Goal: Task Accomplishment & Management: Manage account settings

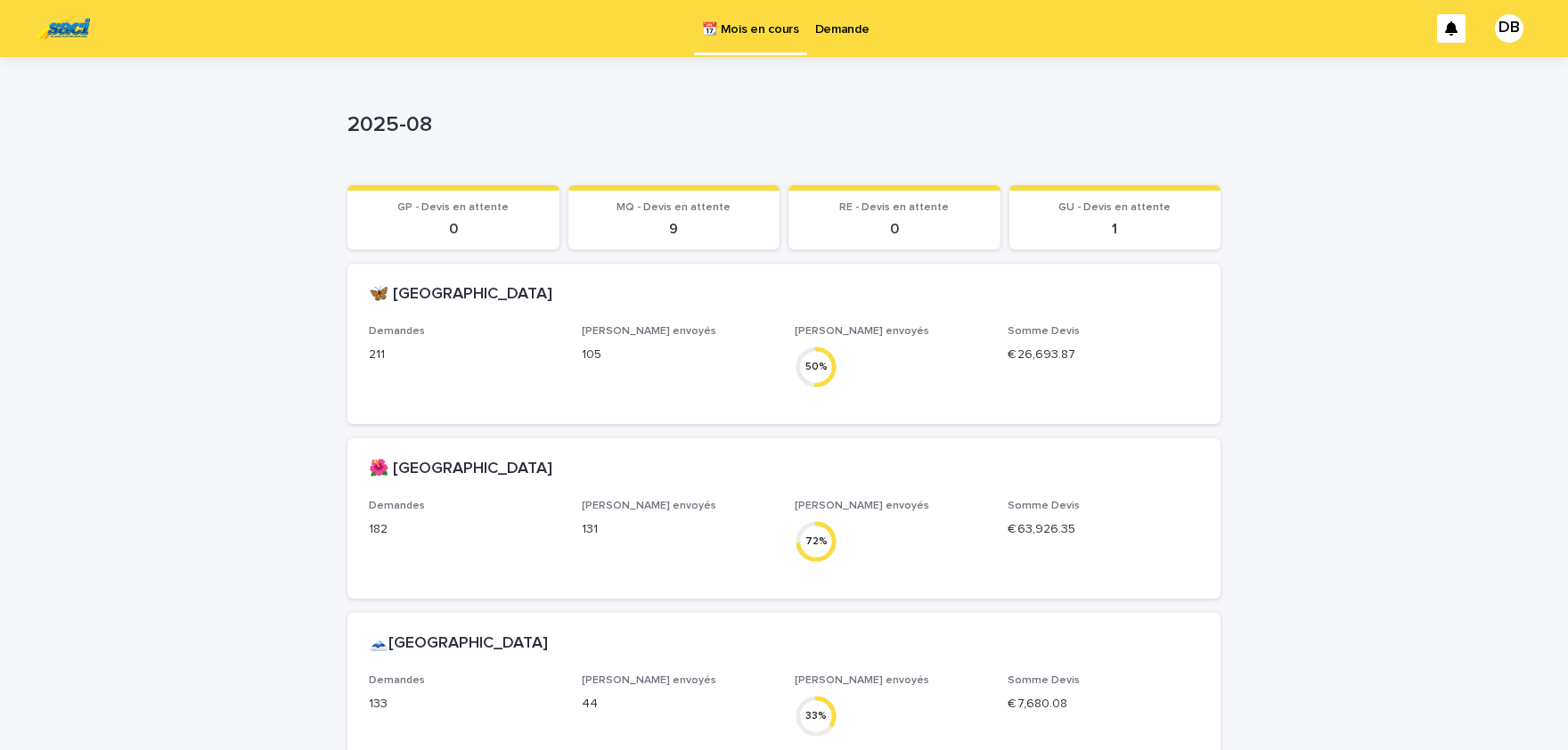
click at [825, 38] on link "Demande" at bounding box center [842, 28] width 71 height 56
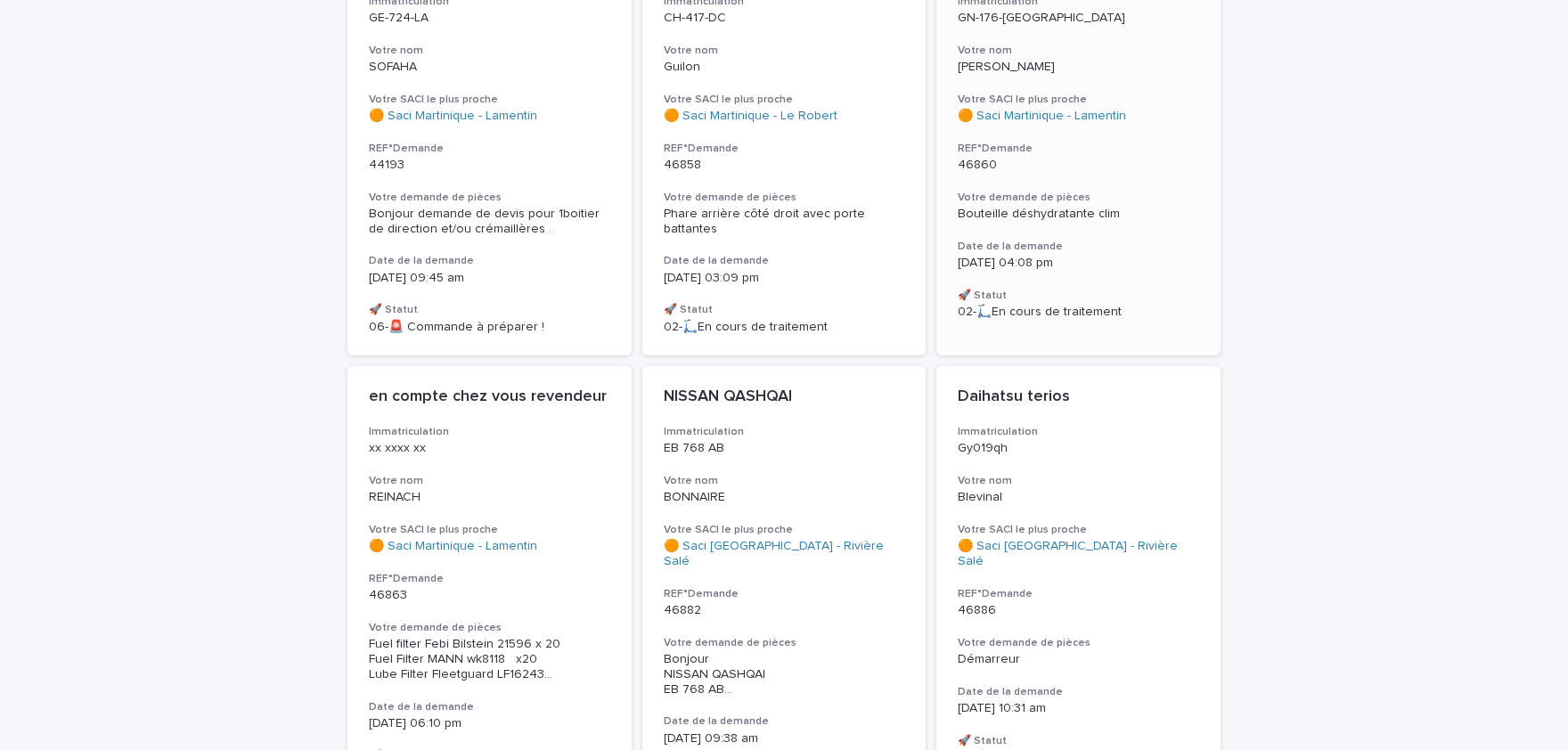
scroll to position [147, 0]
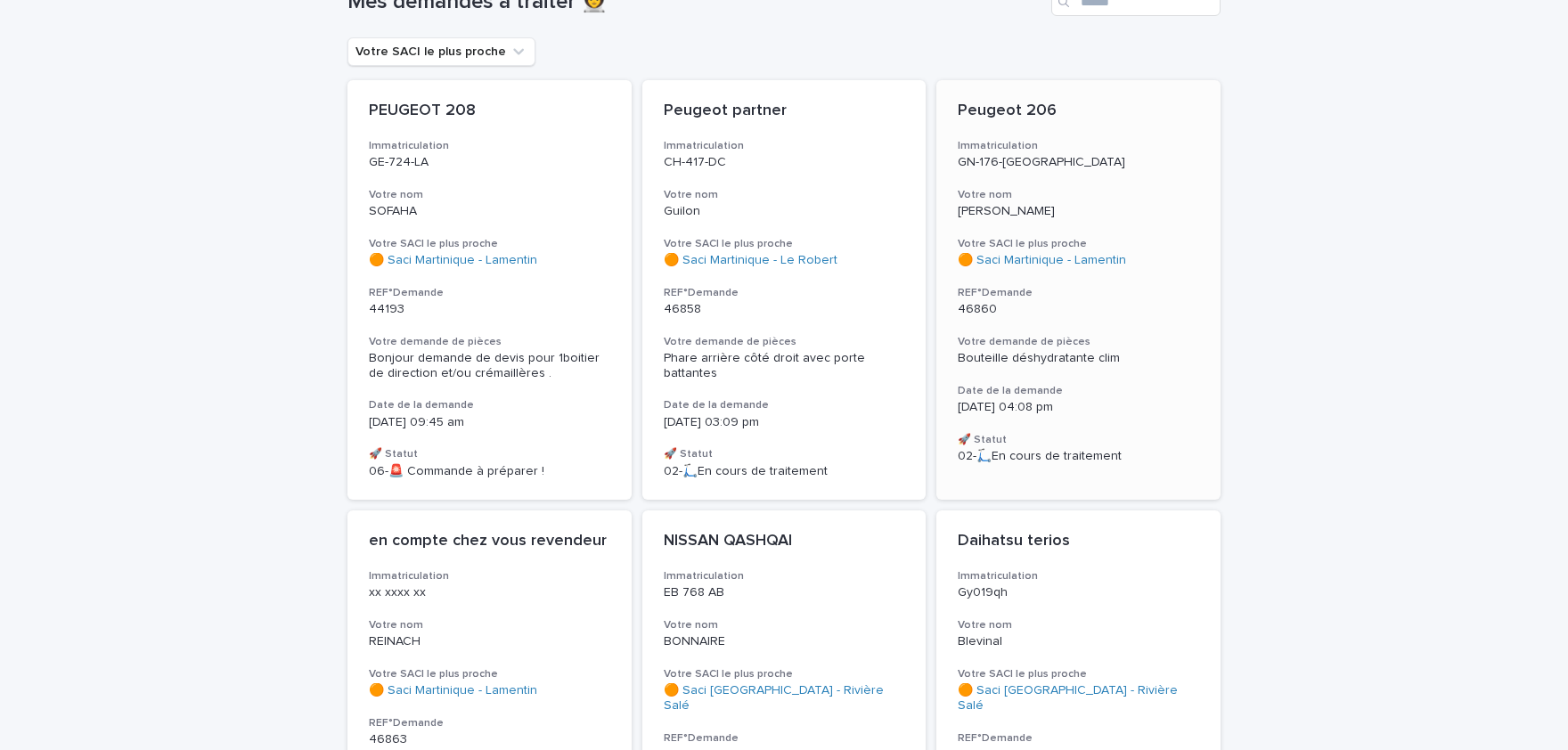
click at [1105, 190] on h3 "Votre nom" at bounding box center [1079, 195] width 242 height 14
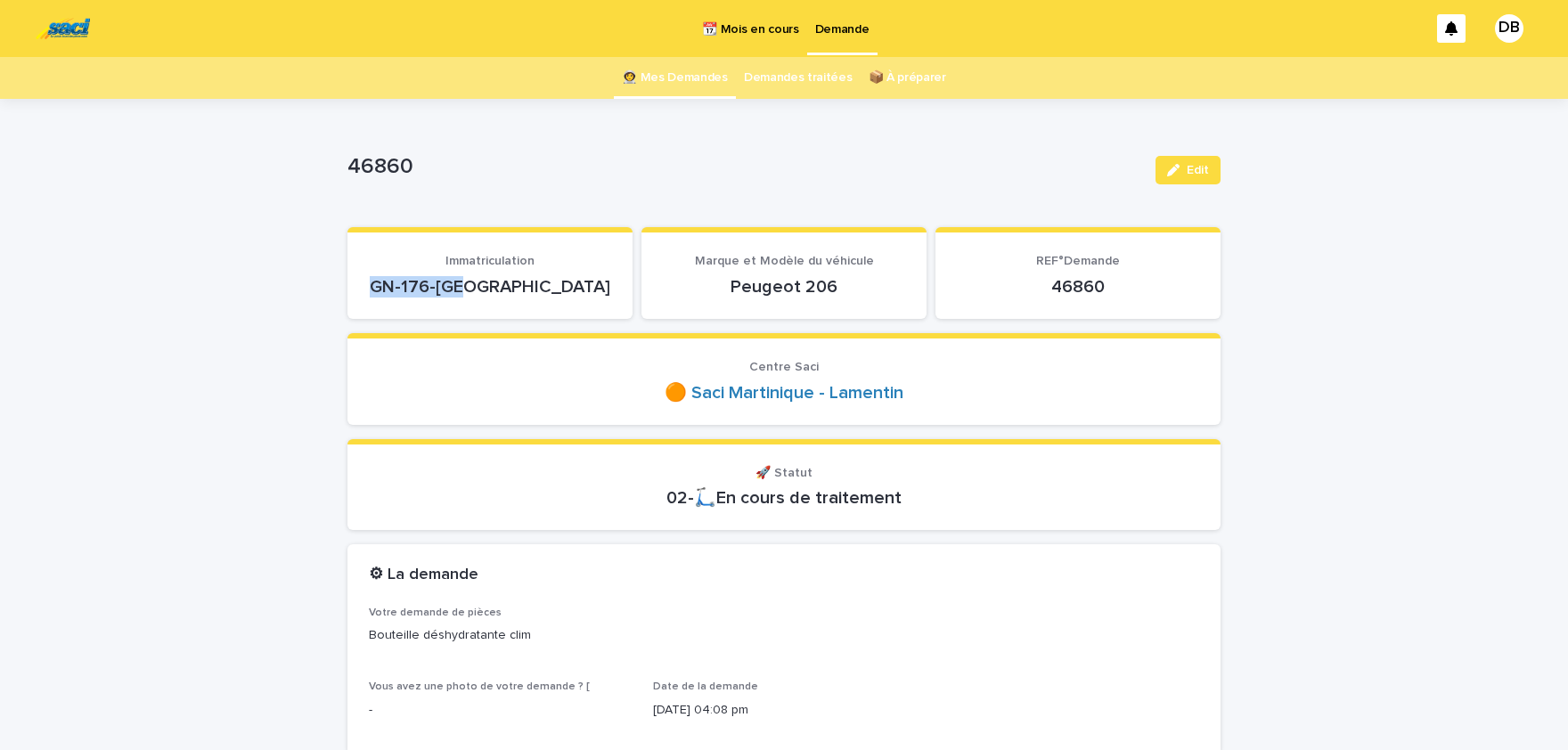
drag, startPoint x: 547, startPoint y: 290, endPoint x: 441, endPoint y: 276, distance: 106.9
click at [441, 276] on p "GN-176-[GEOGRAPHIC_DATA]" at bounding box center [490, 287] width 243 height 22
drag, startPoint x: 450, startPoint y: 278, endPoint x: 458, endPoint y: 284, distance: 10.0
click at [501, 250] on section "Immatriculation GN-176-[GEOGRAPHIC_DATA]" at bounding box center [490, 273] width 285 height 91
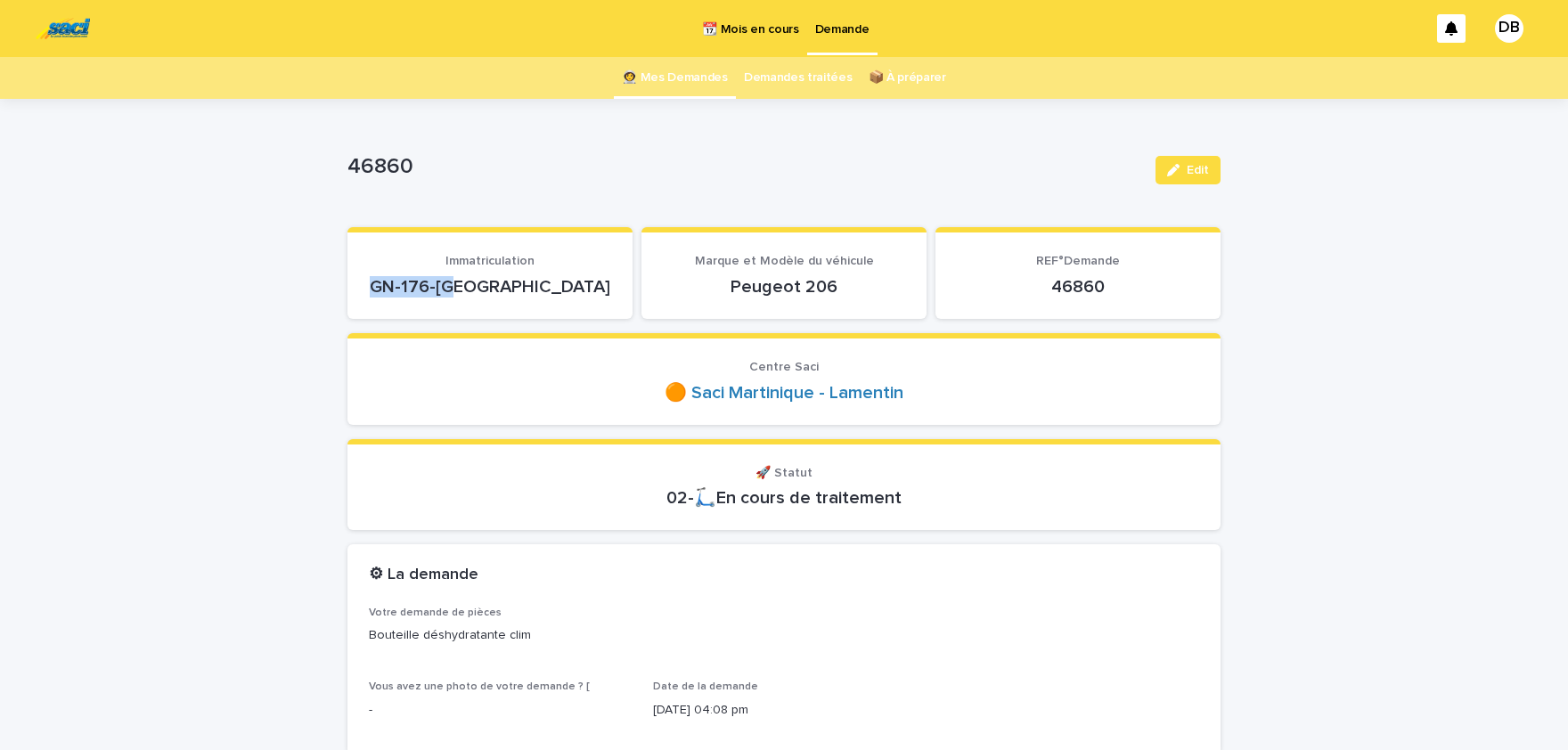
drag, startPoint x: 447, startPoint y: 283, endPoint x: 529, endPoint y: 288, distance: 82.2
click at [529, 288] on p "GN-176-[GEOGRAPHIC_DATA]" at bounding box center [490, 287] width 243 height 22
copy p "GN-176-[GEOGRAPHIC_DATA]"
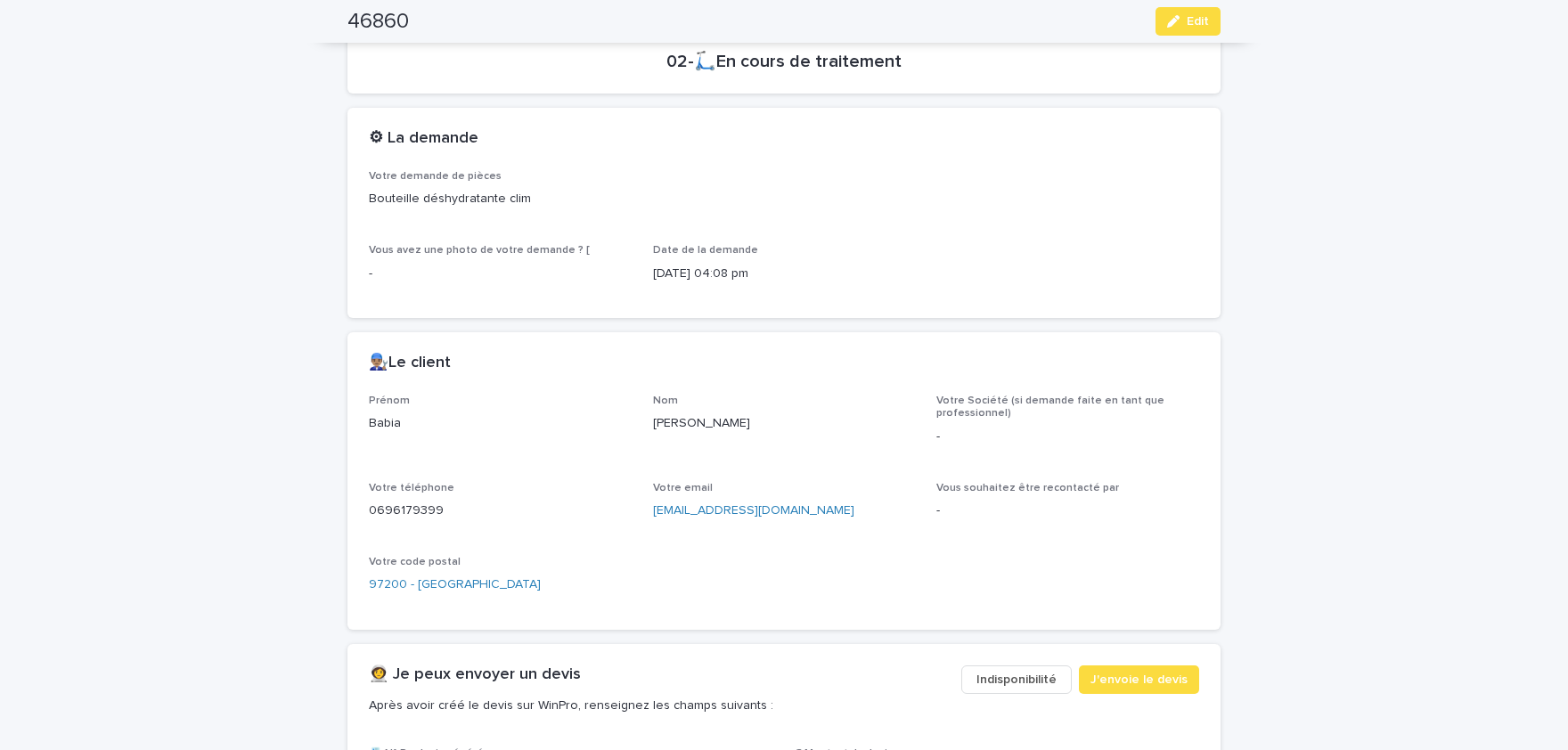
scroll to position [441, 0]
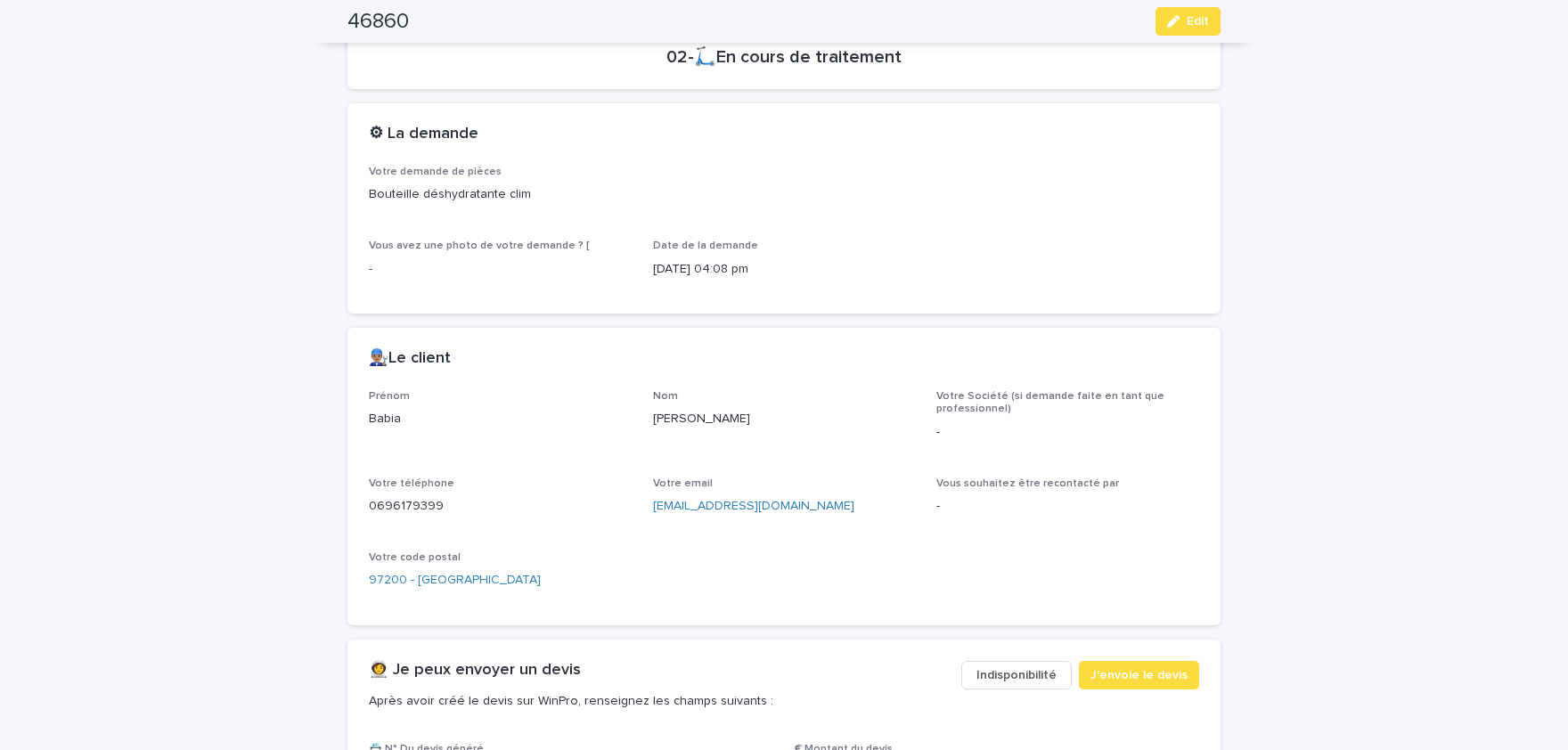
click at [387, 420] on p "Babia" at bounding box center [500, 419] width 263 height 19
copy p "Babia"
click at [435, 512] on p "0696179399" at bounding box center [500, 506] width 263 height 19
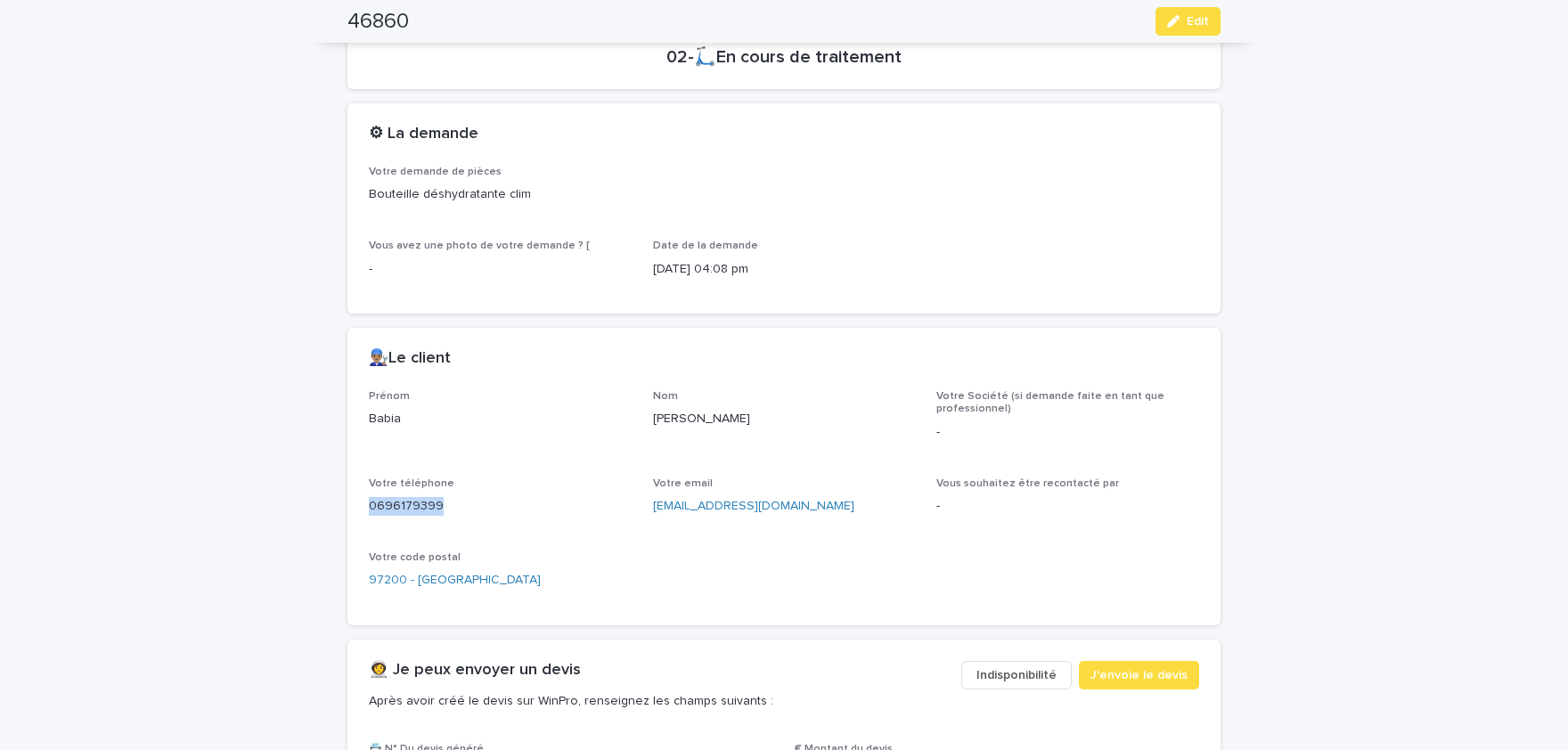
copy p "0696179399"
click at [1204, 26] on span "Edit" at bounding box center [1198, 22] width 22 height 13
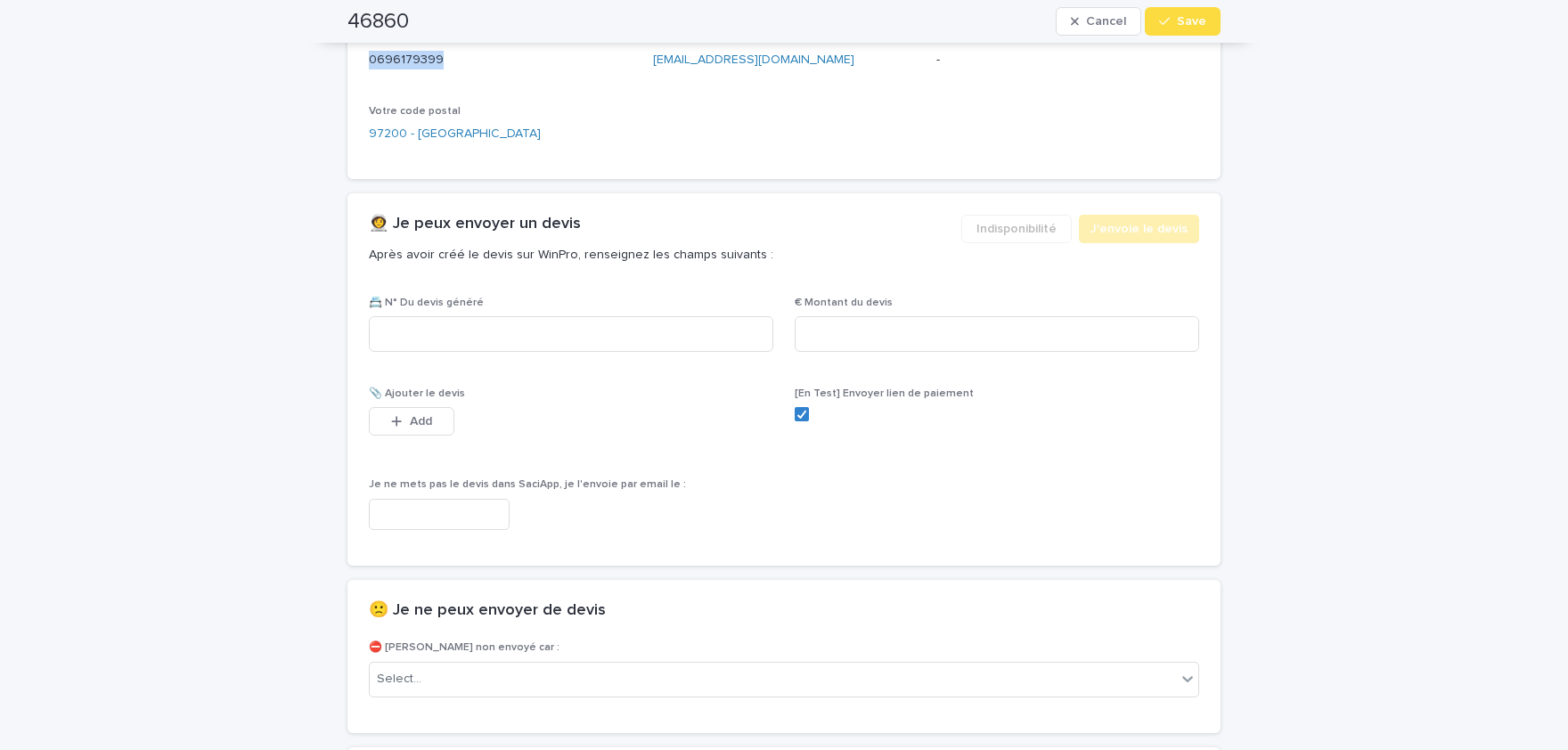
scroll to position [1083, 0]
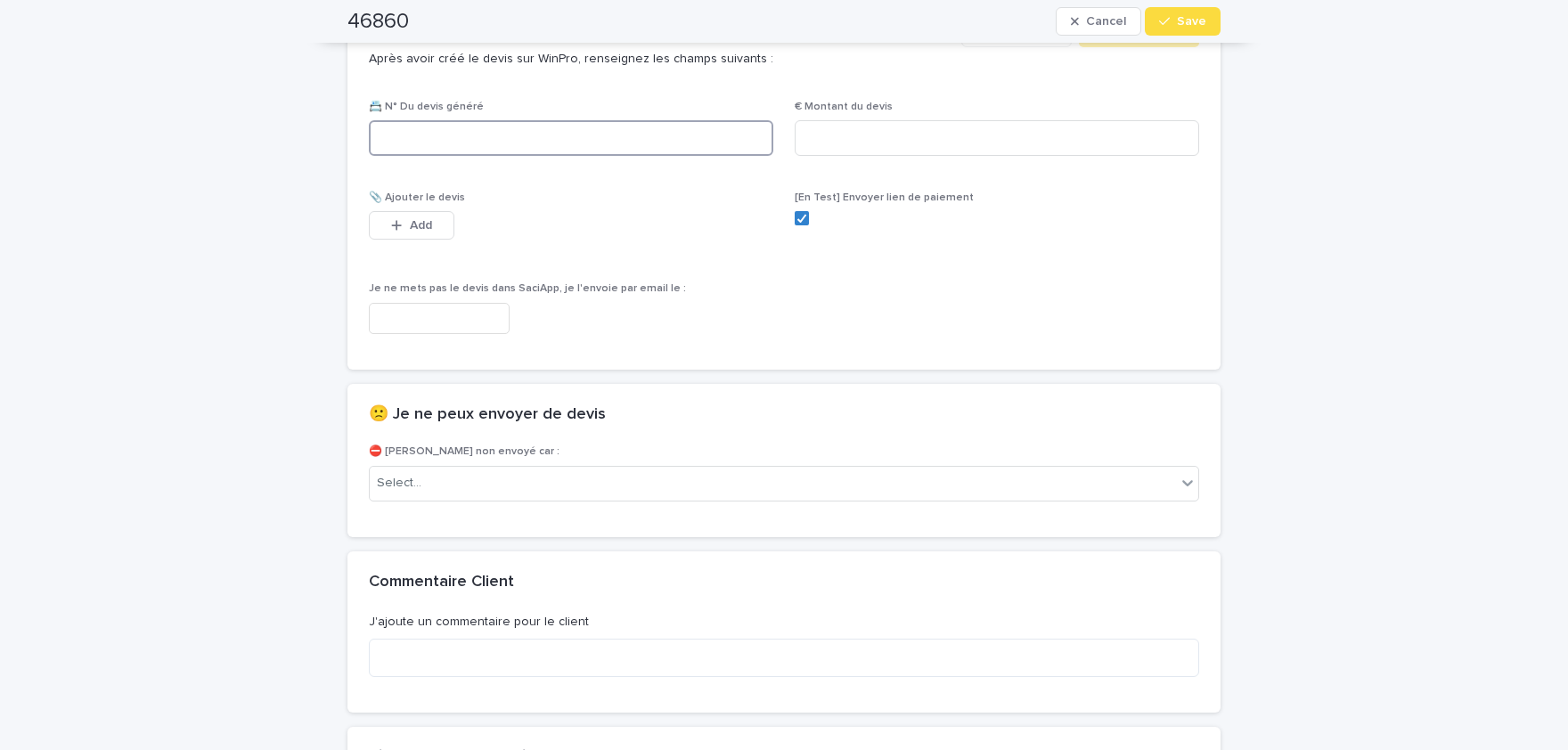
click at [539, 133] on input at bounding box center [572, 138] width 405 height 36
paste input "********"
type input "********"
click at [951, 134] on input at bounding box center [997, 138] width 405 height 36
paste input "****"
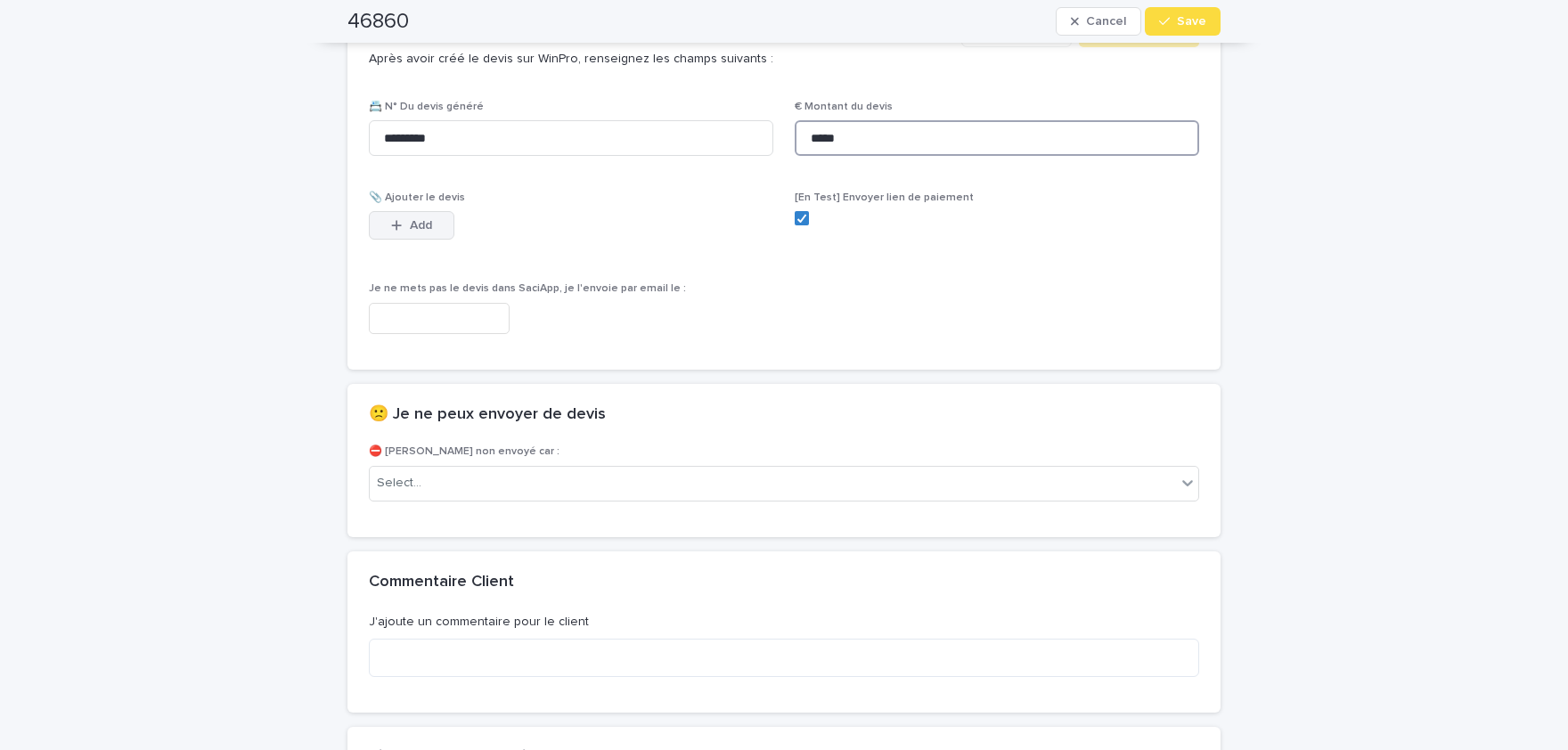
type input "*****"
click at [430, 223] on span "Add" at bounding box center [421, 226] width 22 height 13
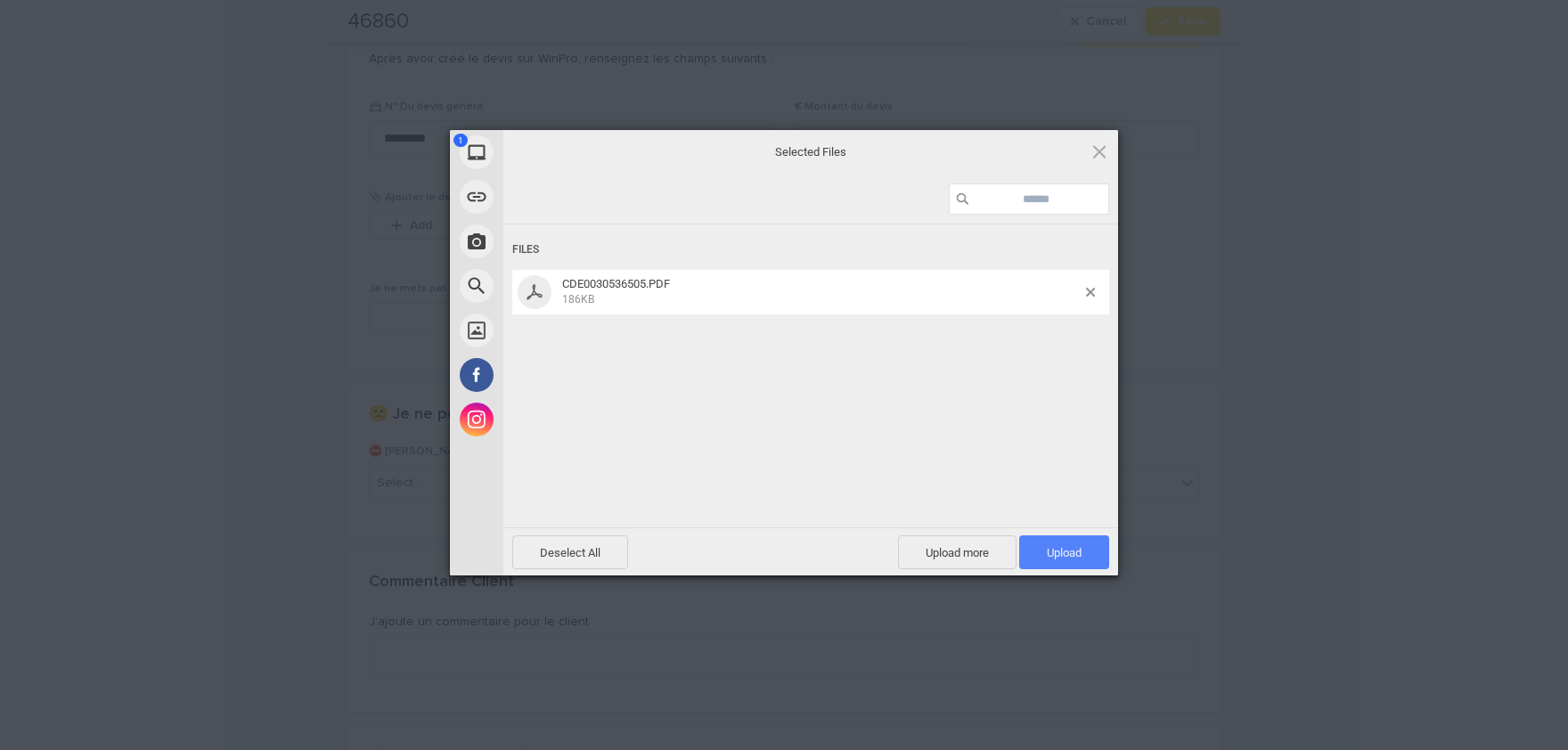
click at [1081, 548] on span "Upload 1" at bounding box center [1064, 553] width 35 height 13
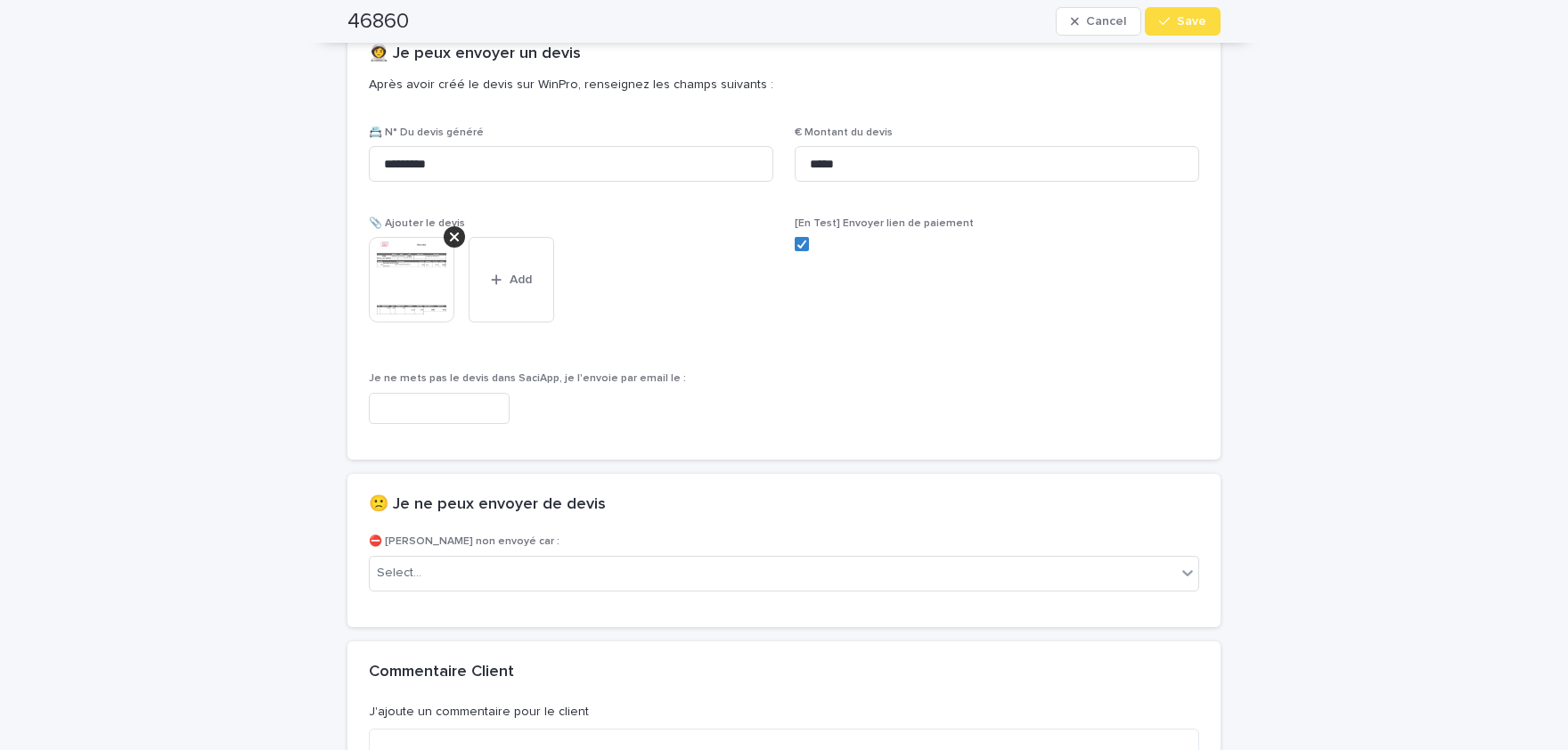
scroll to position [1006, 0]
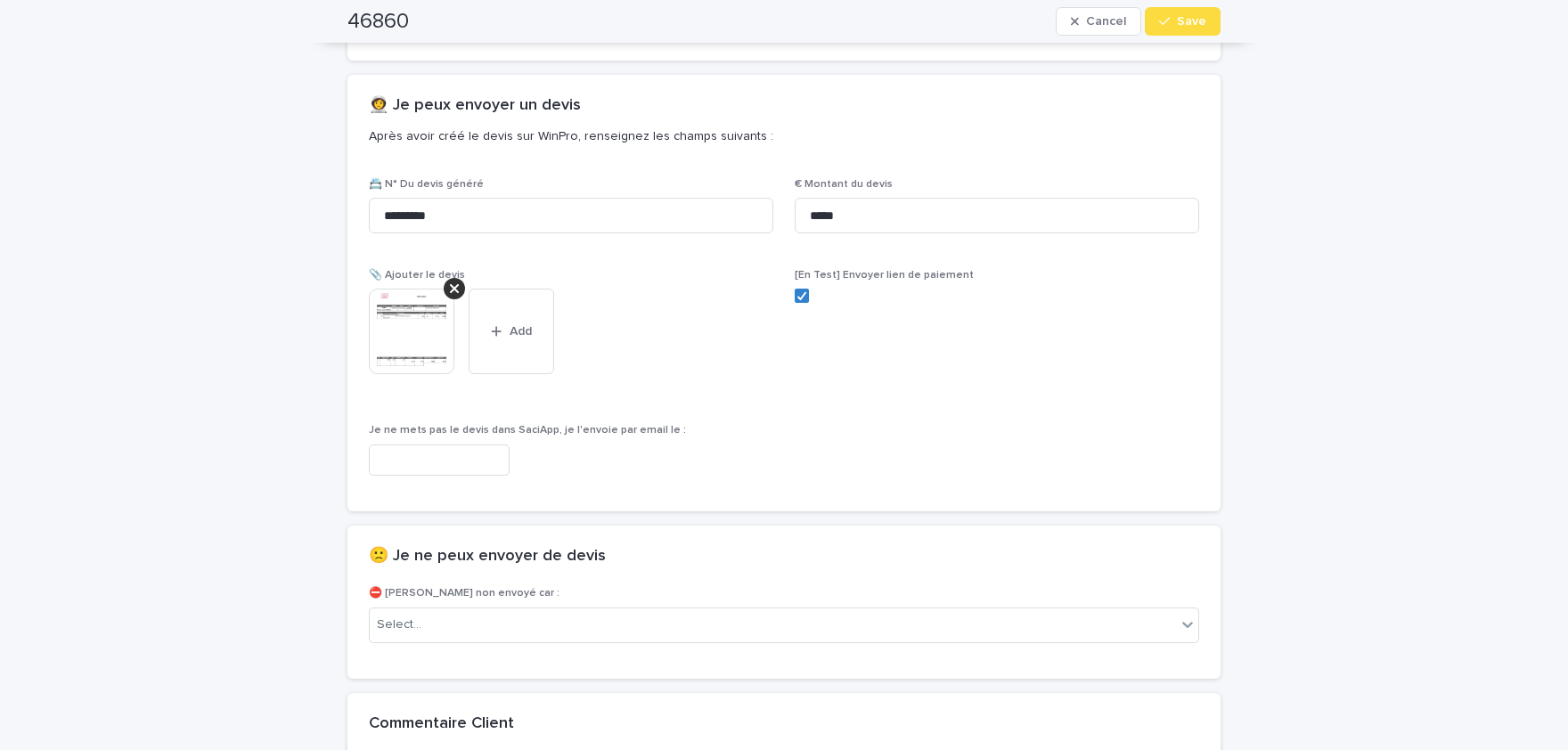
click at [396, 333] on img at bounding box center [411, 331] width 85 height 85
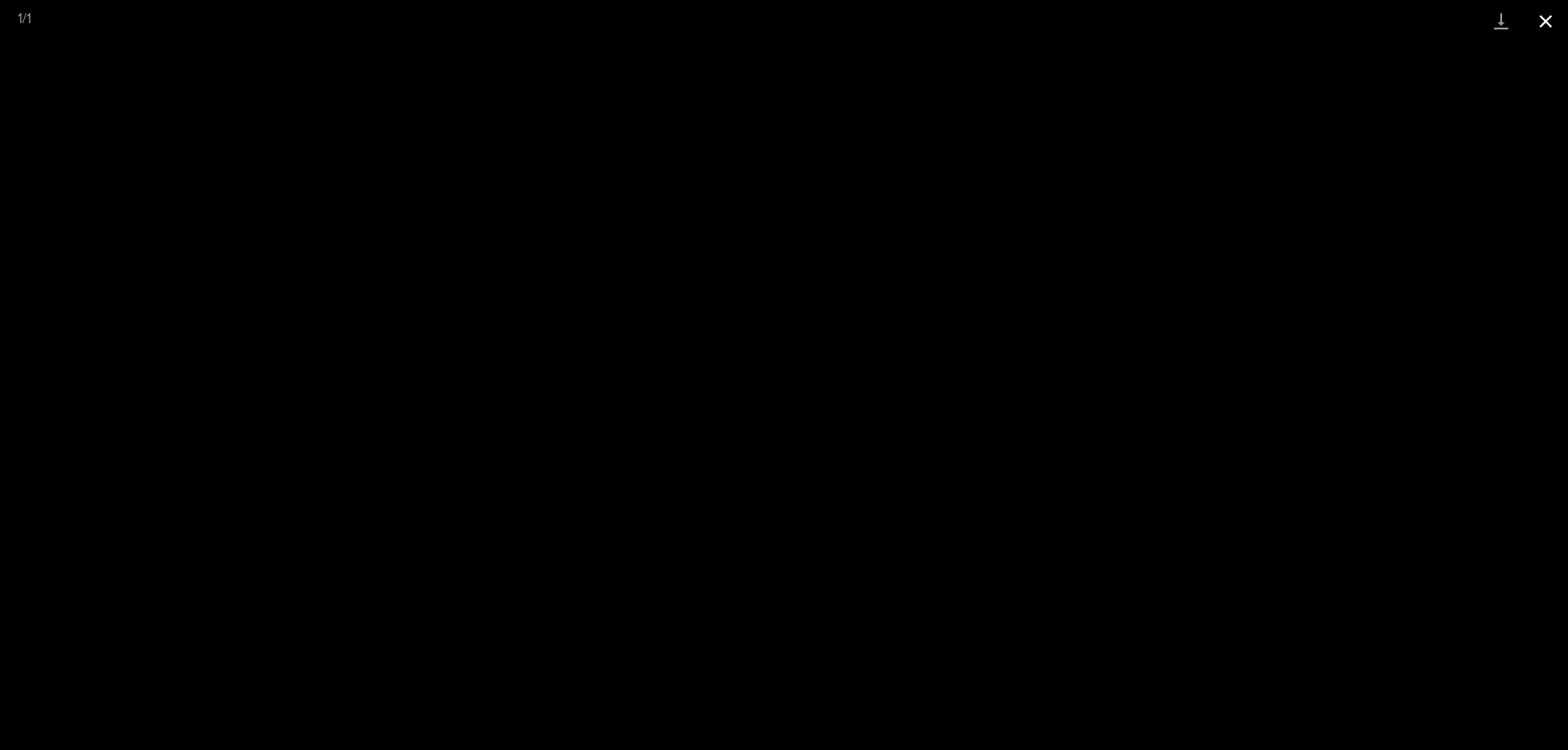
click at [1550, 12] on button "Close gallery" at bounding box center [1546, 21] width 45 height 42
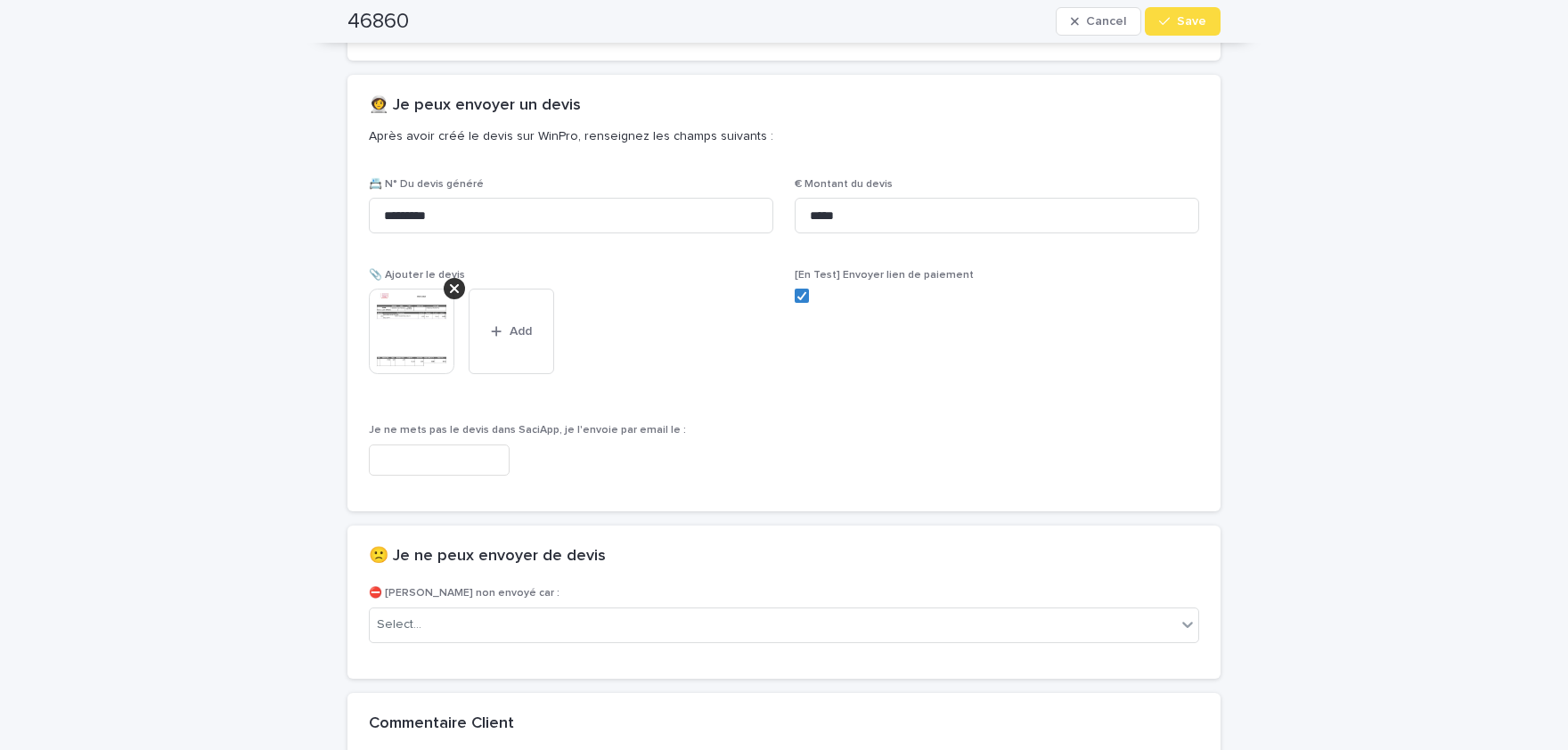
click at [1237, 30] on div "46860 Cancel Save" at bounding box center [784, 22] width 959 height 43
click at [1202, 15] on span "Save" at bounding box center [1192, 22] width 30 height 13
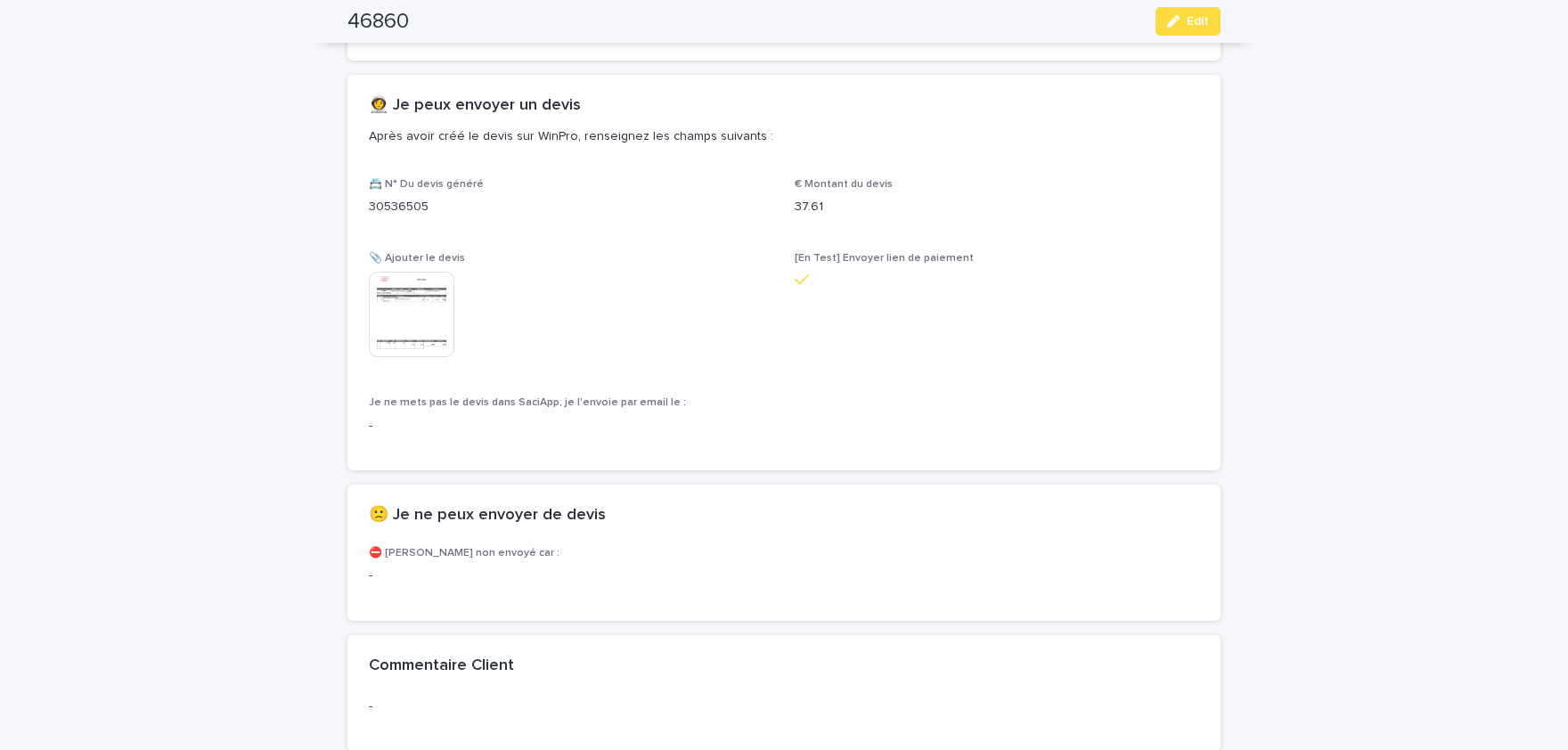
scroll to position [955, 0]
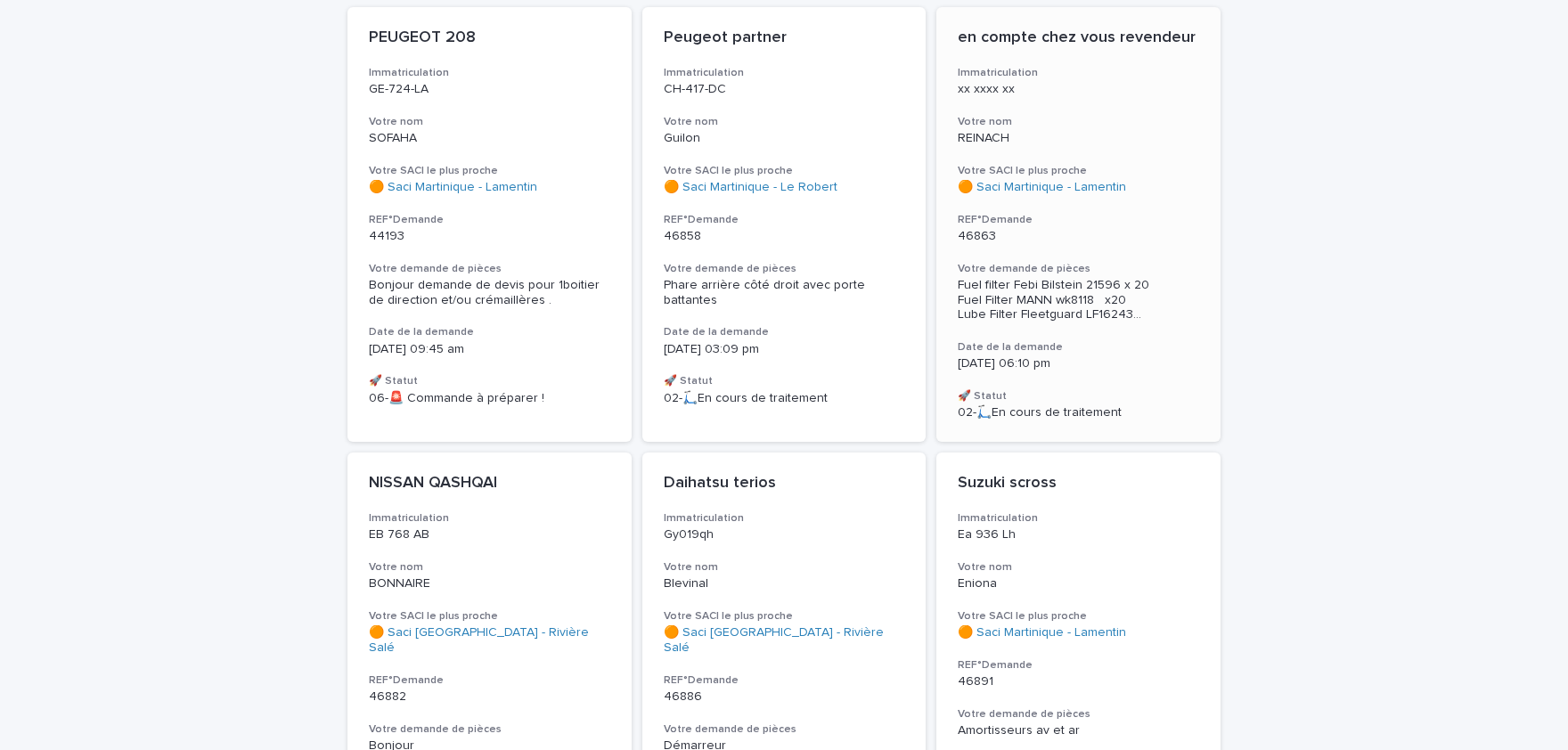
scroll to position [294, 0]
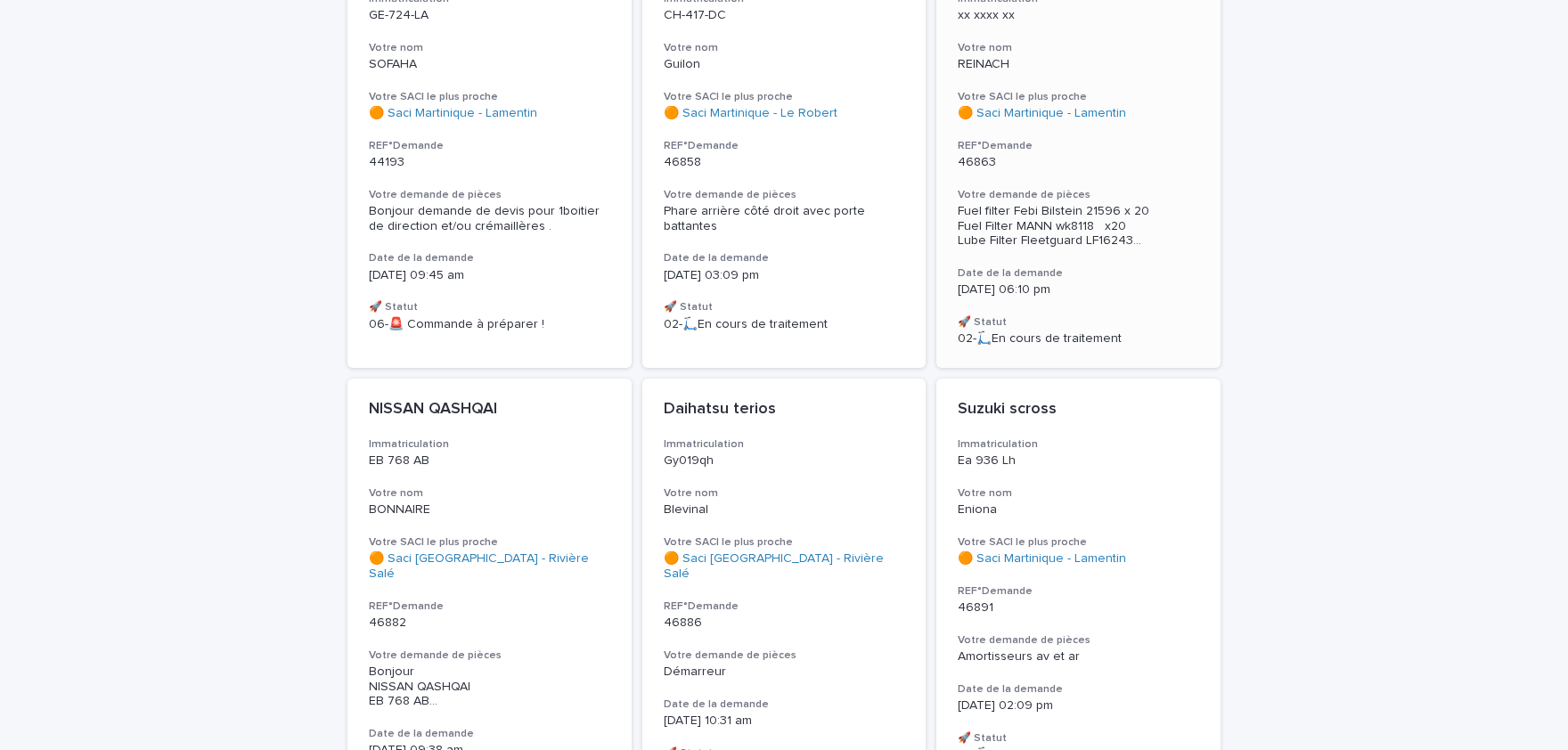
click at [1133, 211] on span "Fuel filter [PERSON_NAME] 21596 x 20 Fuel Filter MANN wk8118 x20 Lube Filter Fl…" at bounding box center [1079, 227] width 242 height 45
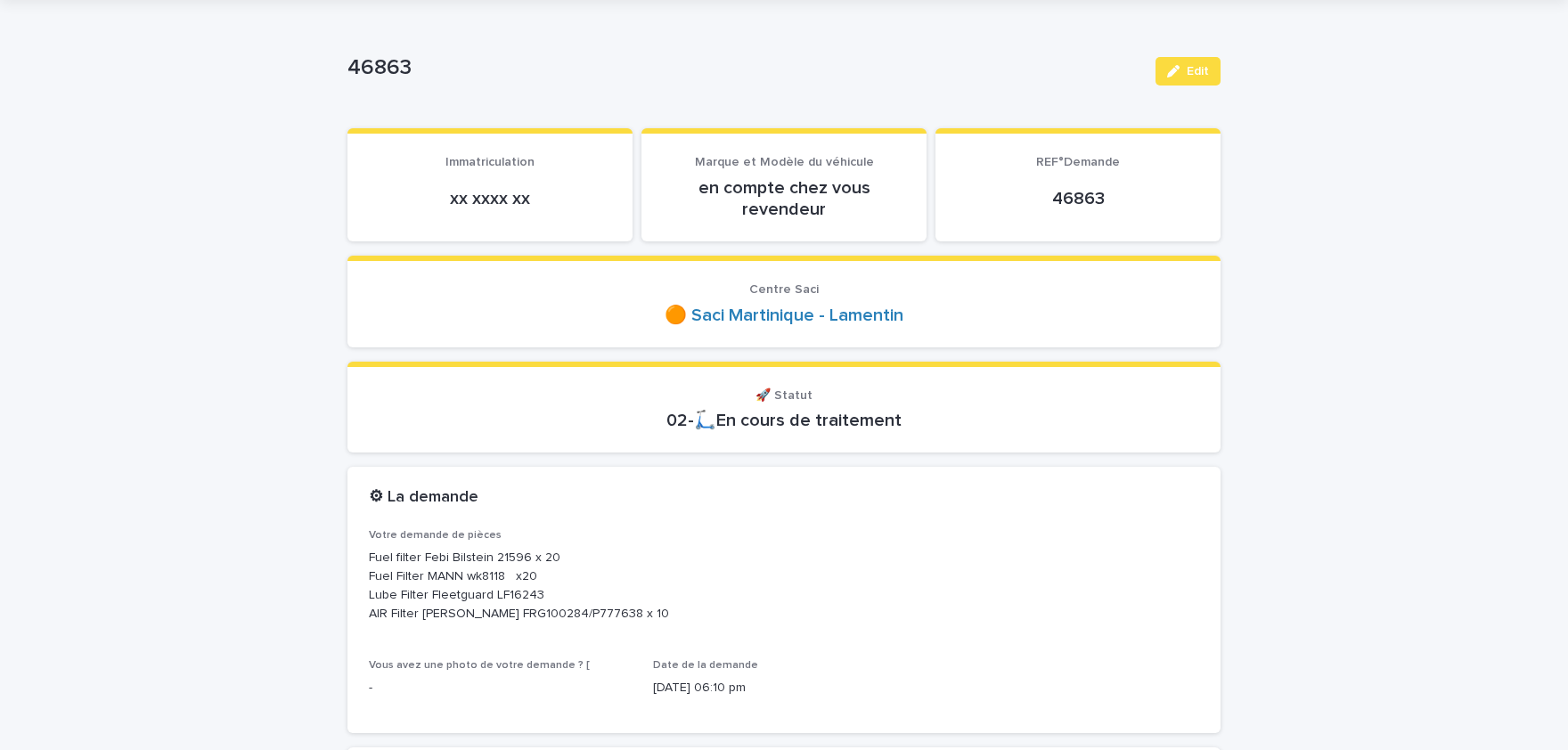
scroll to position [220, 0]
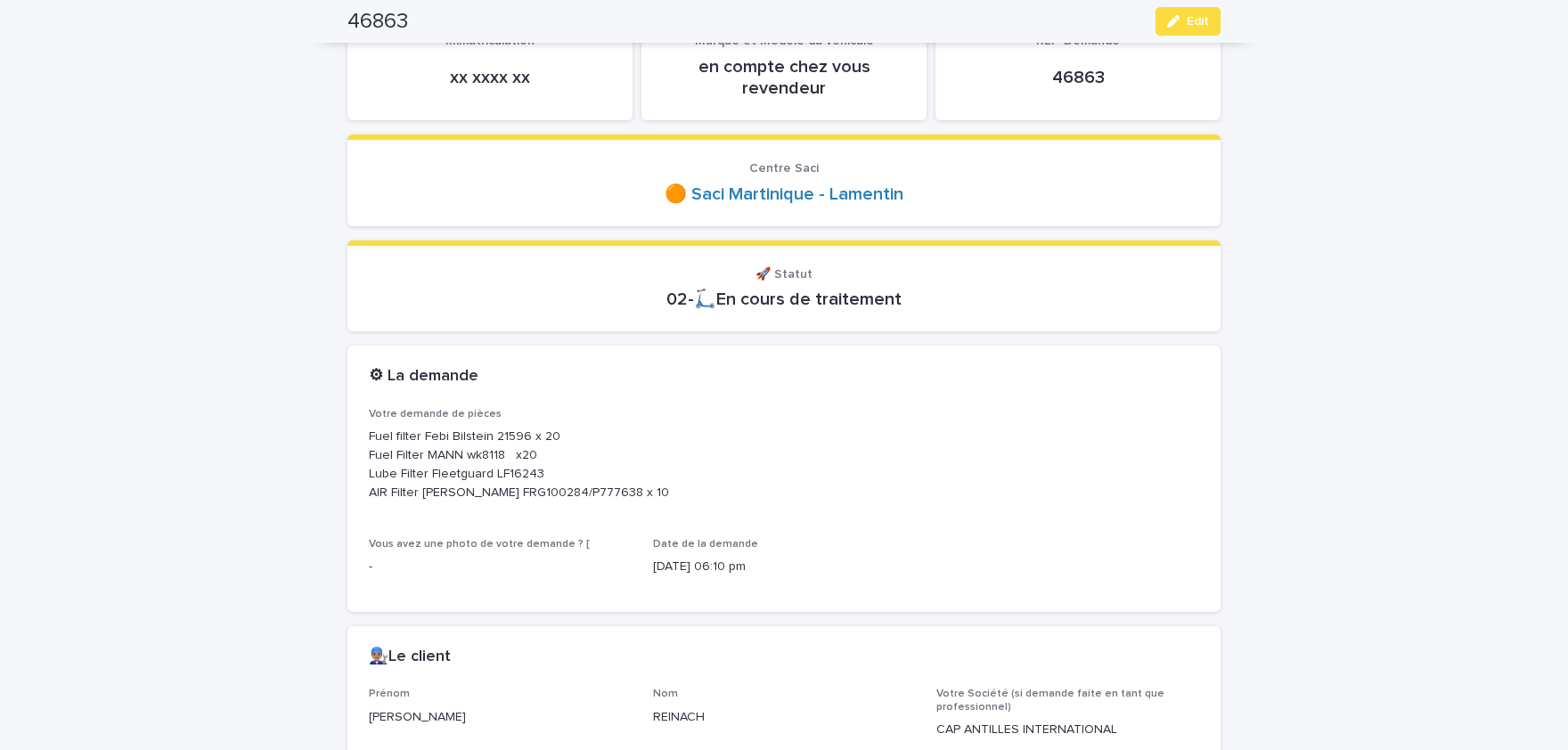
click at [503, 432] on p "Fuel filter Febi Bilstein 21596 x 20 Fuel Filter MANN wk8118 x20 Lube Filter Fl…" at bounding box center [784, 464] width 831 height 74
copy p "21596"
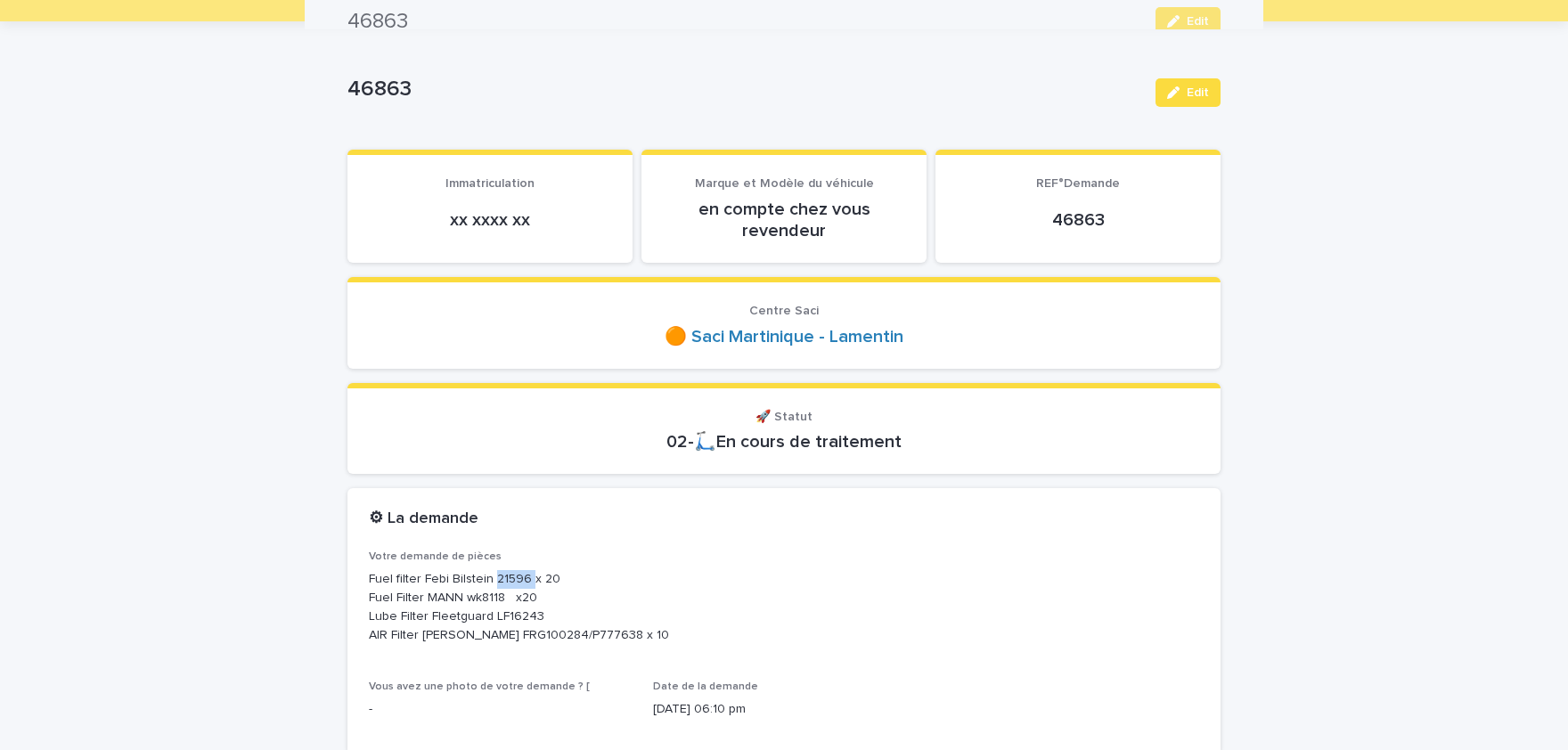
scroll to position [73, 0]
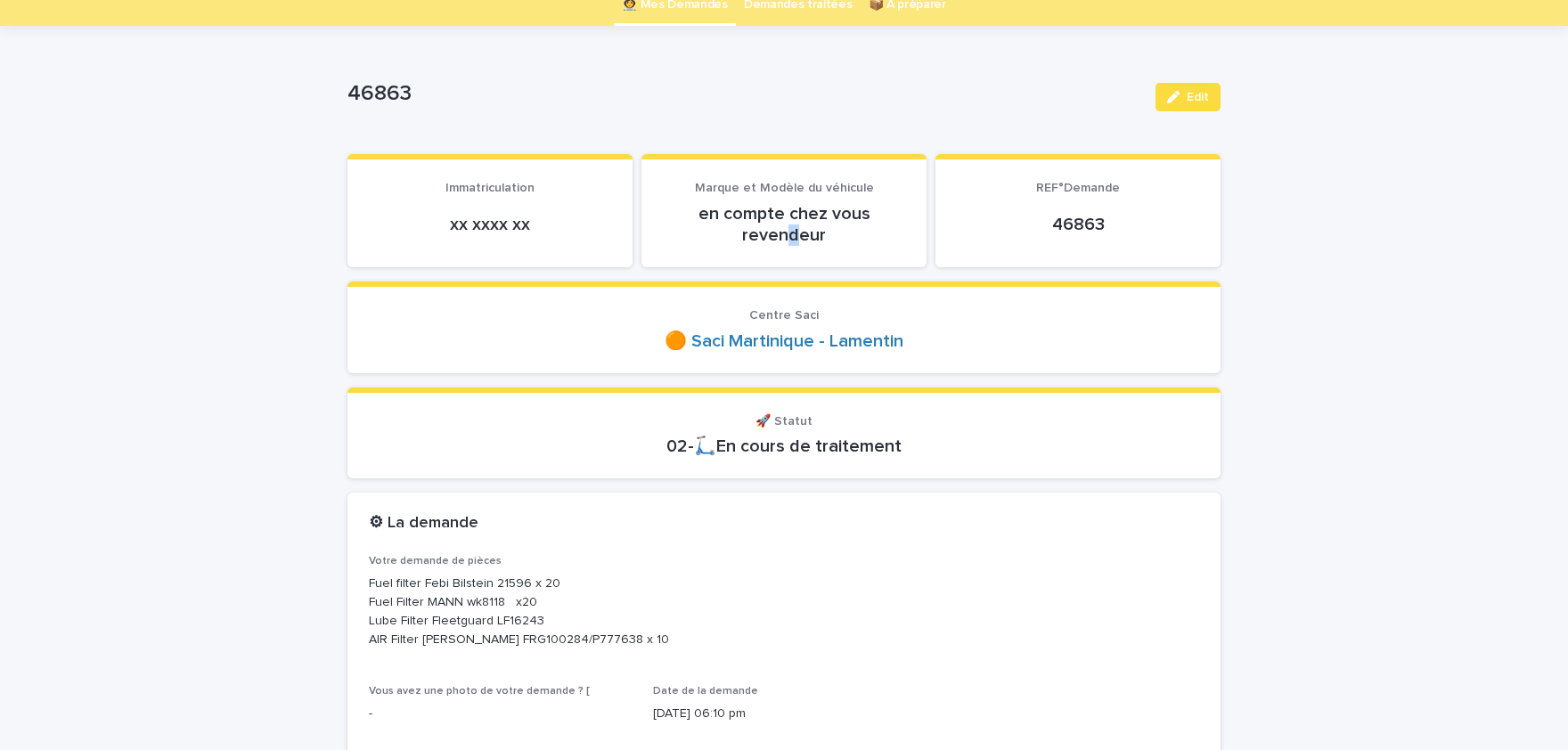
drag, startPoint x: 792, startPoint y: 225, endPoint x: 794, endPoint y: 234, distance: 9.2
click at [794, 234] on p "en compte chez vous revendeur" at bounding box center [784, 225] width 243 height 43
drag, startPoint x: 802, startPoint y: 202, endPoint x: 808, endPoint y: 248, distance: 46.4
click at [808, 246] on div "en compte chez vous revendeur" at bounding box center [784, 223] width 243 height 47
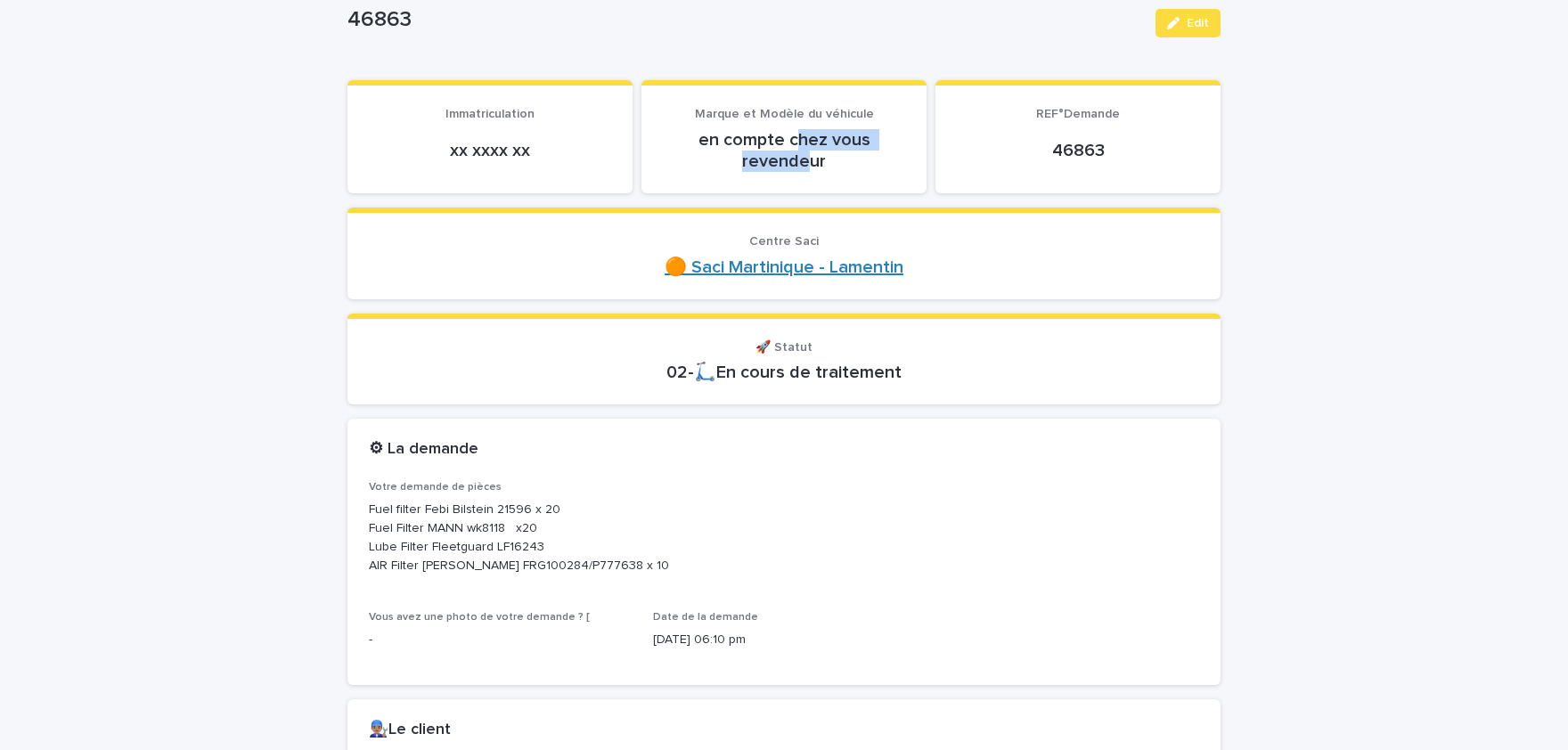
scroll to position [220, 0]
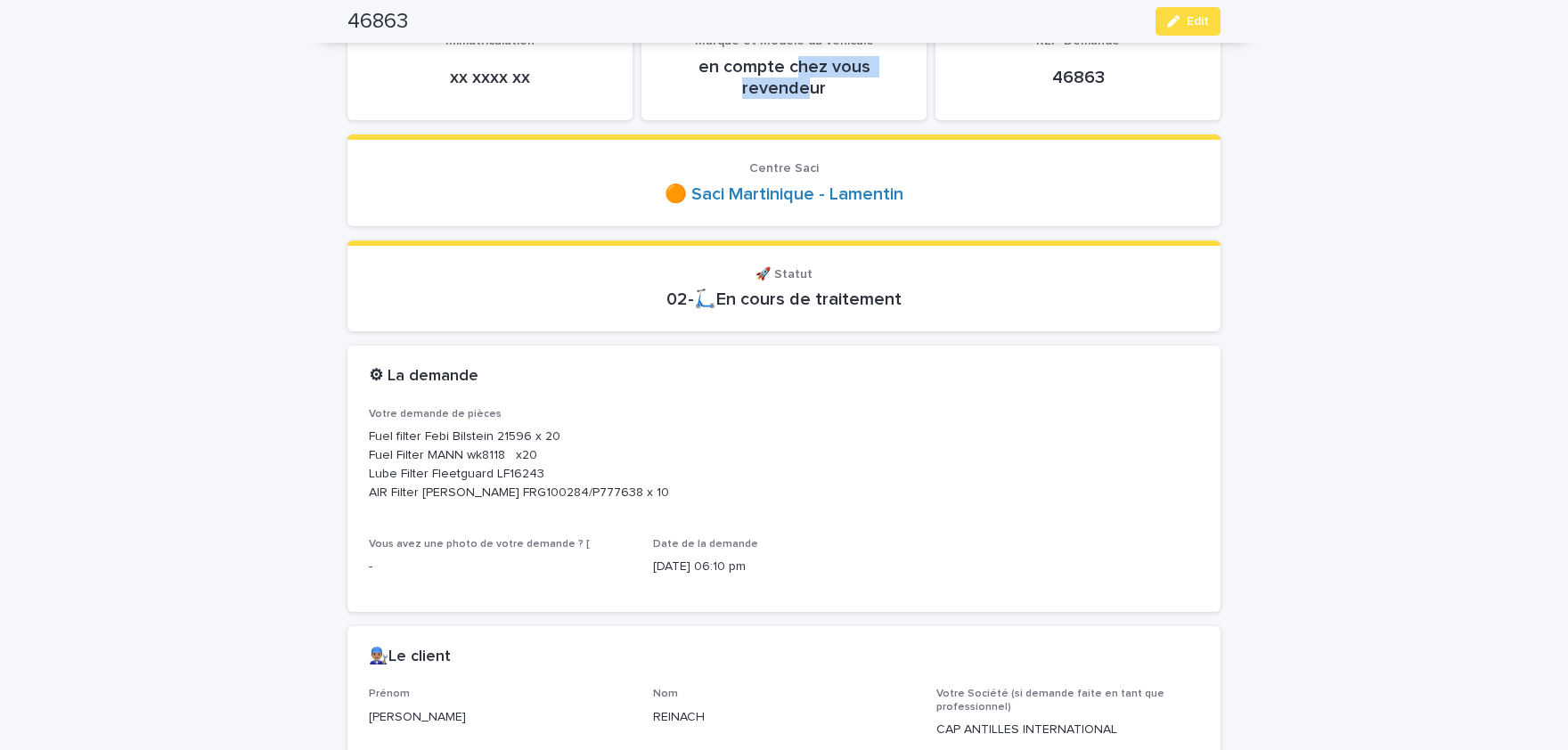
click at [490, 454] on p "Fuel filter Febi Bilstein 21596 x 20 Fuel Filter MANN wk8118 x20 Lube Filter Fl…" at bounding box center [784, 464] width 831 height 74
copy p "wk8118"
click at [488, 453] on p "Fuel filter Febi Bilstein 21596 x 20 Fuel Filter MANN wk8118 x20 Lube Filter Fl…" at bounding box center [784, 464] width 831 height 74
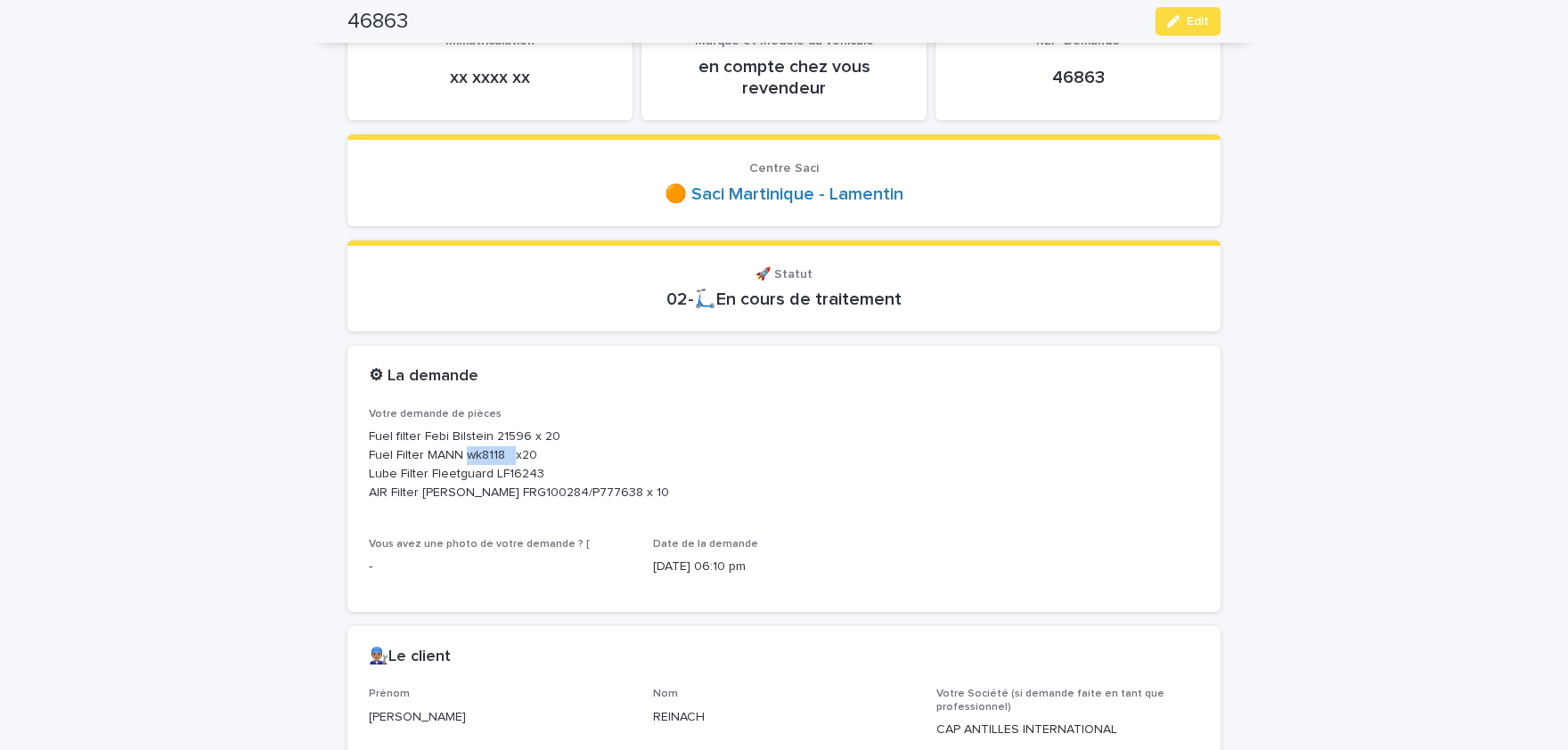
copy p "wk8118"
drag, startPoint x: 493, startPoint y: 471, endPoint x: 538, endPoint y: 471, distance: 45.0
click at [538, 471] on p "Fuel filter Febi Bilstein 21596 x 20 Fuel Filter MANN wk8118 x20 Lube Filter Fl…" at bounding box center [784, 464] width 831 height 74
copy p "LF16243"
click at [512, 488] on p "Fuel filter Febi Bilstein 21596 x 20 Fuel Filter MANN wk8118 x20 Lube Filter Fl…" at bounding box center [784, 464] width 831 height 74
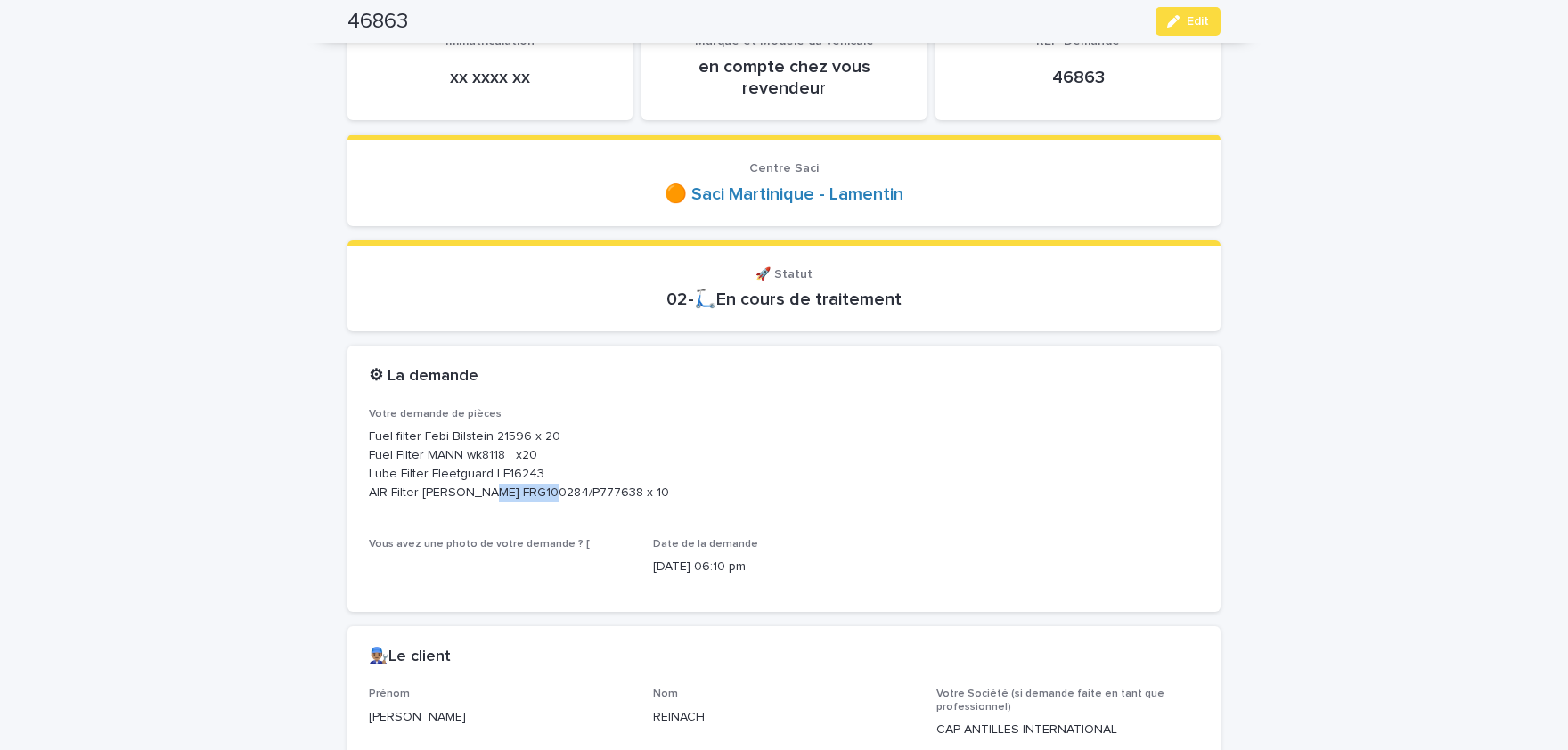
click at [512, 488] on p "Fuel filter Febi Bilstein 21596 x 20 Fuel Filter MANN wk8118 x20 Lube Filter Fl…" at bounding box center [784, 464] width 831 height 74
drag, startPoint x: 512, startPoint y: 488, endPoint x: 525, endPoint y: 487, distance: 13.0
copy p "FRG100284"
click at [586, 488] on p "Fuel filter Febi Bilstein 21596 x 20 Fuel Filter MANN wk8118 x20 Lube Filter Fl…" at bounding box center [784, 464] width 831 height 74
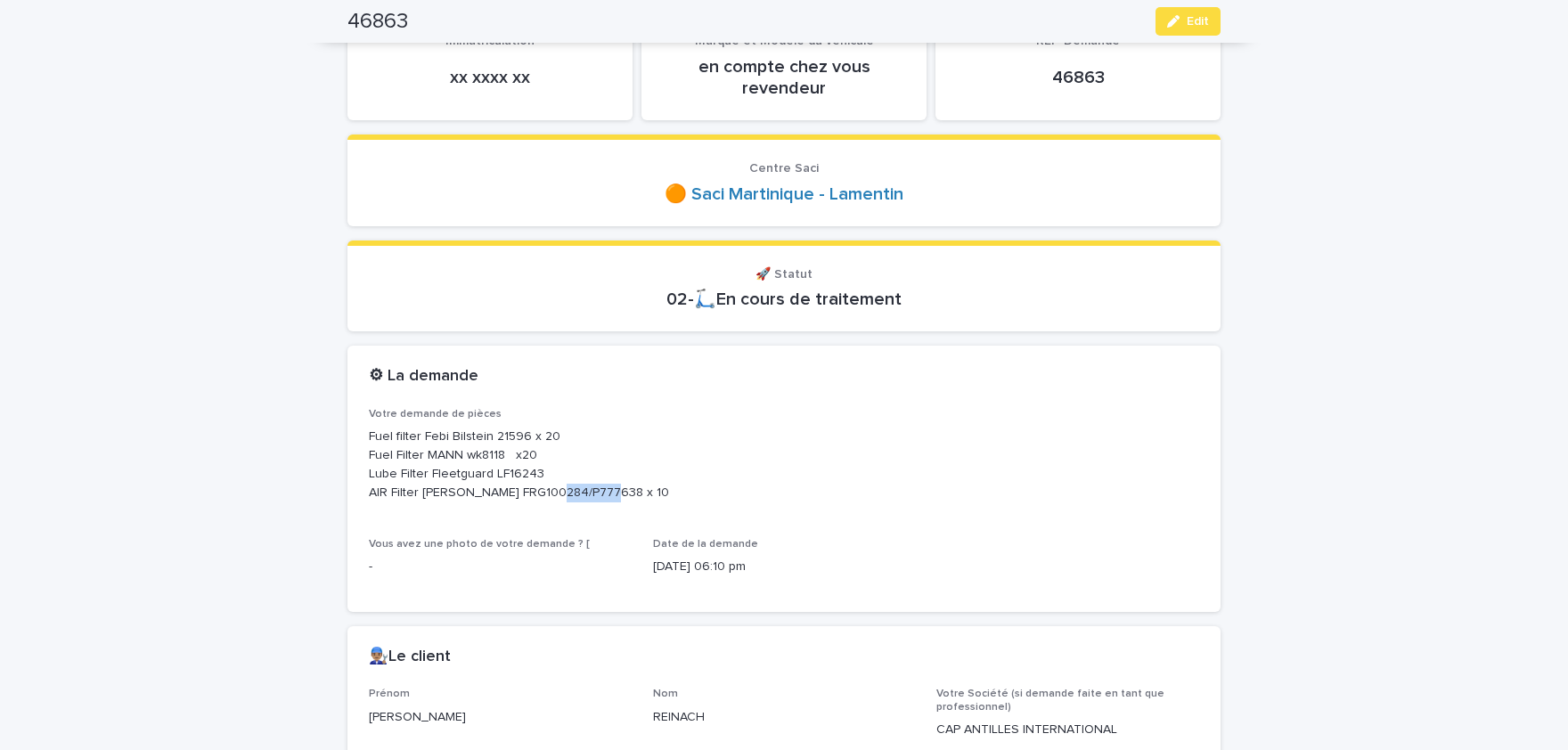
copy p "P777638"
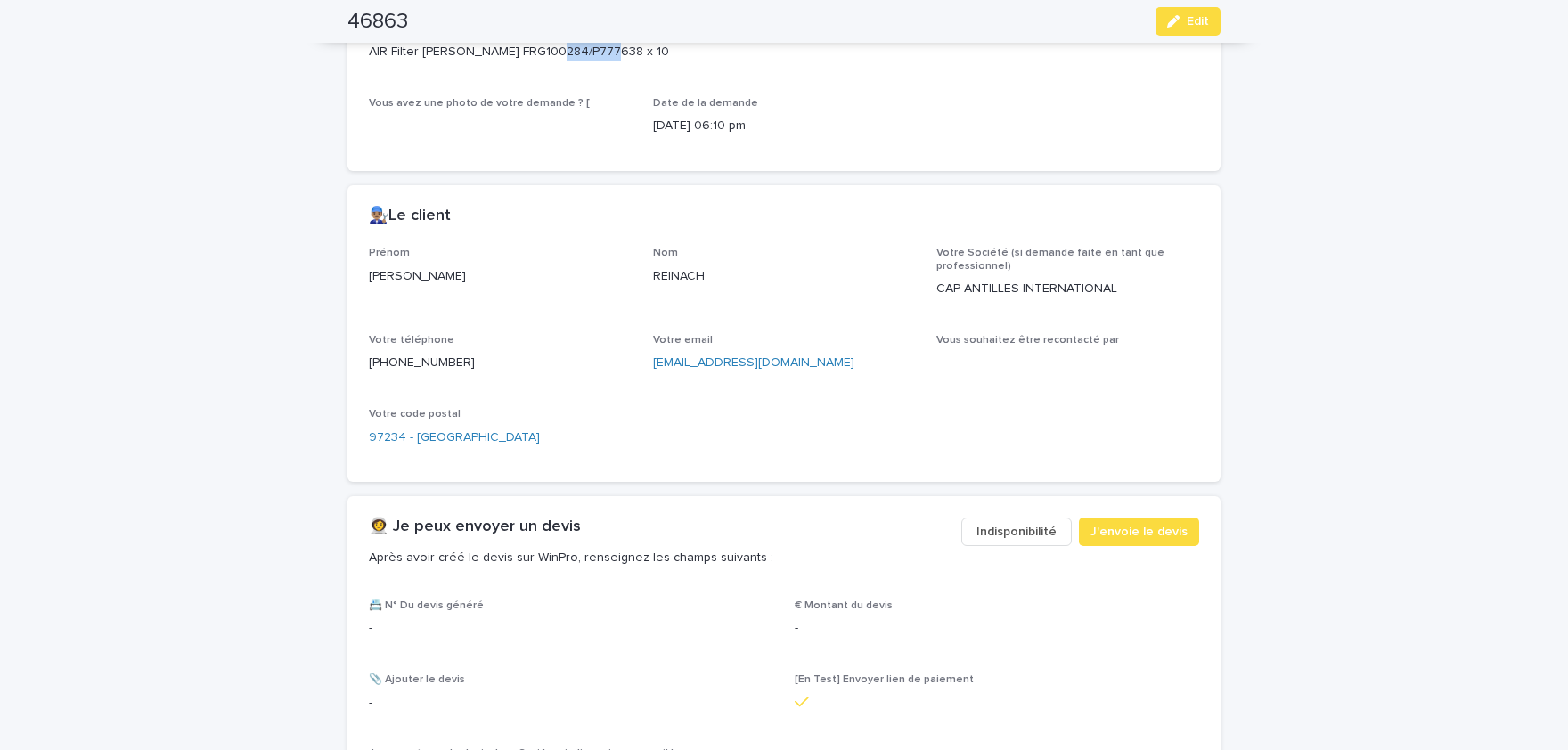
scroll to position [736, 0]
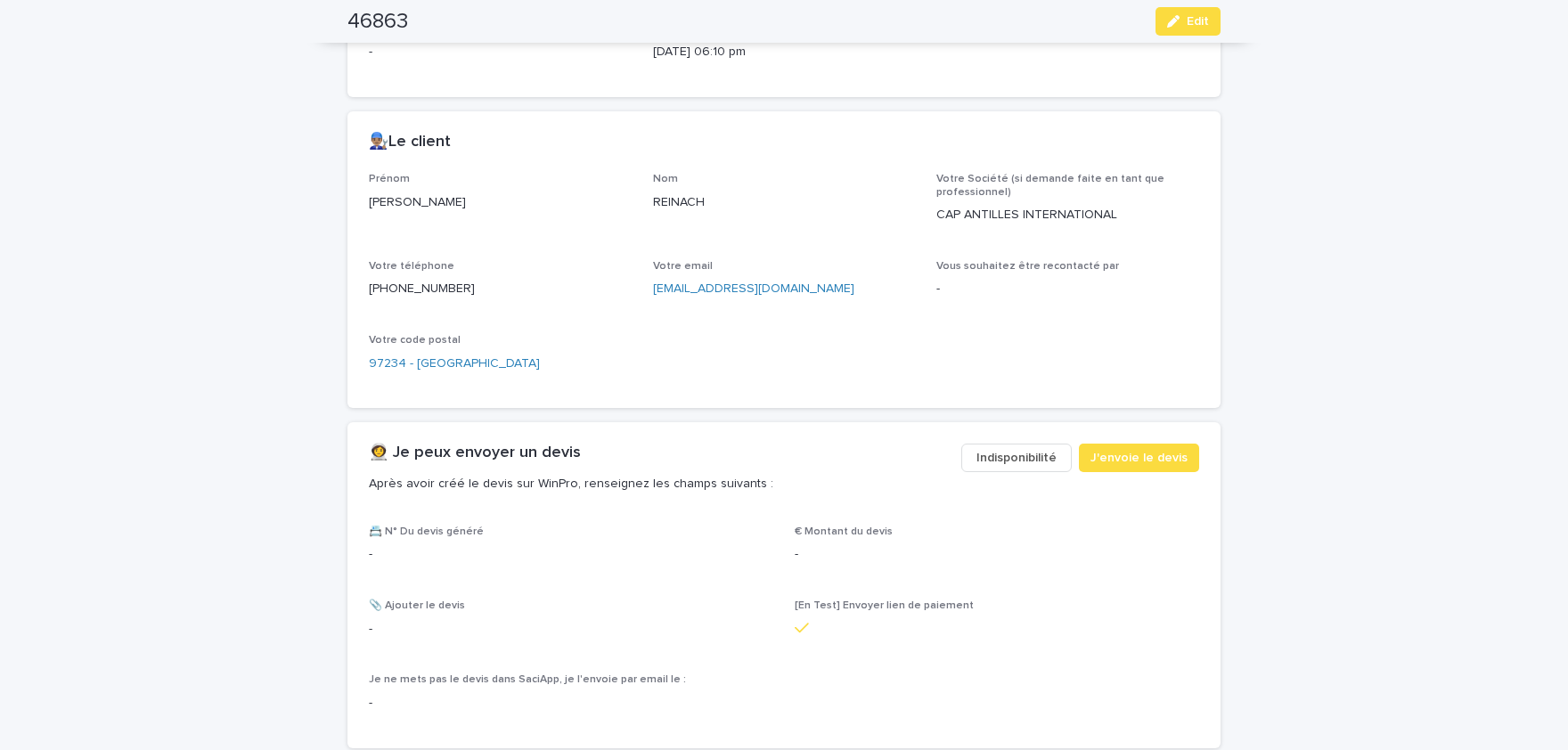
click at [411, 200] on p "[PERSON_NAME]" at bounding box center [500, 203] width 263 height 19
click at [410, 199] on p "[PERSON_NAME]" at bounding box center [500, 203] width 263 height 19
copy p "[PERSON_NAME]"
click at [693, 201] on p "REINACH" at bounding box center [784, 203] width 263 height 19
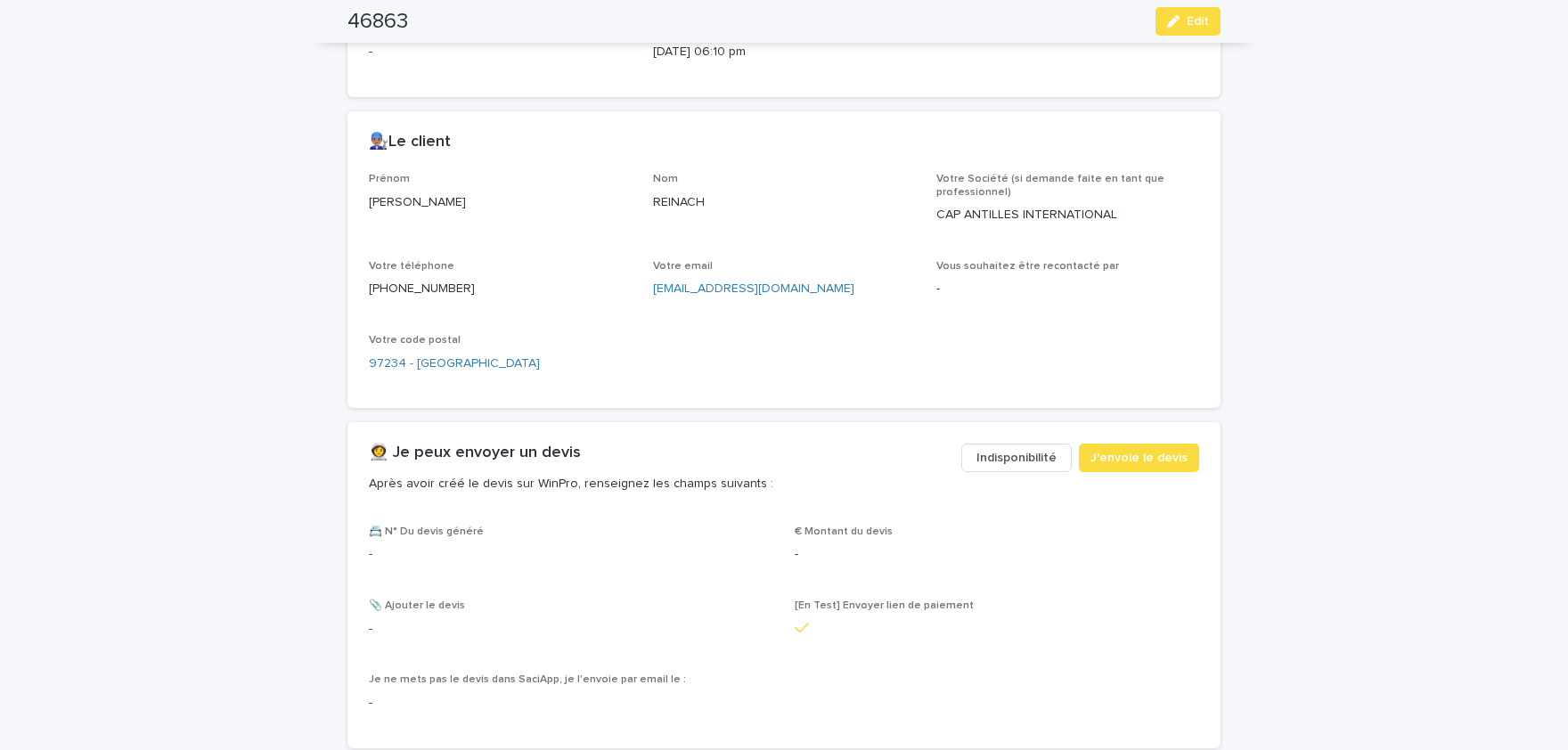
click at [432, 287] on p "[PHONE_NUMBER]" at bounding box center [500, 289] width 263 height 19
click at [1194, 29] on button "Edit" at bounding box center [1188, 22] width 65 height 29
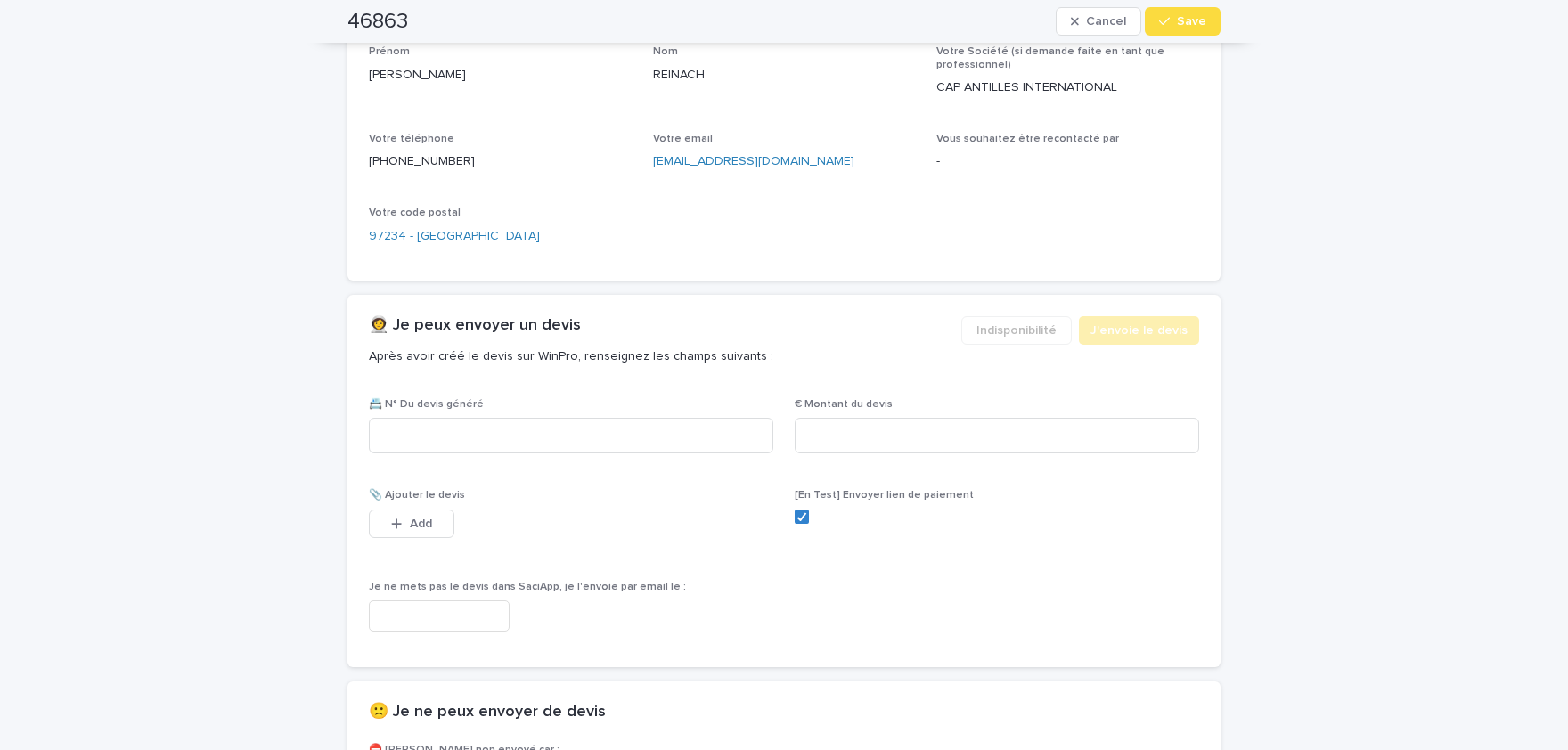
scroll to position [1083, 0]
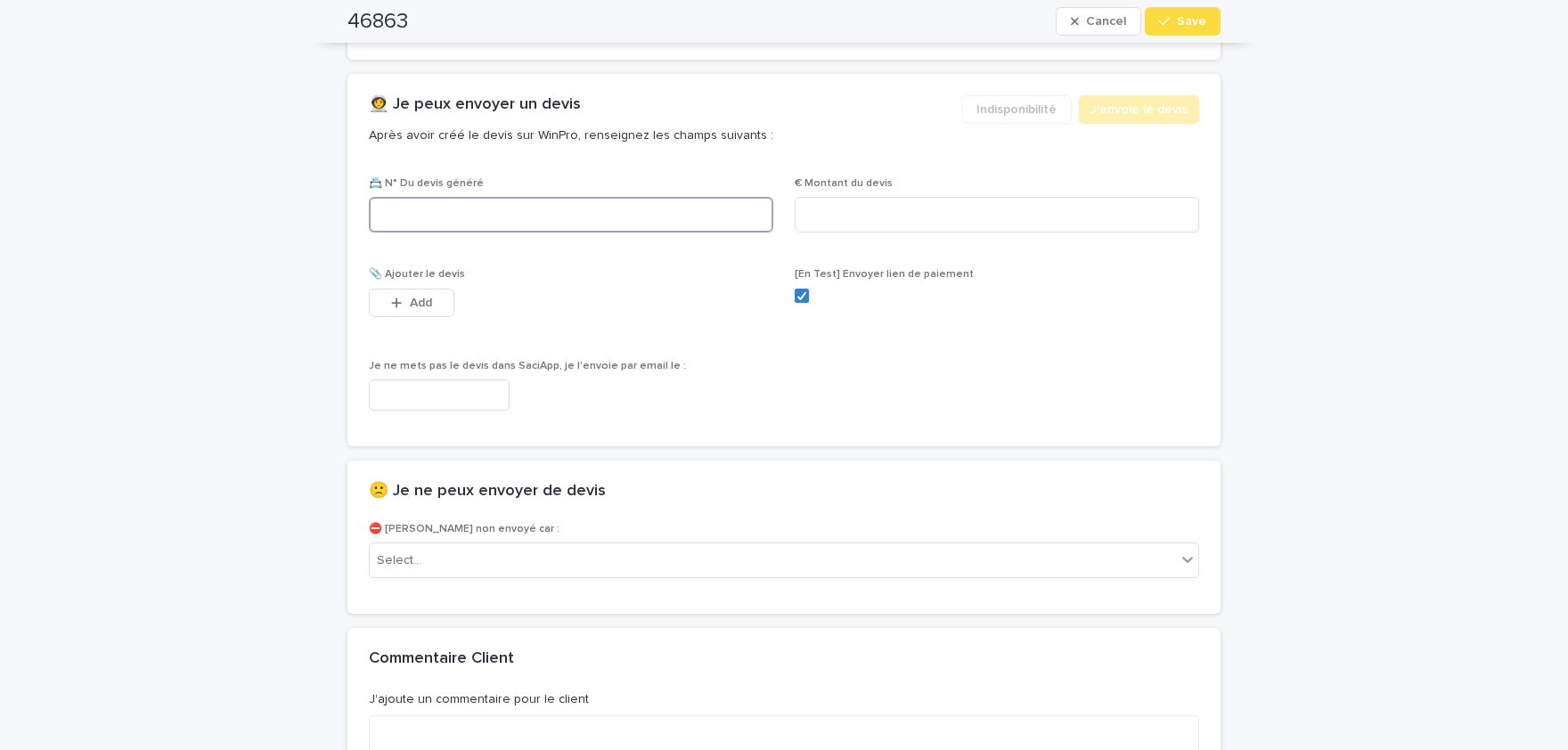
click at [638, 211] on input at bounding box center [572, 215] width 405 height 36
paste input "********"
type input "********"
click at [889, 218] on input at bounding box center [997, 215] width 405 height 36
paste input "*****"
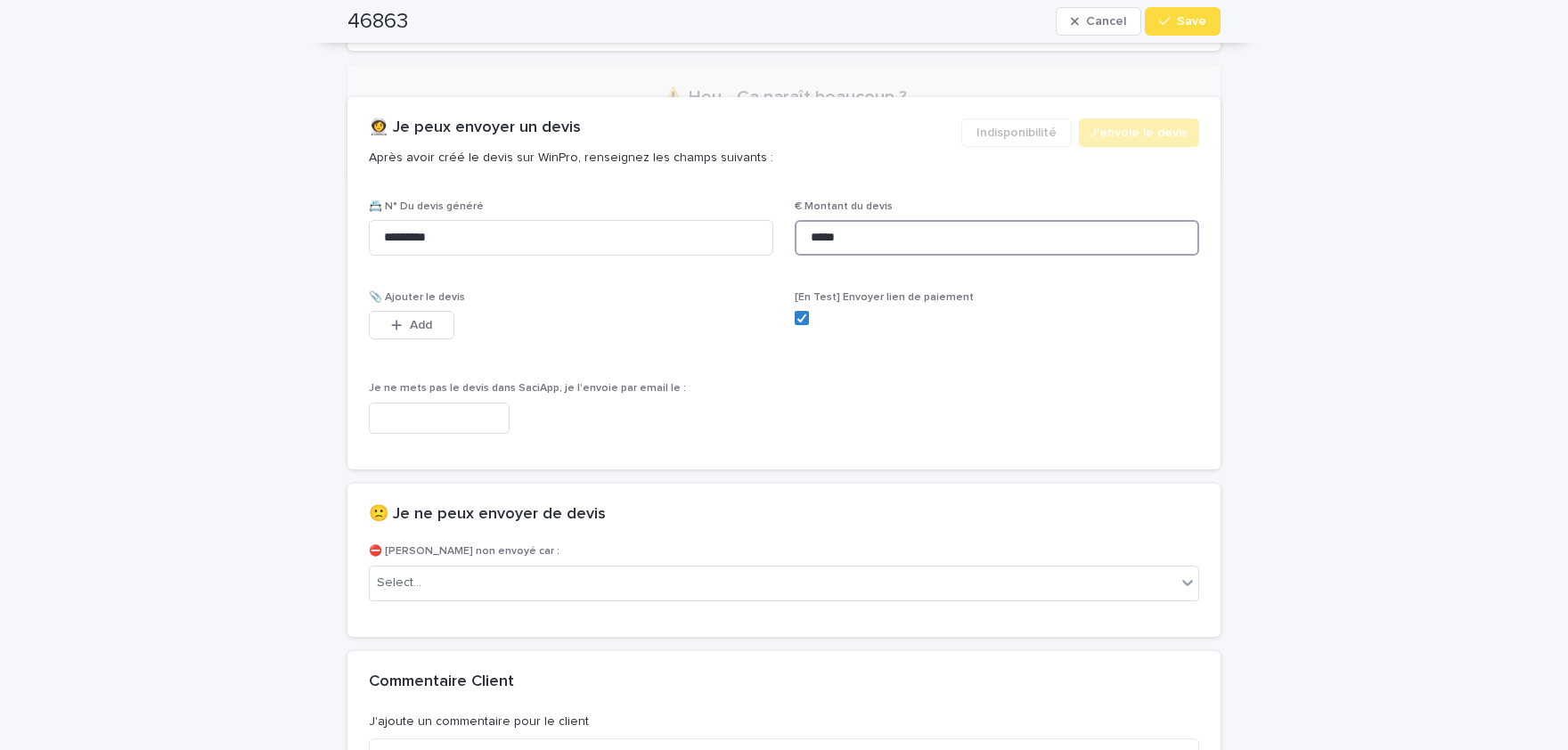
scroll to position [1092, 0]
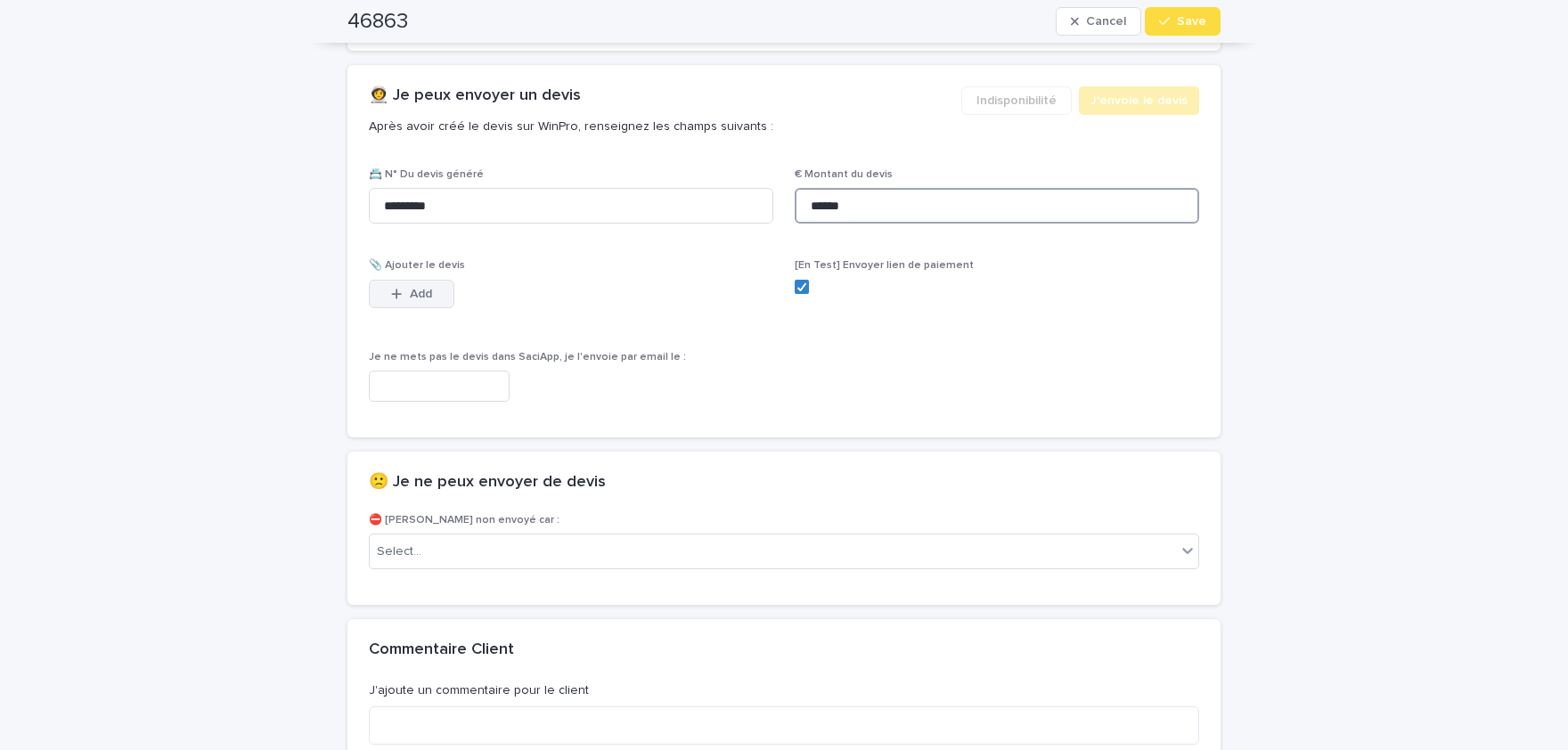
type input "******"
click at [425, 298] on span "Add" at bounding box center [421, 294] width 22 height 13
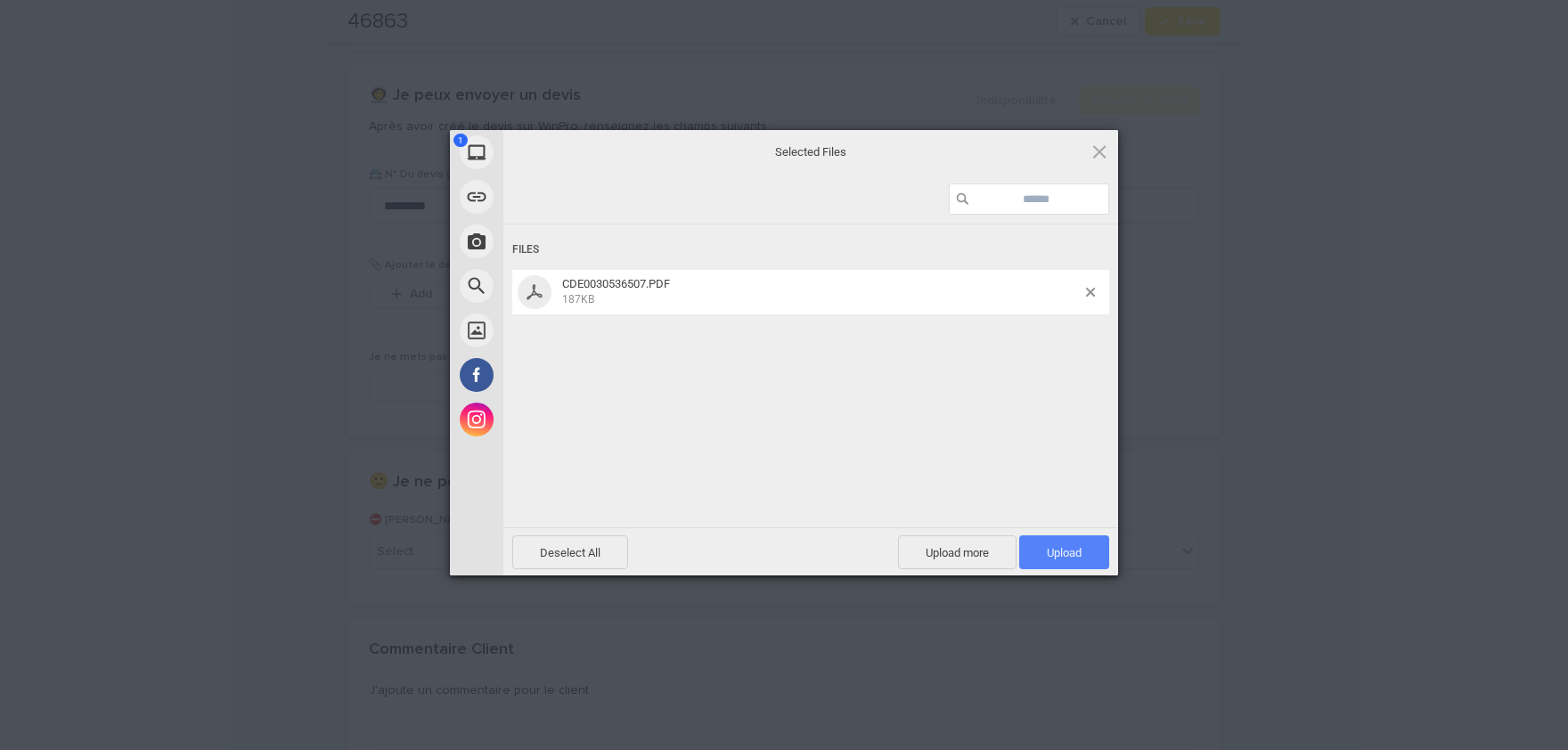
click at [1068, 547] on span "Upload 1" at bounding box center [1064, 553] width 35 height 13
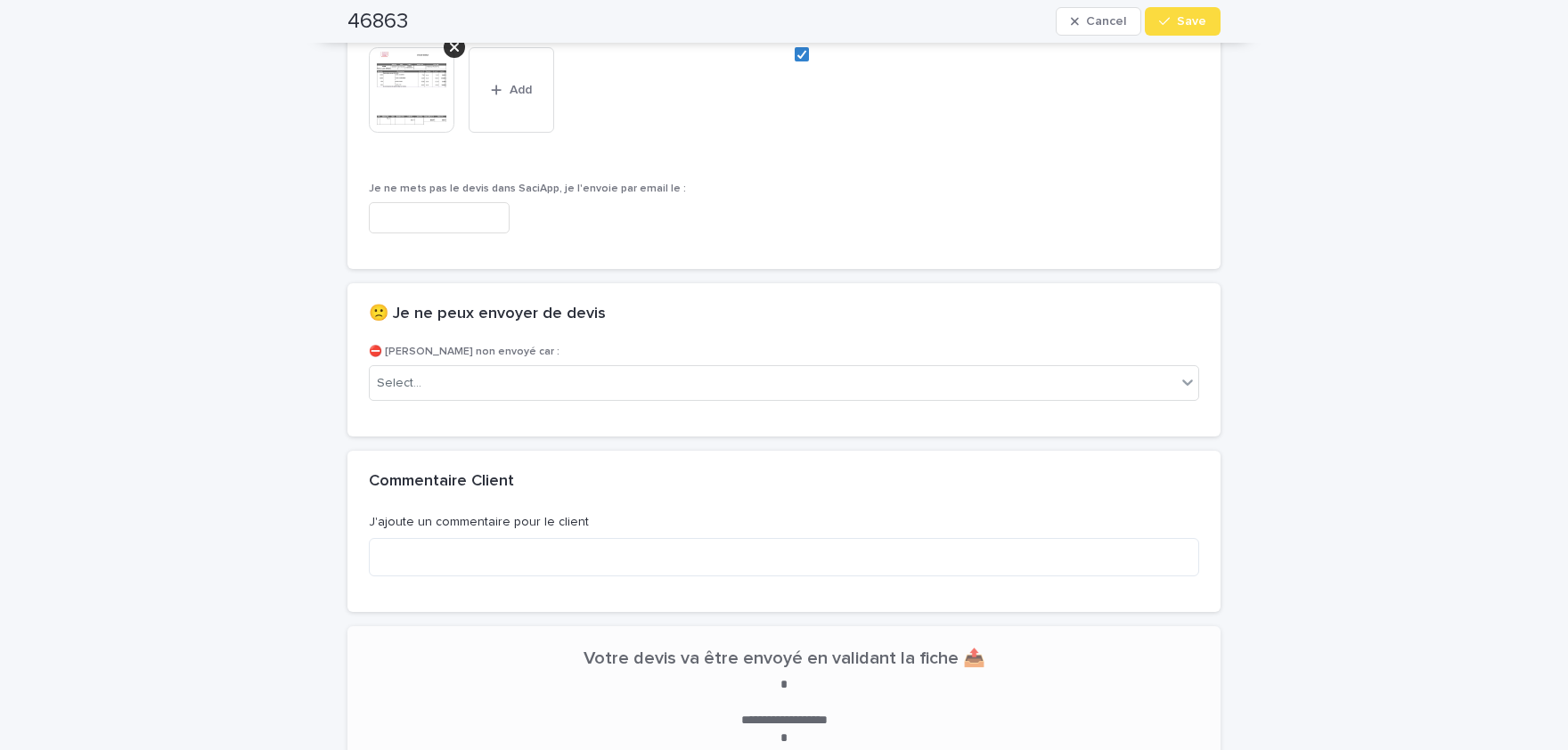
scroll to position [1368, 0]
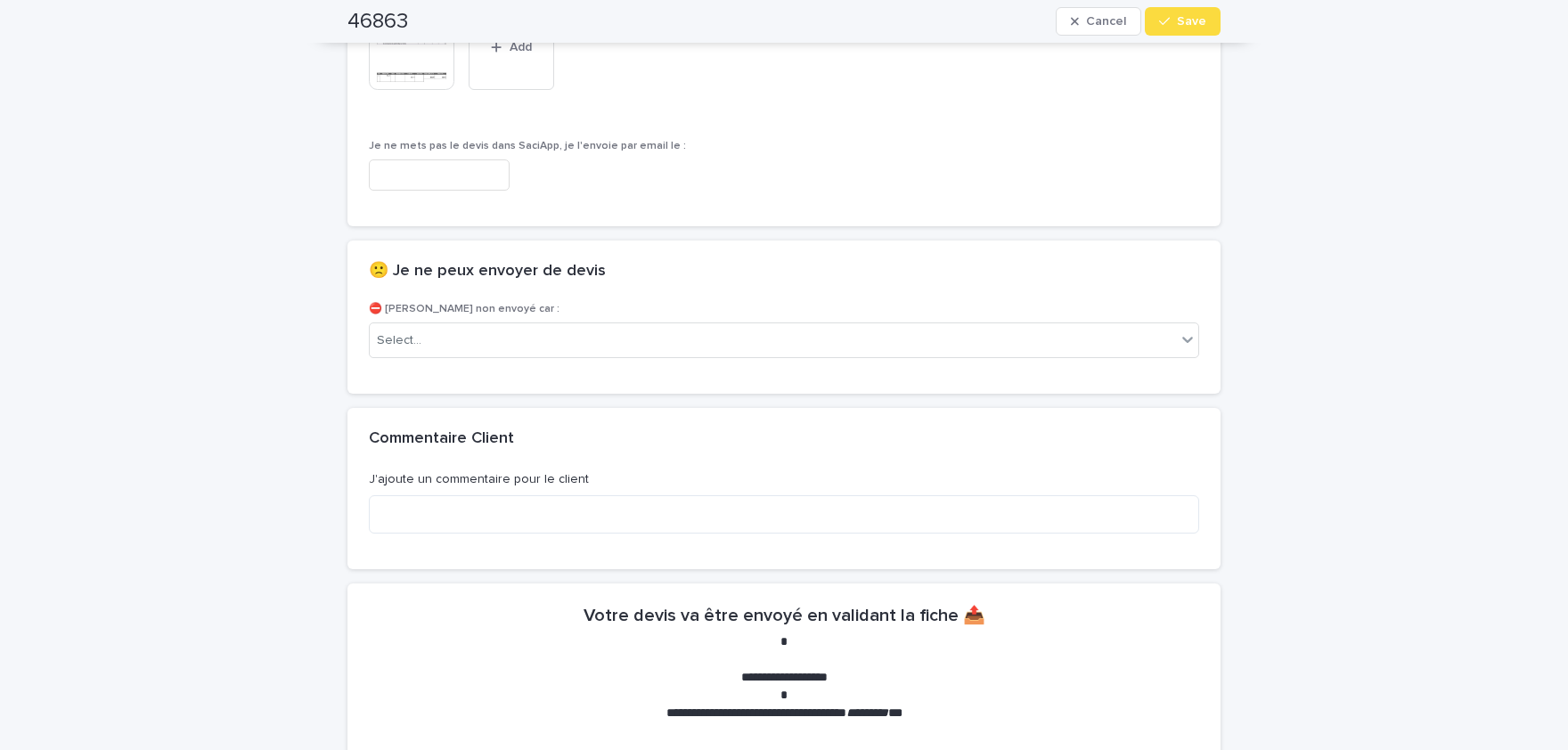
click at [404, 63] on img at bounding box center [411, 47] width 85 height 85
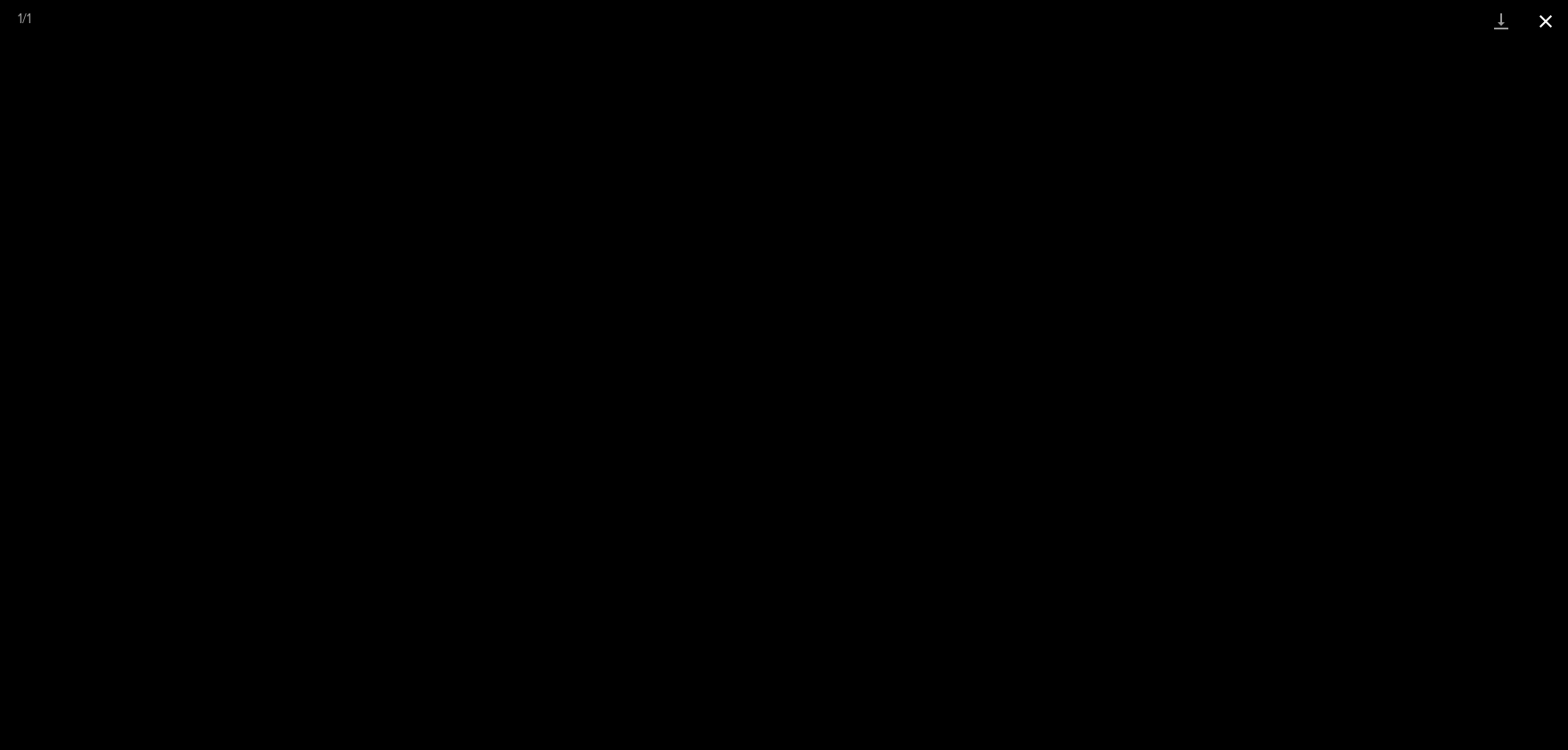
click at [1554, 21] on button "Close gallery" at bounding box center [1546, 21] width 45 height 42
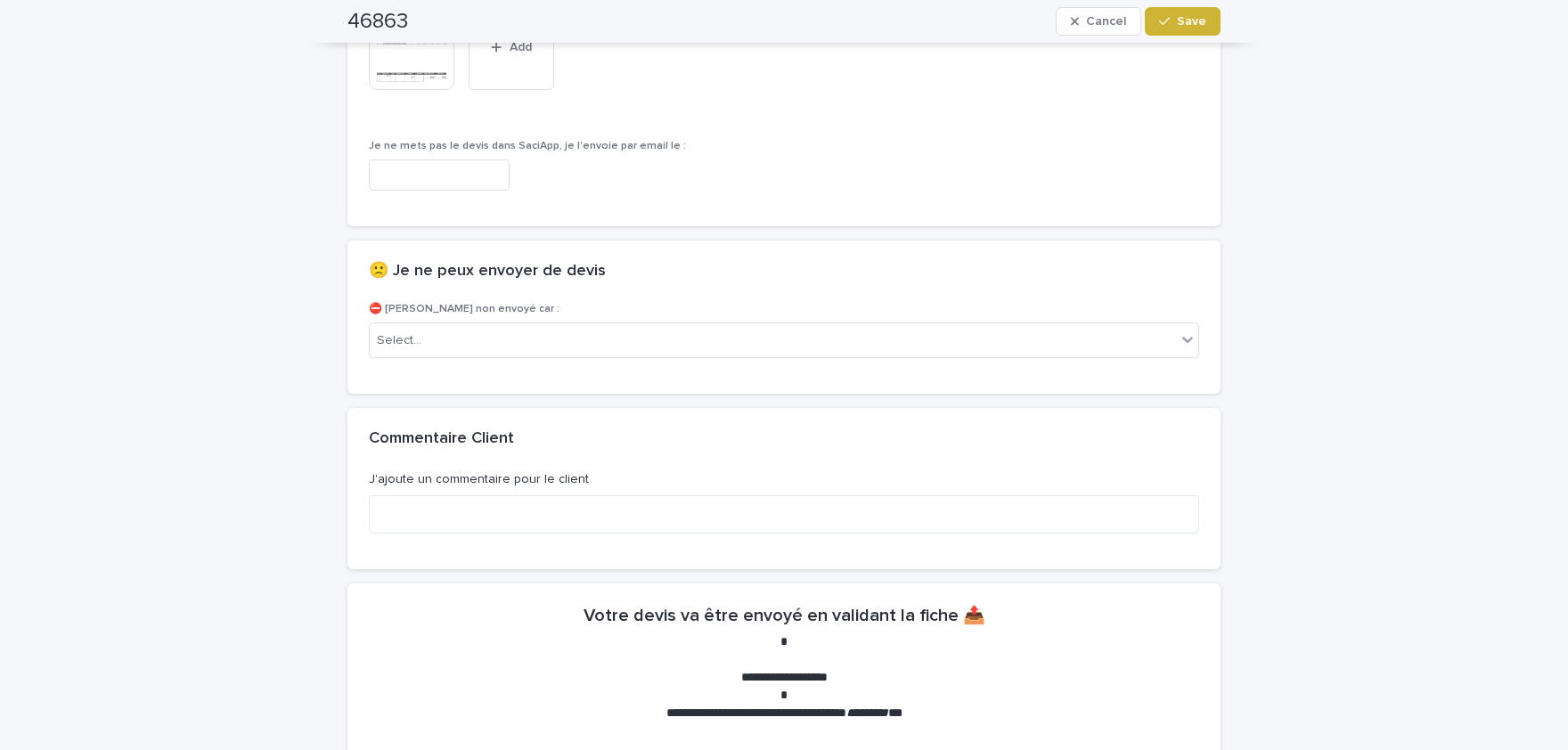
click at [1196, 25] on span "Save" at bounding box center [1192, 22] width 30 height 13
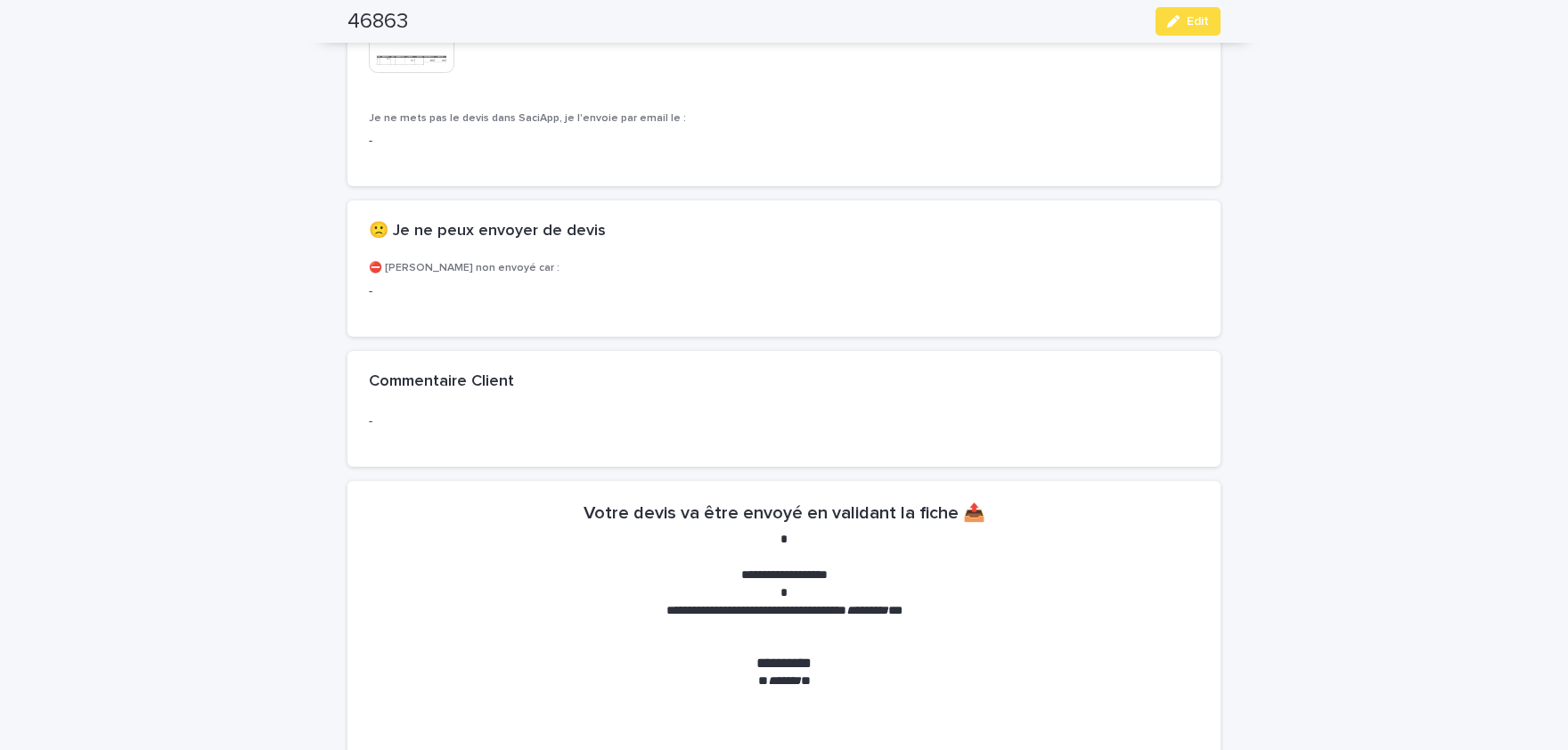
scroll to position [1316, 0]
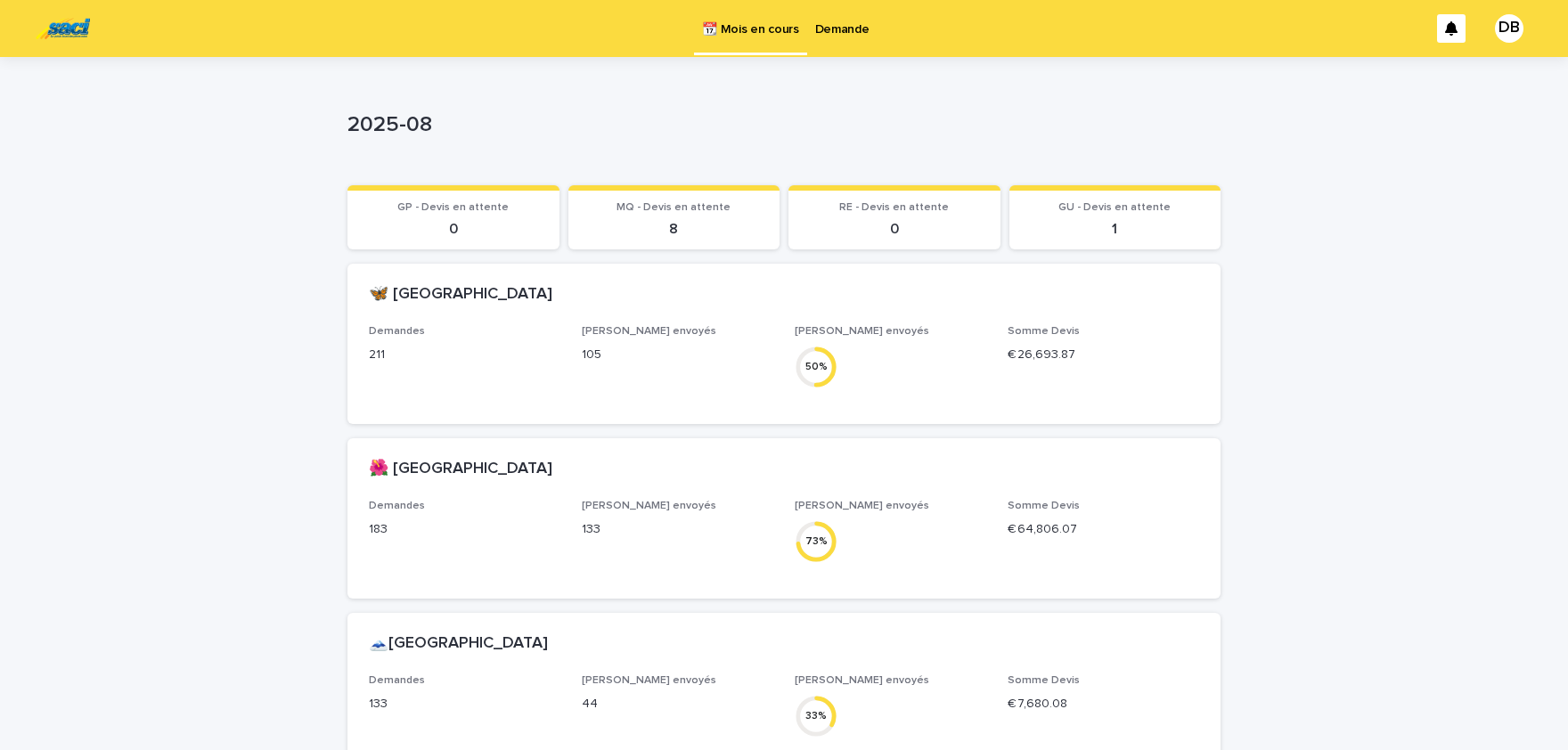
click at [857, 30] on p "Demande" at bounding box center [842, 19] width 55 height 38
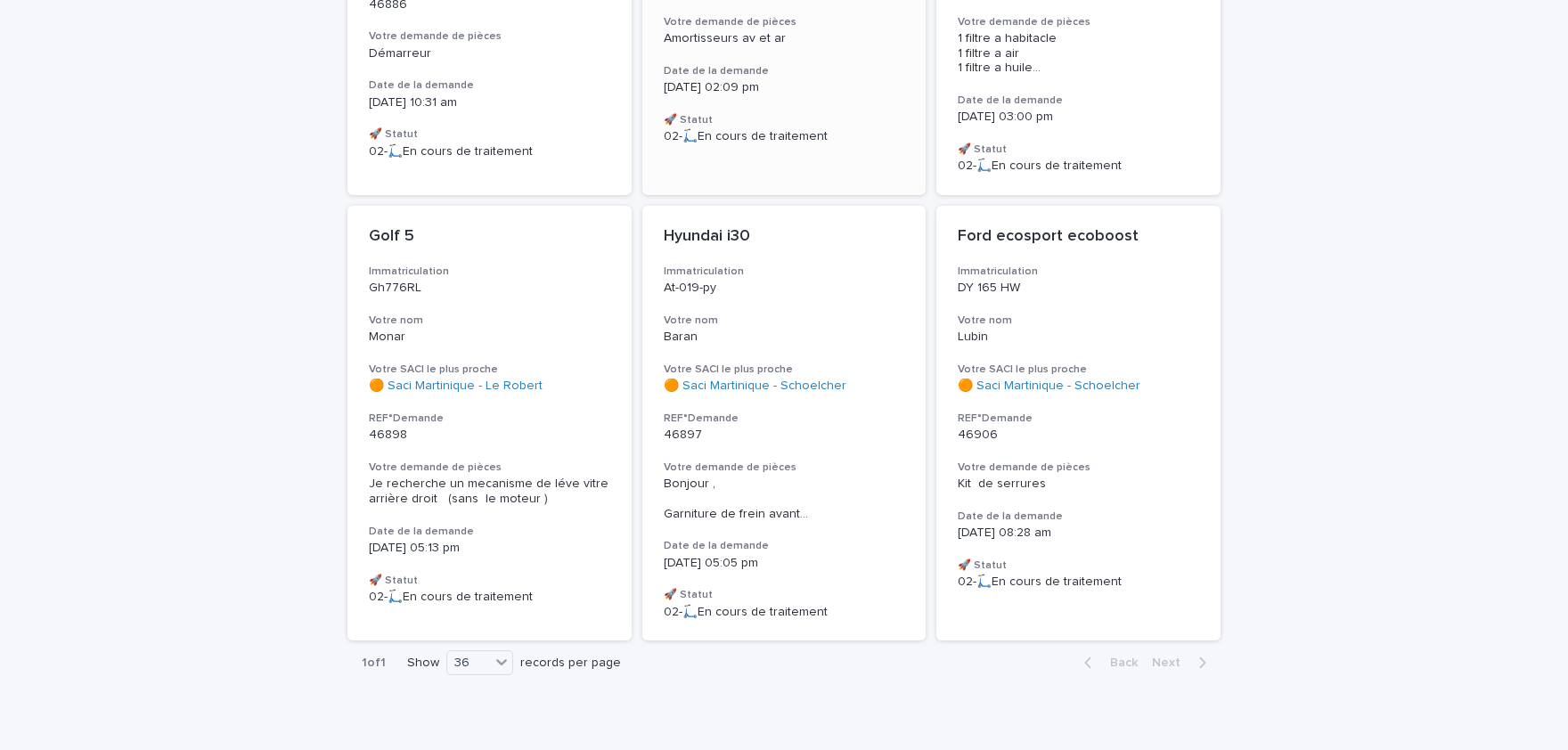
scroll to position [936, 0]
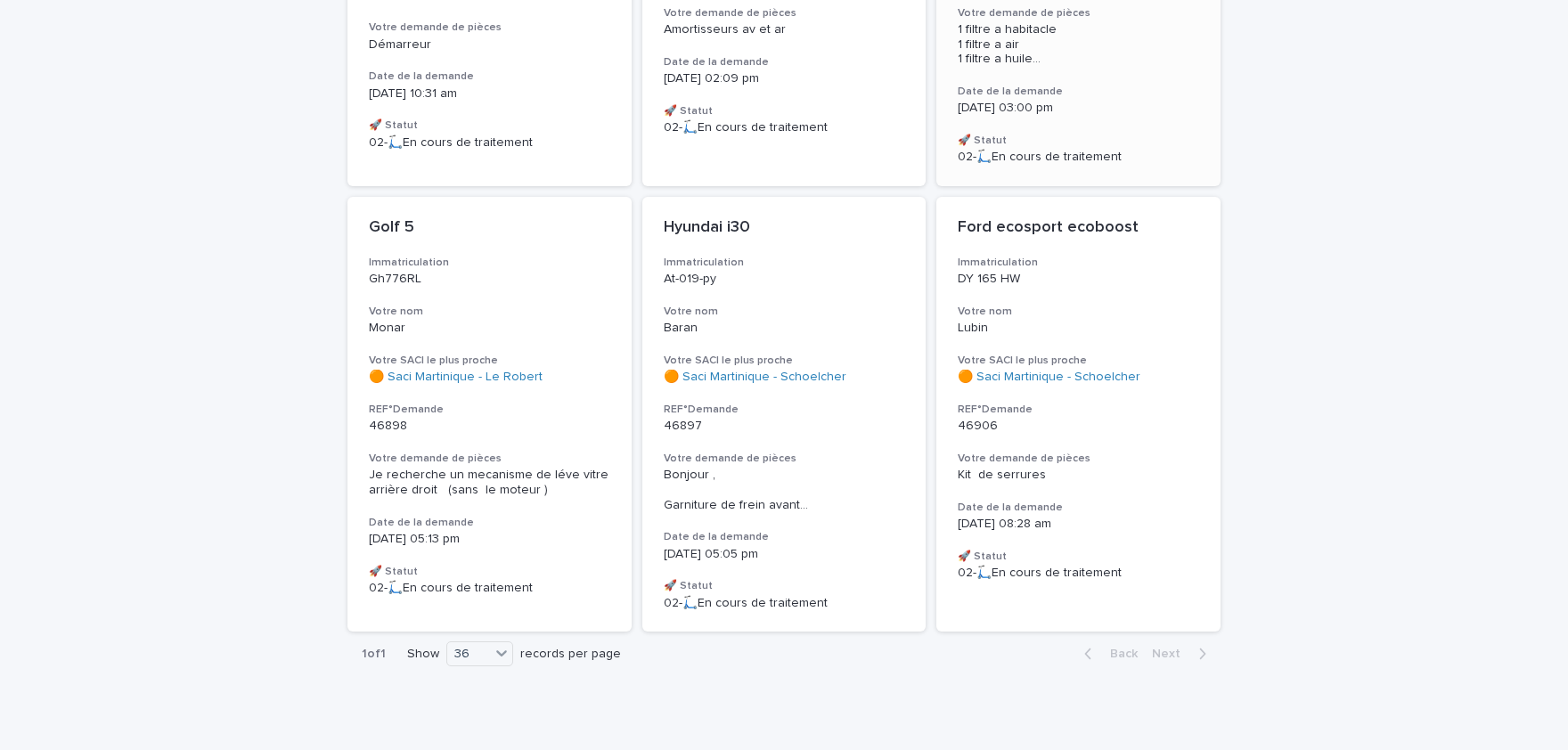
click at [1071, 22] on span "1 filtre a habitacle 1 filtre a air 1 filtre a huile ..." at bounding box center [1079, 45] width 242 height 45
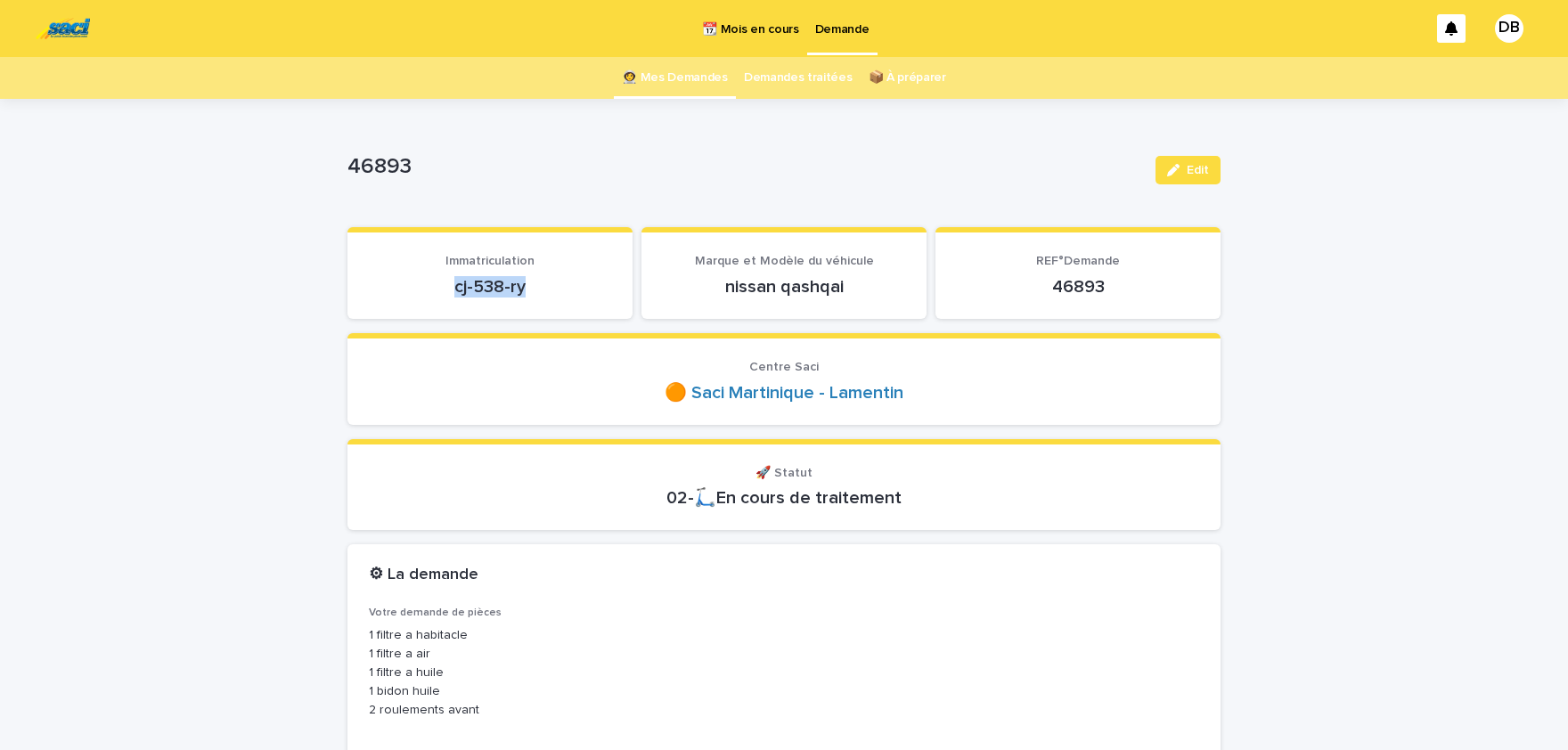
drag, startPoint x: 533, startPoint y: 284, endPoint x: 449, endPoint y: 289, distance: 84.1
click at [449, 289] on p "cj-538-ry" at bounding box center [490, 287] width 243 height 22
click at [458, 289] on p "cj-538-ry" at bounding box center [490, 287] width 243 height 22
drag, startPoint x: 458, startPoint y: 289, endPoint x: 518, endPoint y: 289, distance: 60.0
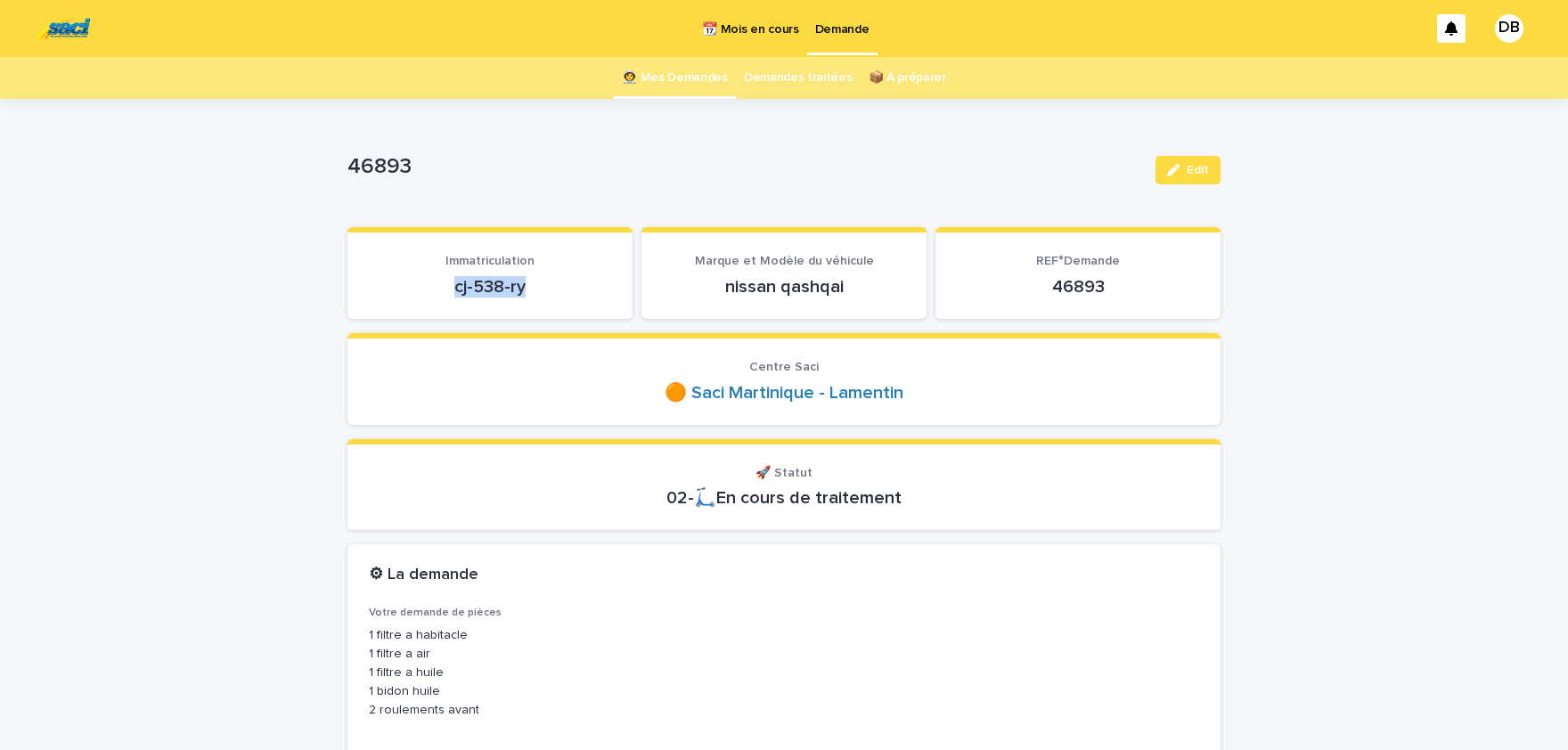
click at [518, 289] on p "cj-538-ry" at bounding box center [490, 287] width 243 height 22
click at [497, 288] on p "cj-538-ry" at bounding box center [490, 287] width 243 height 22
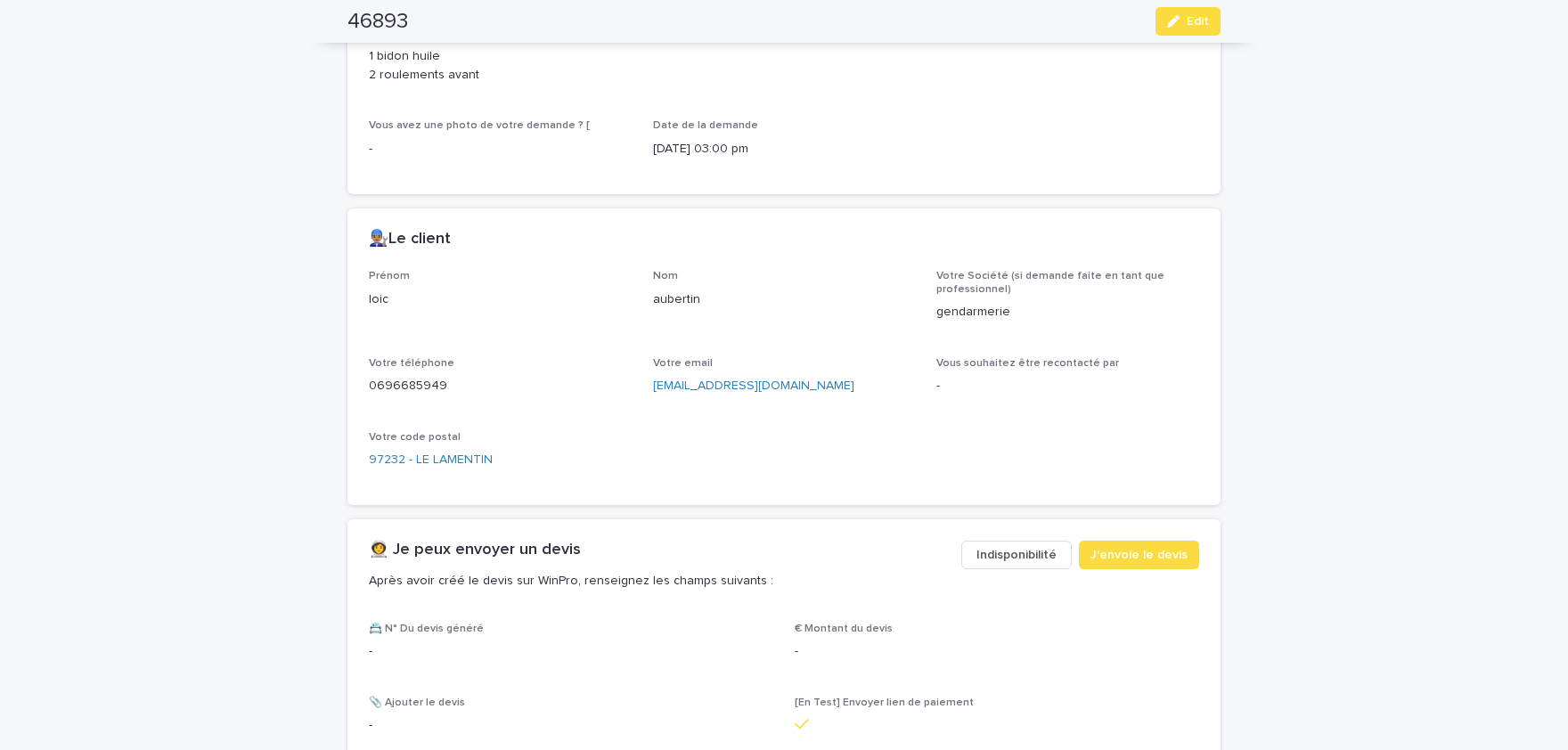
scroll to position [661, 0]
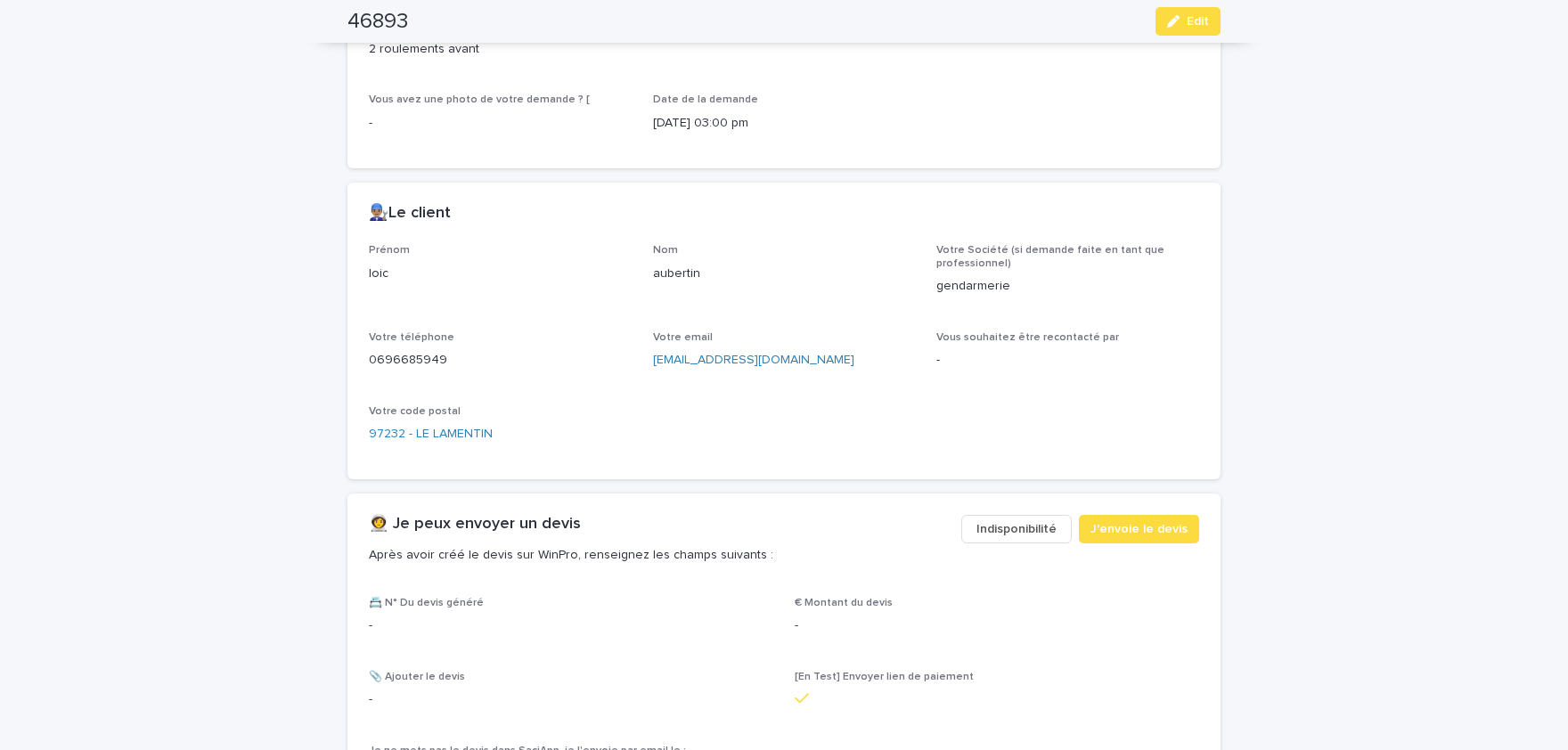
click at [383, 283] on p "loic" at bounding box center [500, 273] width 263 height 19
click at [672, 283] on p "aubertin" at bounding box center [784, 273] width 263 height 19
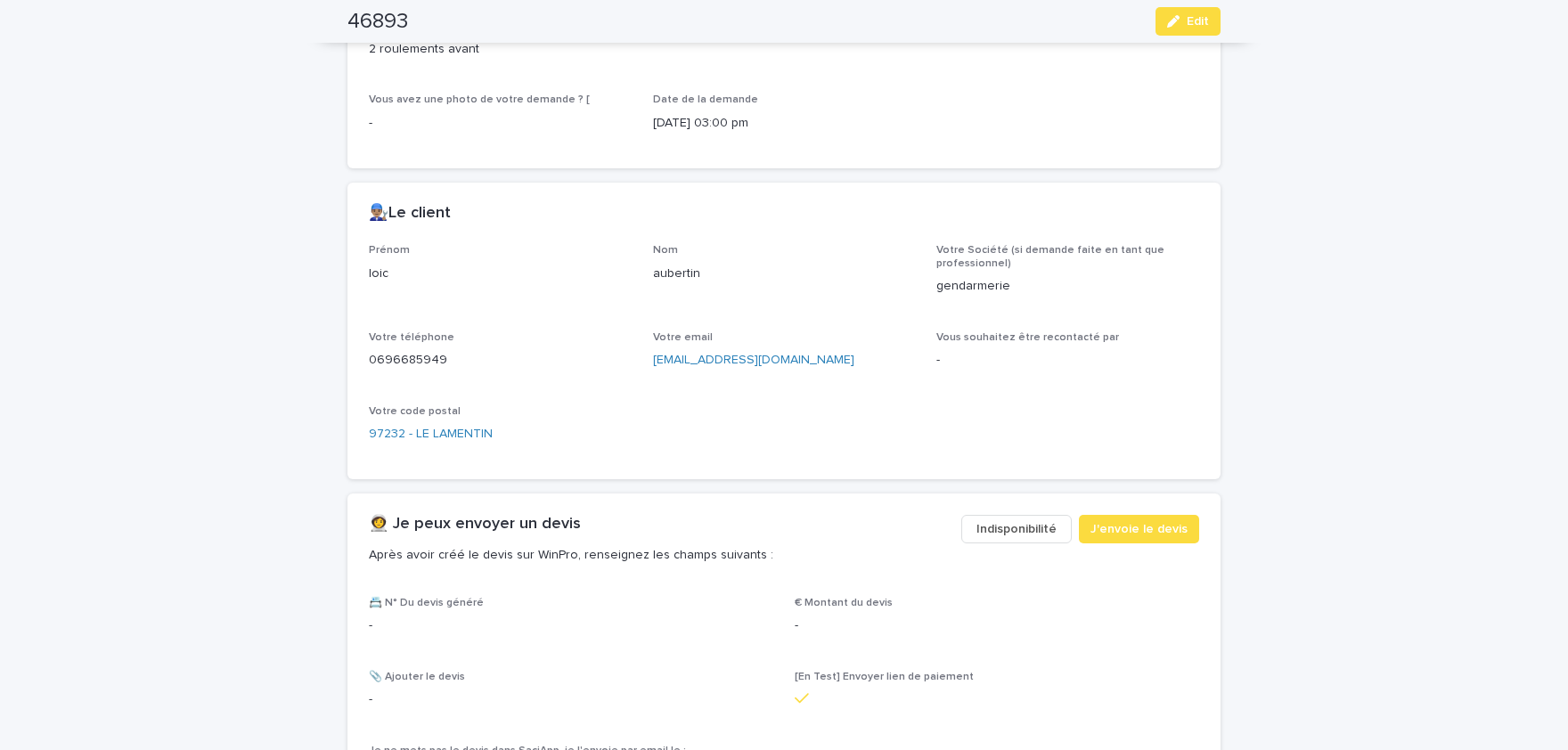
click at [410, 368] on div "0696685949" at bounding box center [500, 358] width 263 height 22
click at [408, 370] on p "0696685949" at bounding box center [500, 360] width 263 height 19
drag, startPoint x: 1172, startPoint y: 18, endPoint x: 1094, endPoint y: 87, distance: 104.1
click at [1172, 18] on icon "button" at bounding box center [1174, 22] width 13 height 13
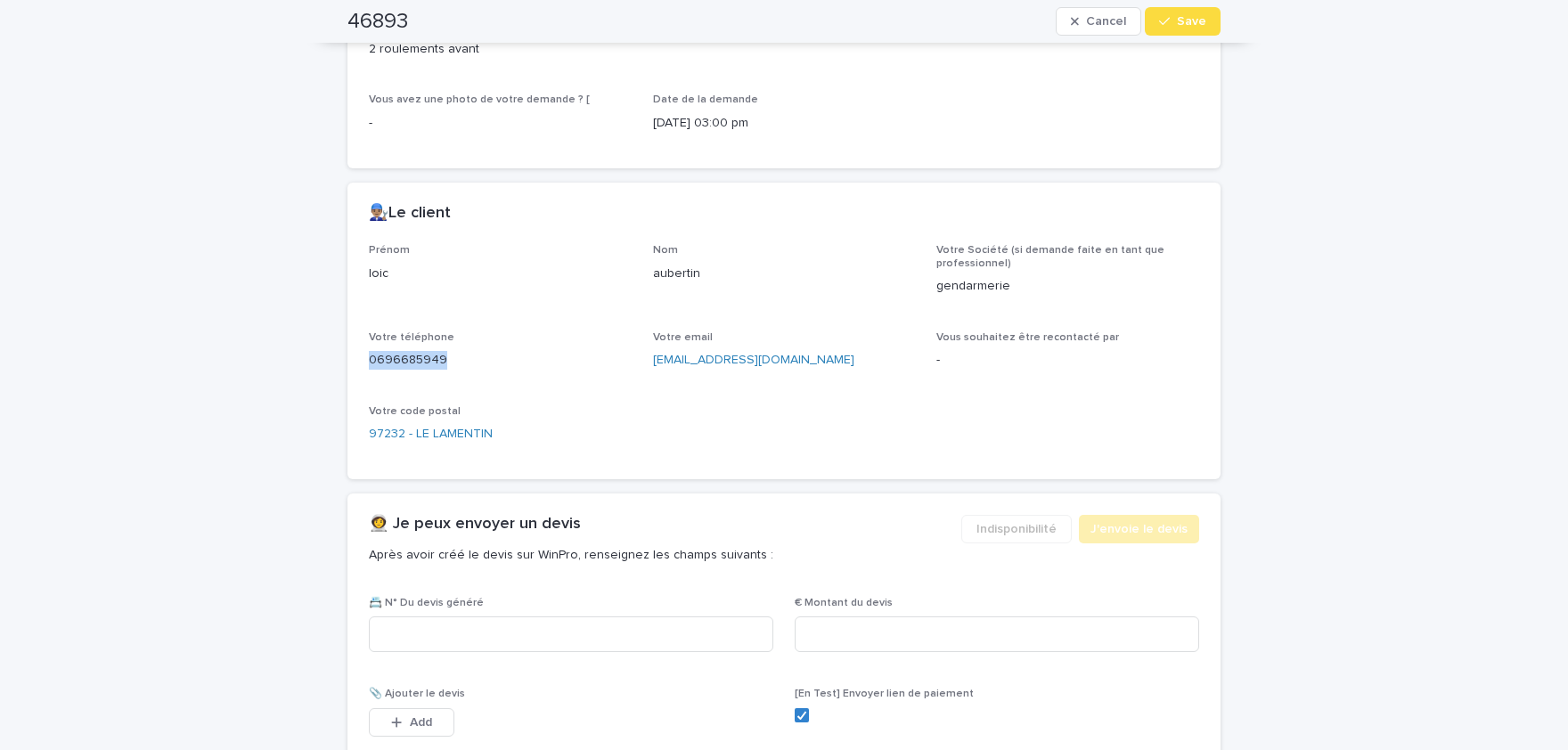
scroll to position [955, 0]
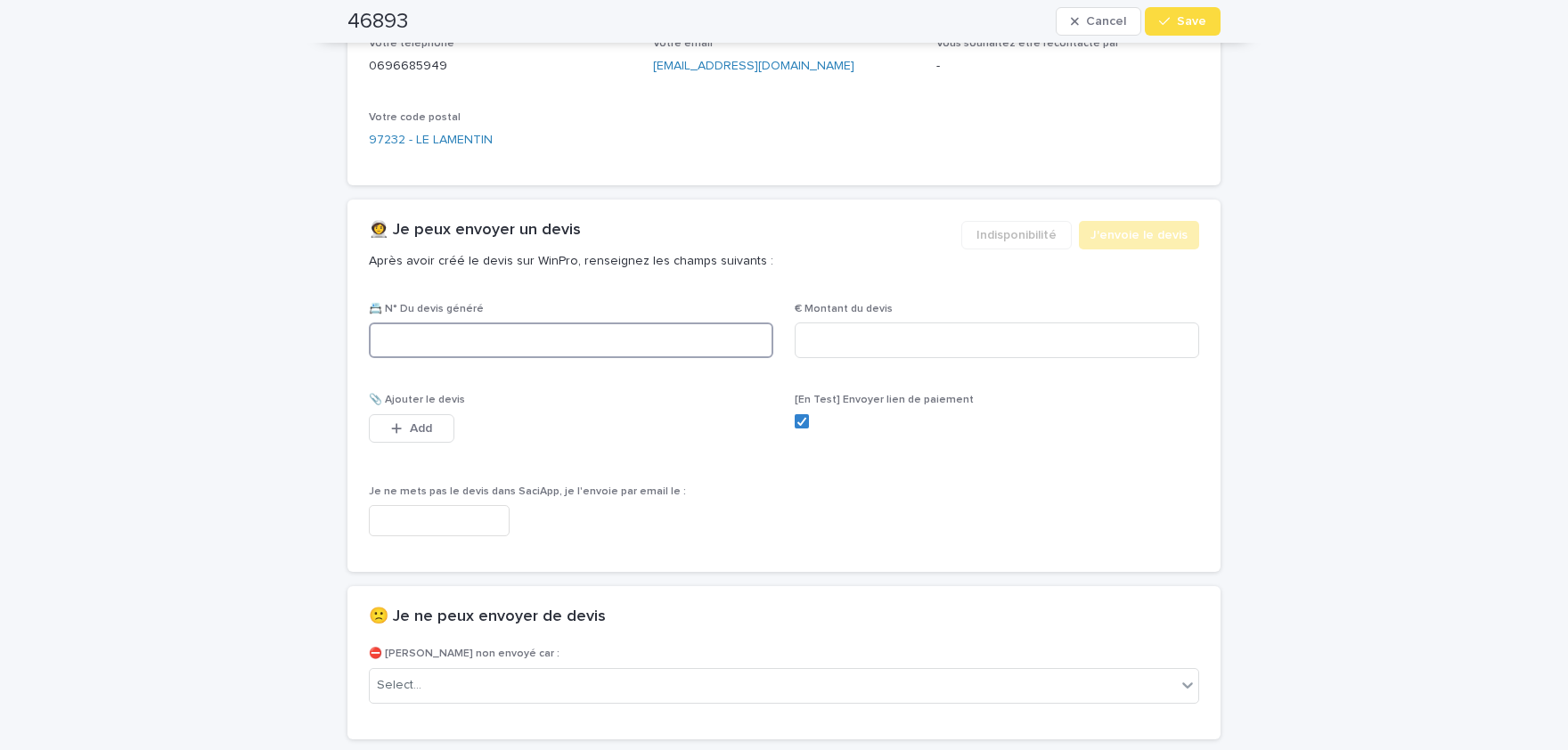
click at [662, 358] on input at bounding box center [572, 341] width 405 height 36
paste input "********"
type input "********"
click at [864, 356] on input at bounding box center [997, 341] width 405 height 36
paste input "*****"
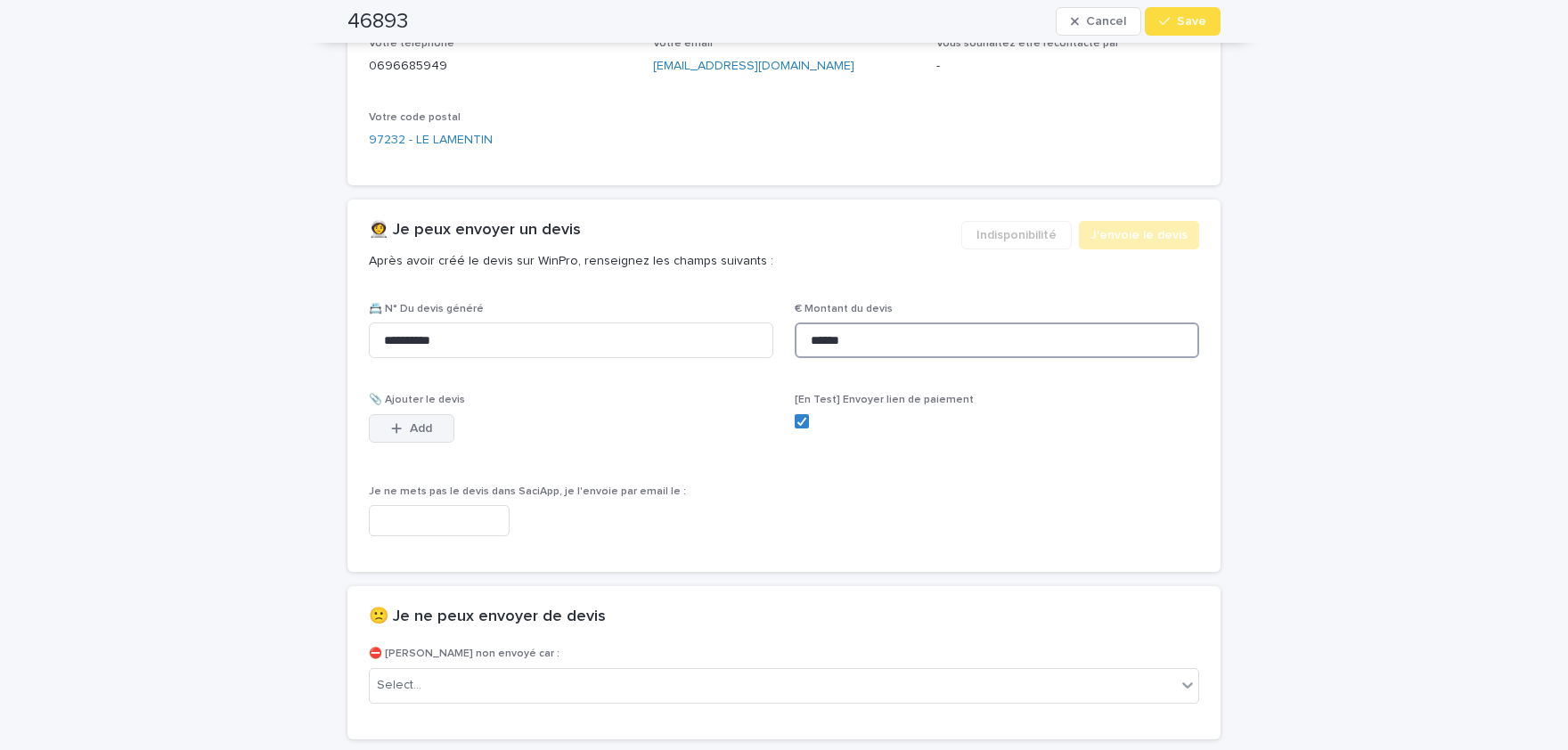
type input "******"
click at [434, 440] on button "Add" at bounding box center [411, 428] width 85 height 29
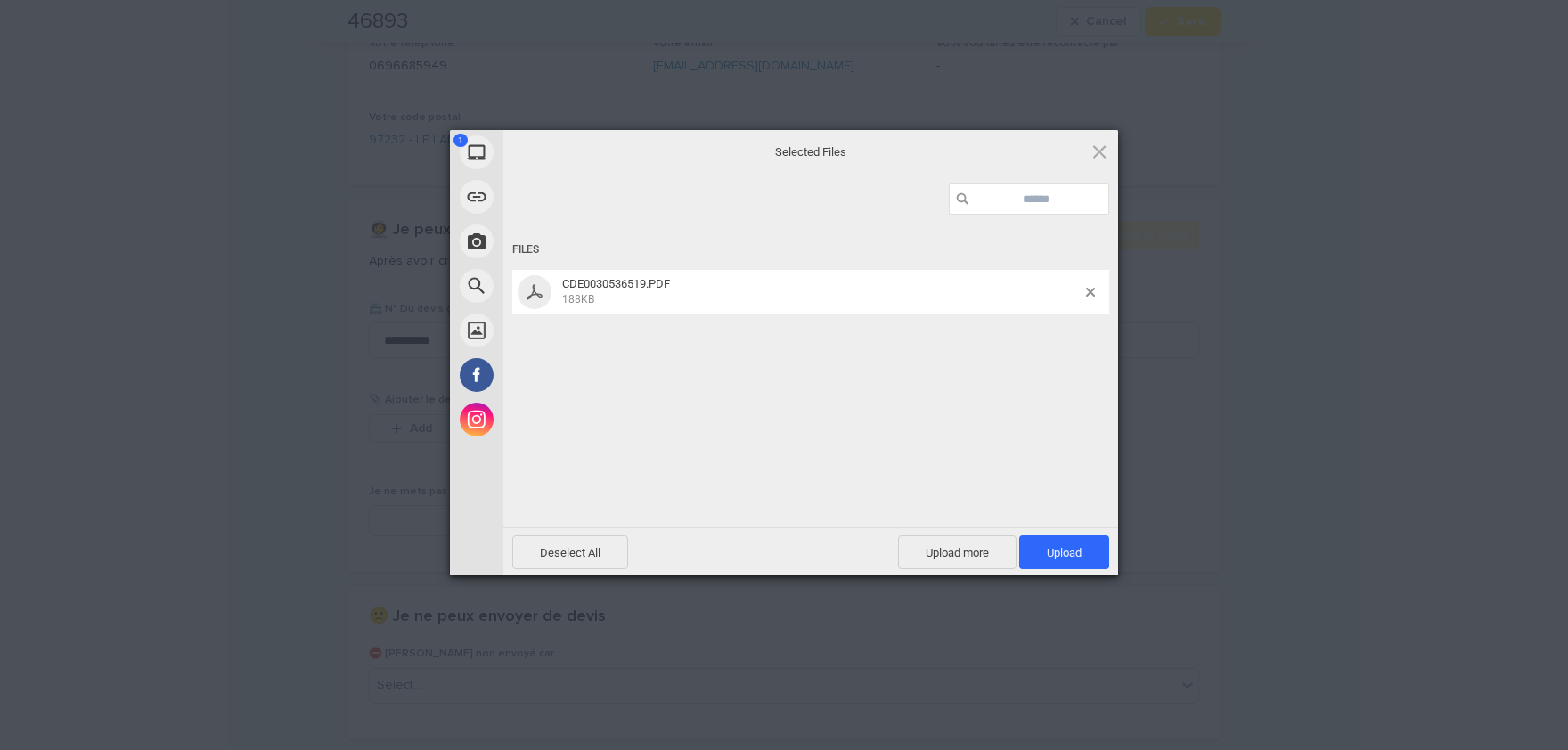
click at [1006, 342] on div "Files CDE0030536519.PDF 188KB" at bounding box center [811, 375] width 615 height 299
click at [1089, 555] on span "Upload 1" at bounding box center [1064, 553] width 90 height 34
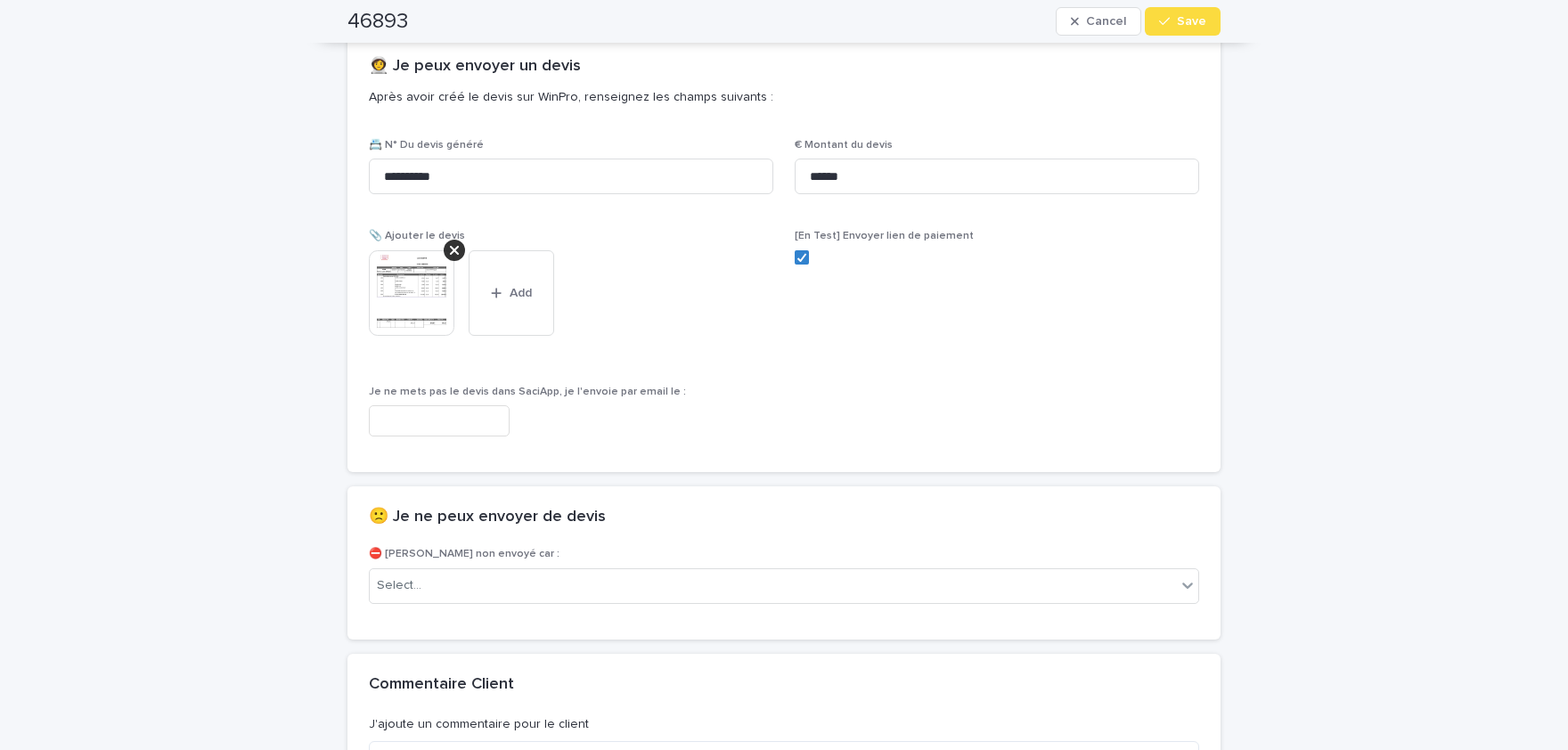
scroll to position [1246, 0]
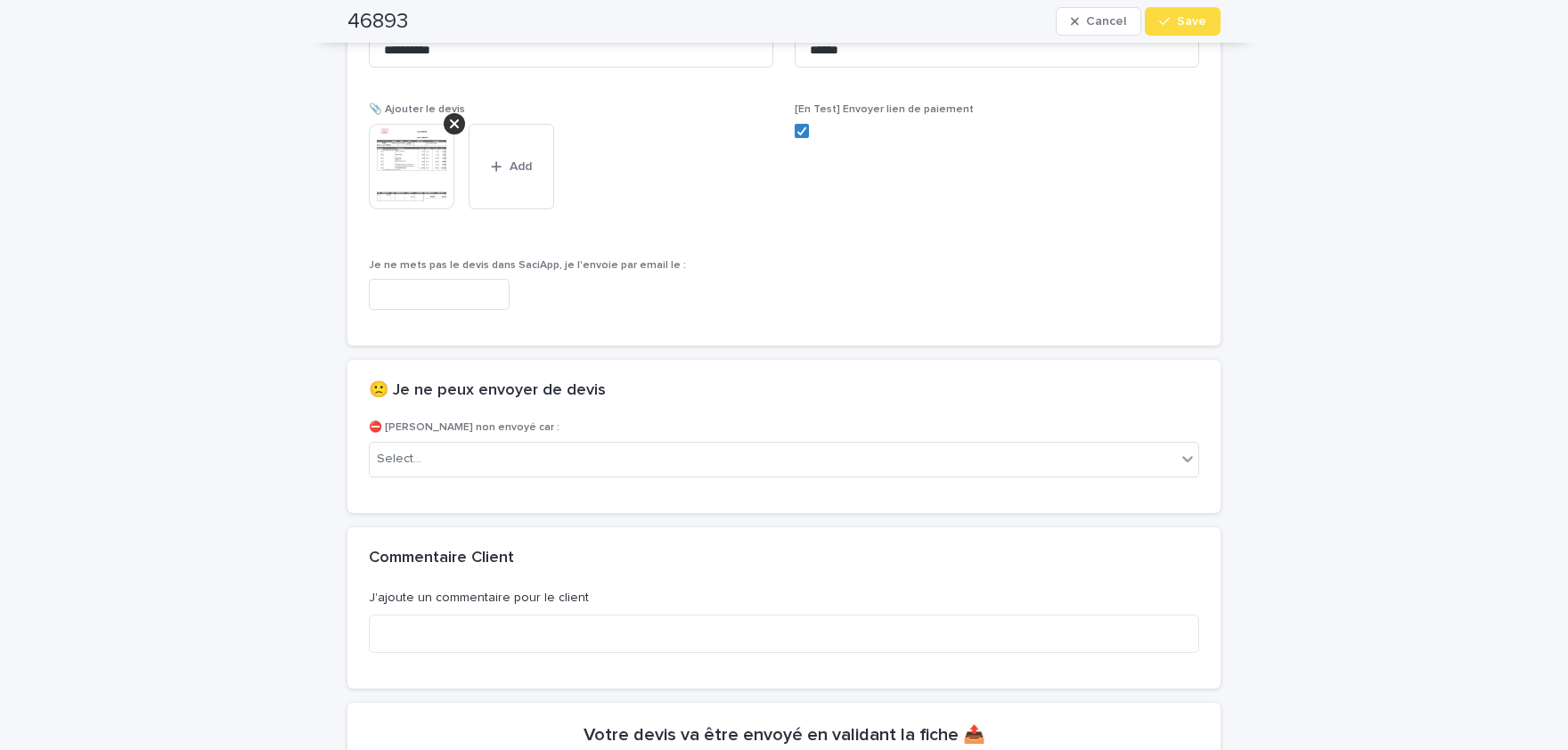
click at [397, 185] on img at bounding box center [411, 166] width 85 height 85
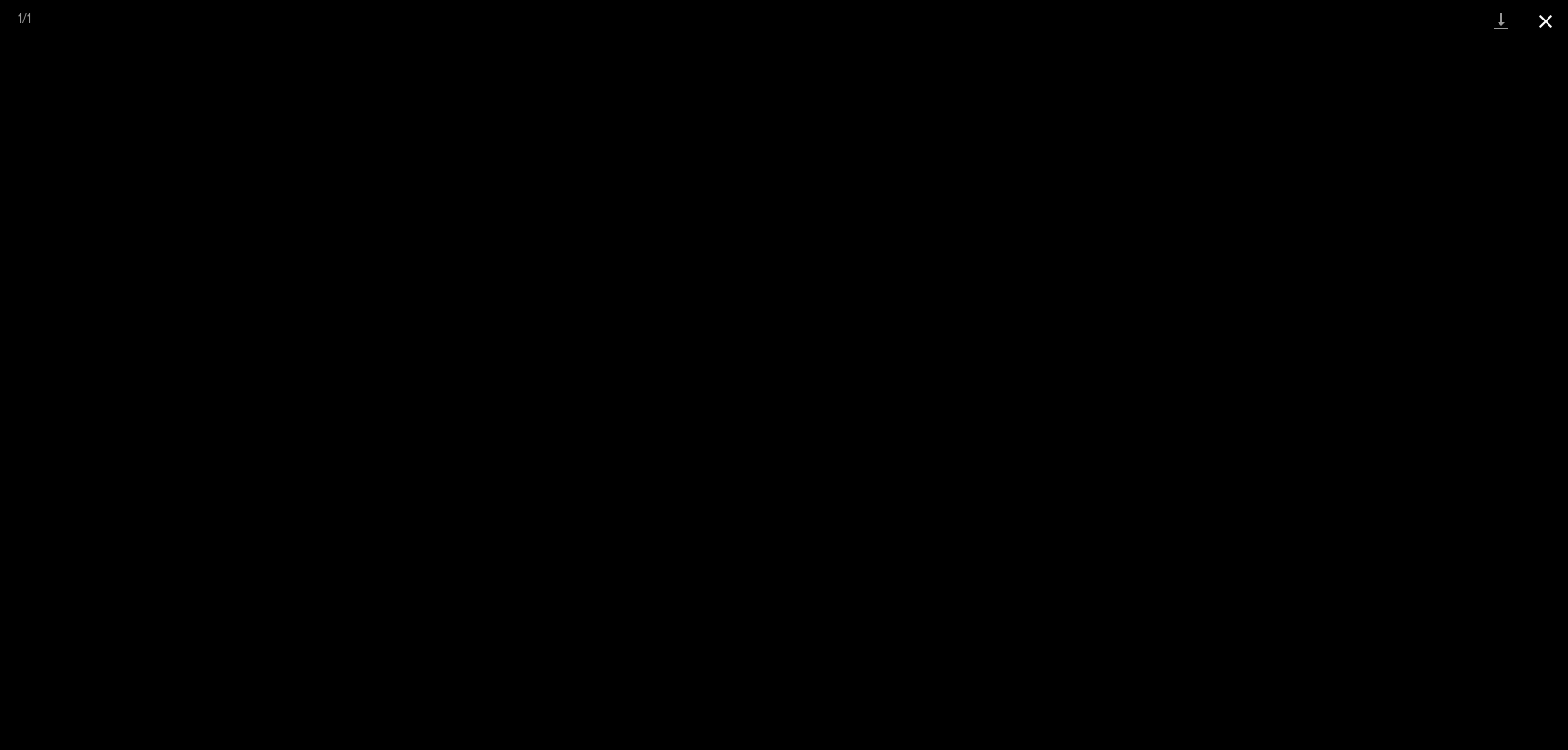
click at [1549, 17] on button "Close gallery" at bounding box center [1546, 21] width 45 height 42
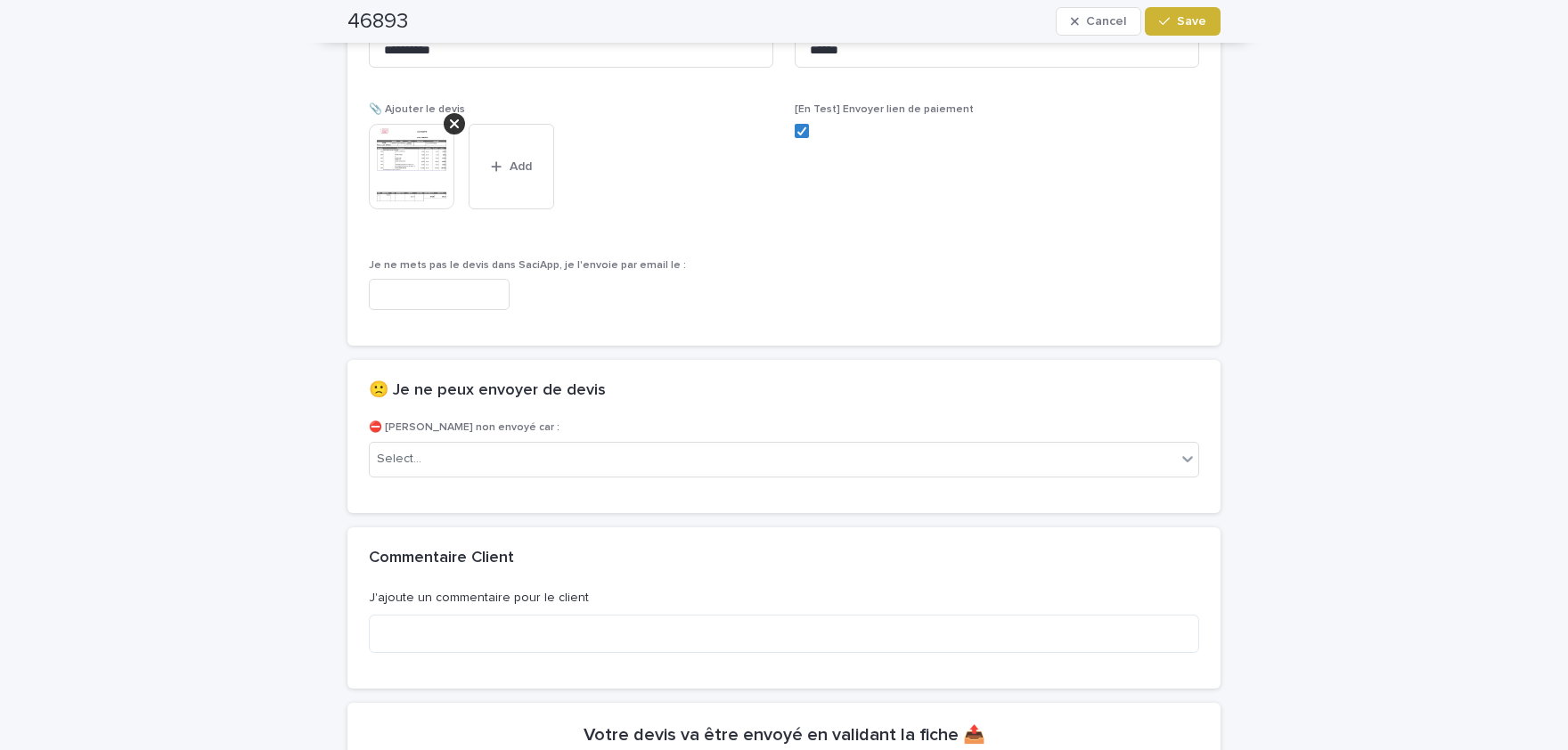
click at [1190, 23] on span "Save" at bounding box center [1192, 22] width 30 height 13
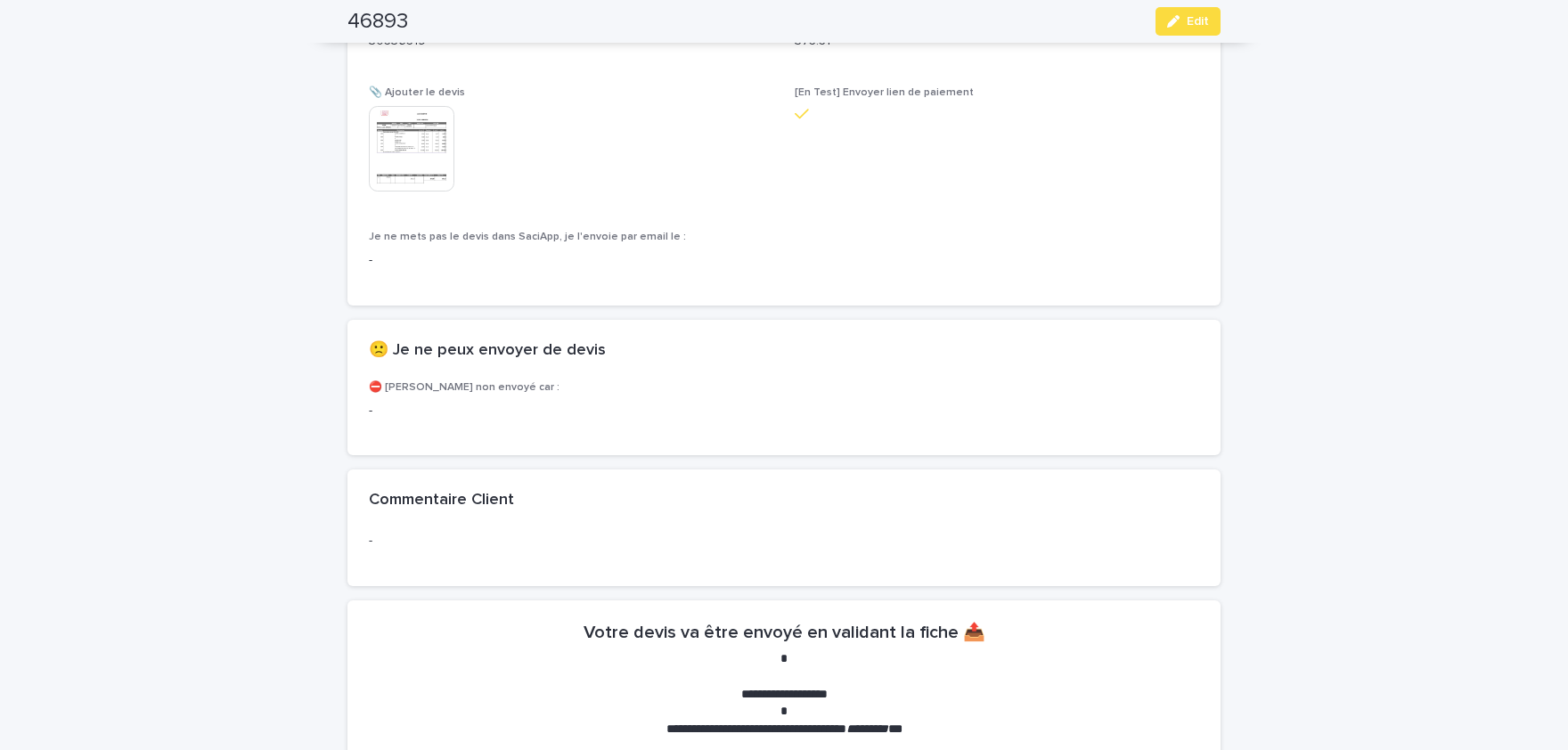
scroll to position [1195, 0]
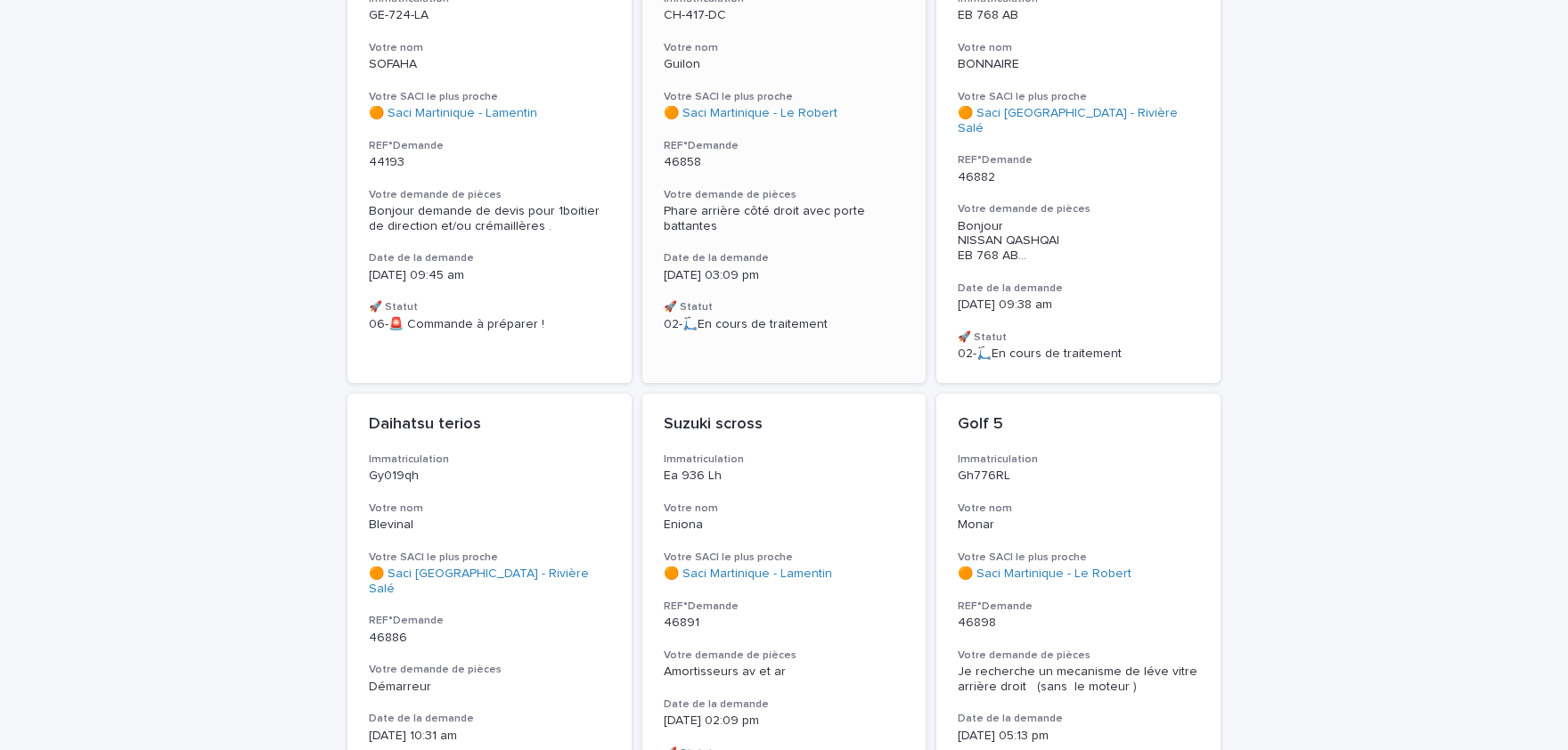
scroll to position [367, 0]
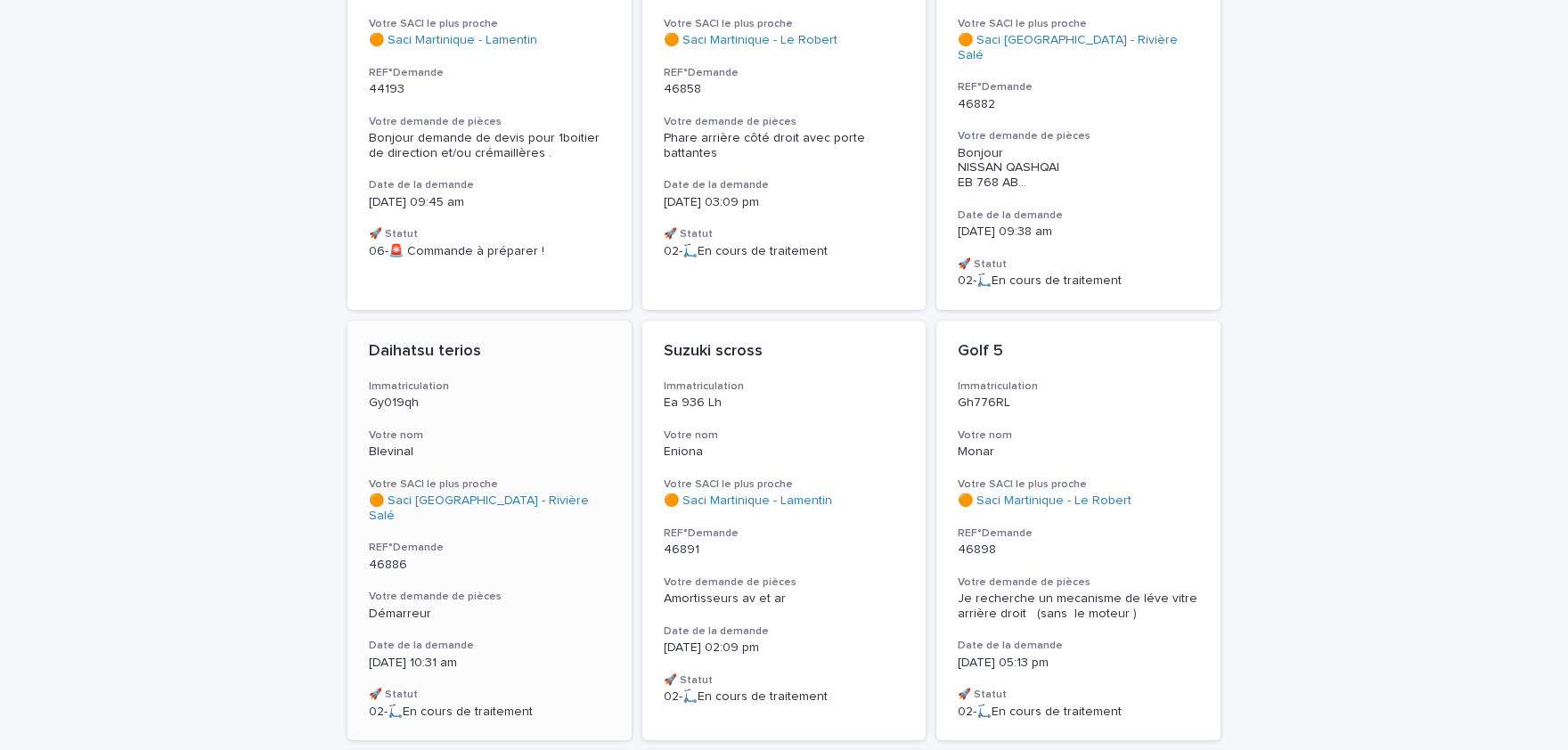
click at [514, 607] on div "Démarreur" at bounding box center [490, 614] width 242 height 15
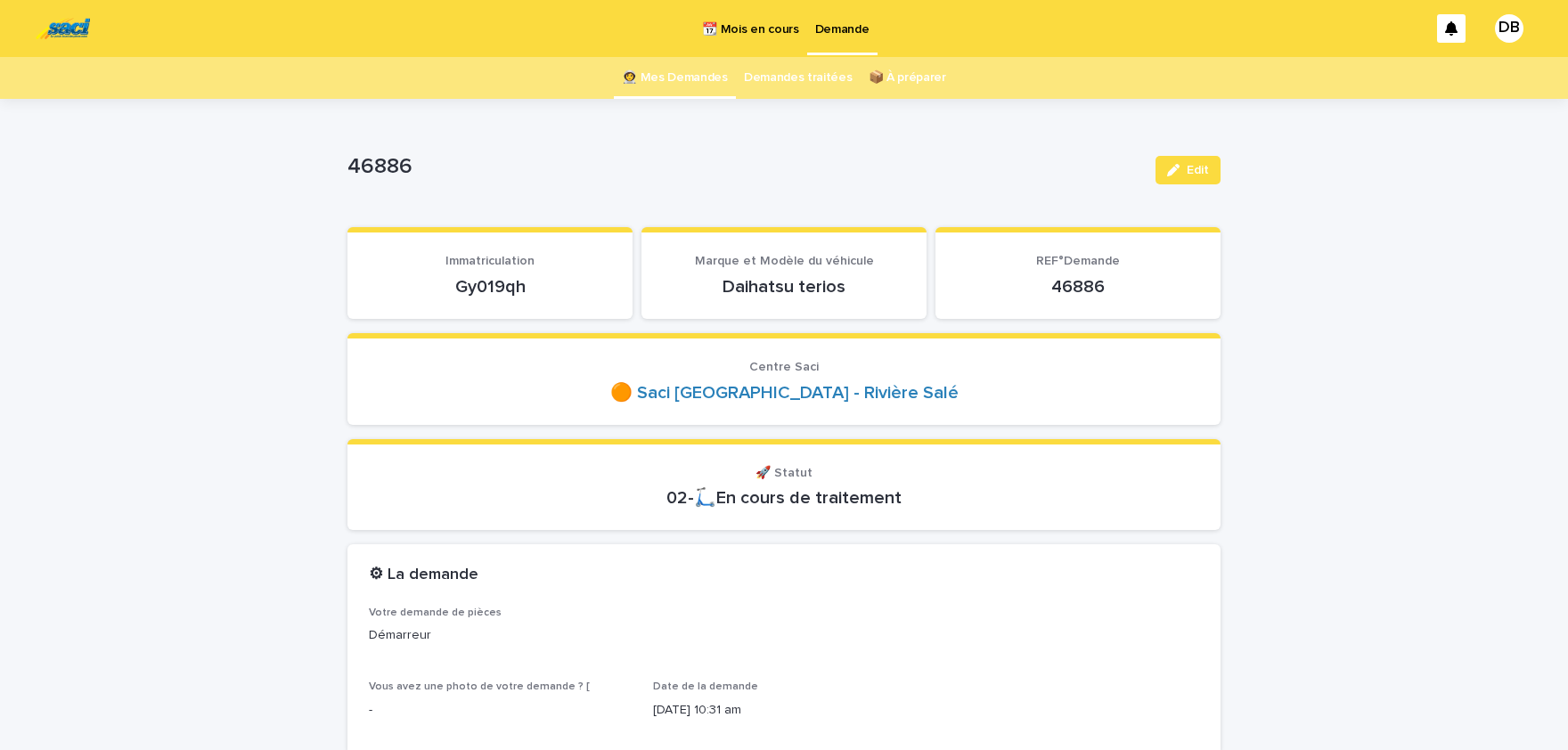
click at [502, 286] on p "Gy019qh" at bounding box center [490, 287] width 243 height 22
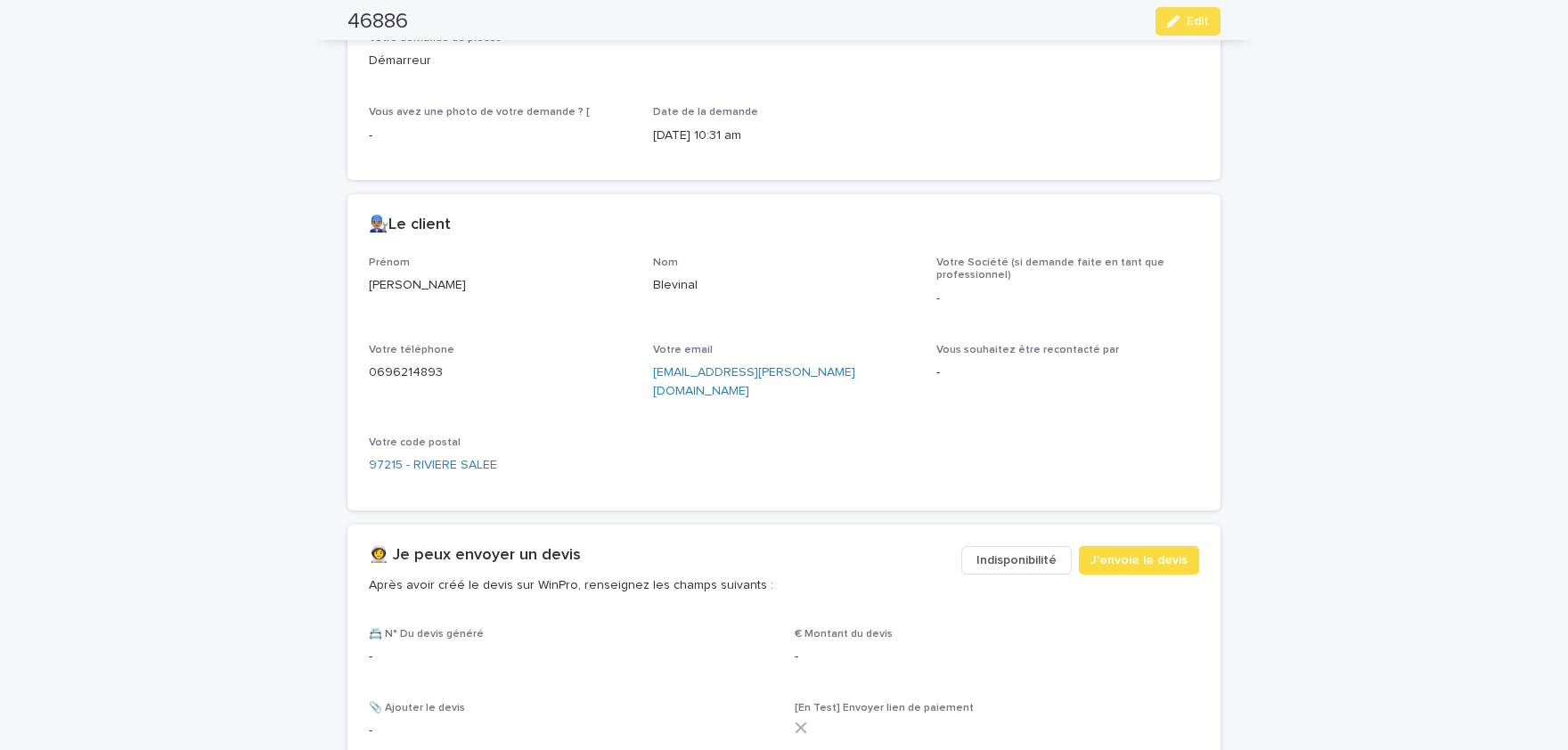
scroll to position [588, 0]
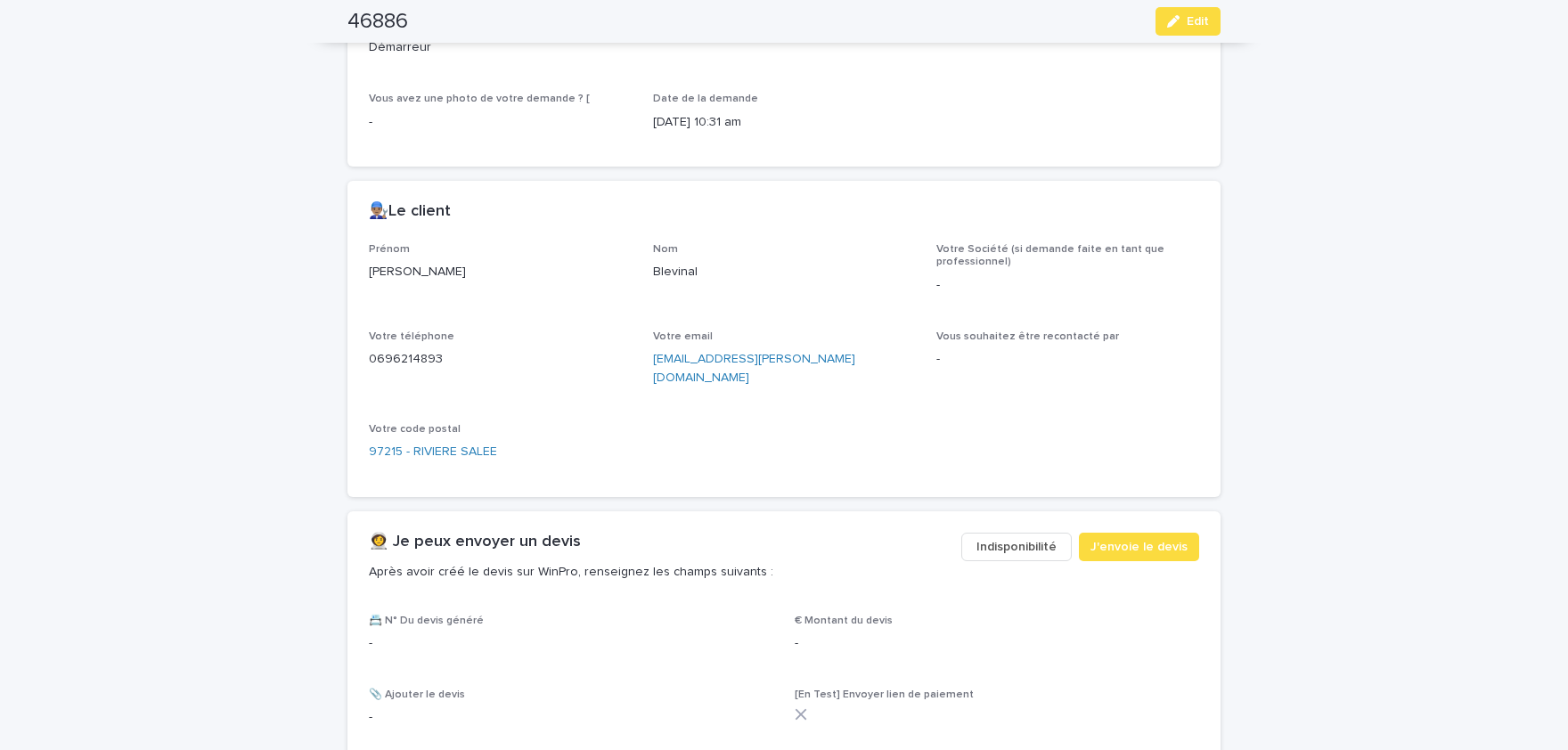
click at [408, 276] on p "[PERSON_NAME]" at bounding box center [500, 272] width 263 height 19
click at [676, 270] on p "Blevinal" at bounding box center [784, 272] width 263 height 19
click at [419, 358] on p "0696214893" at bounding box center [500, 359] width 263 height 19
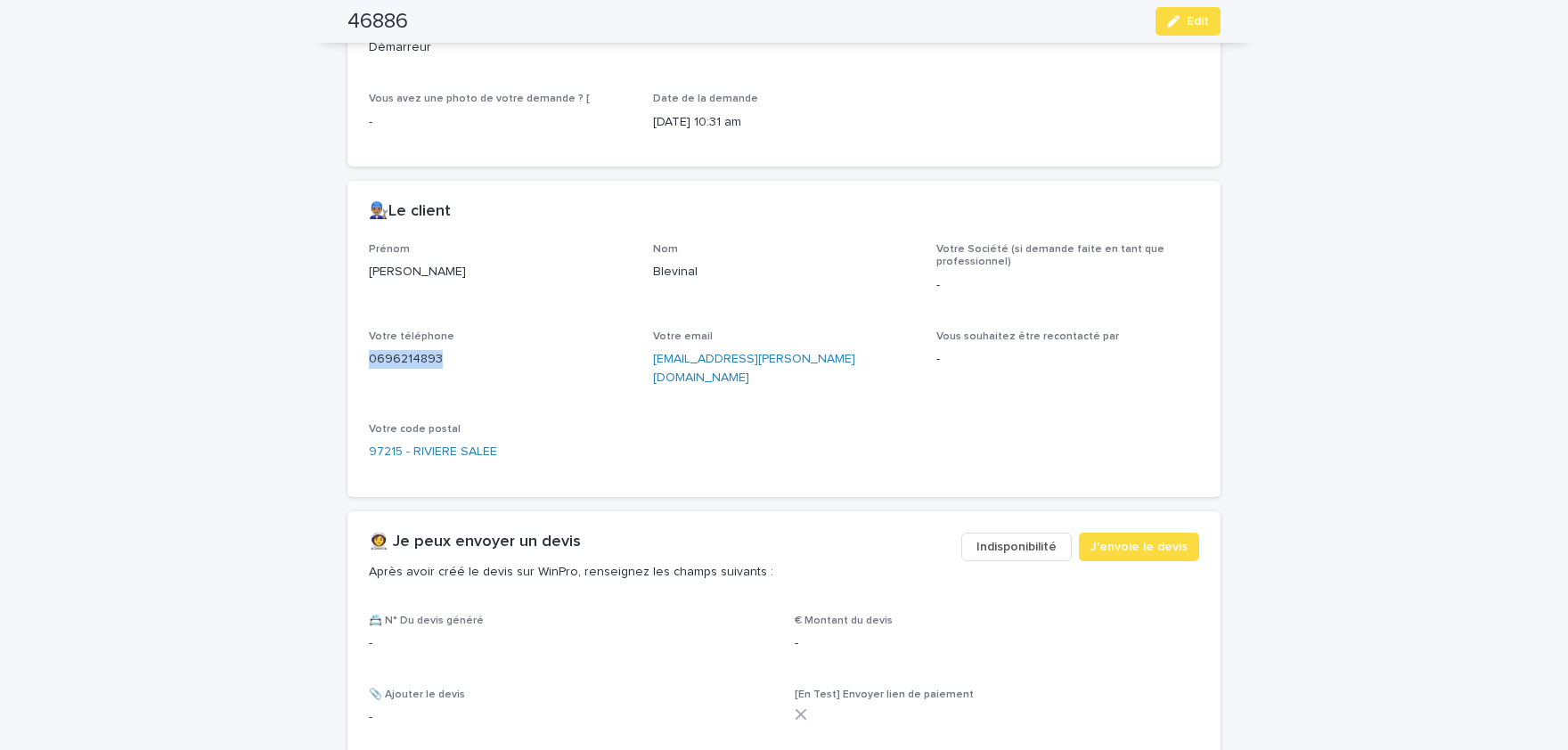
click at [419, 358] on p "0696214893" at bounding box center [500, 359] width 263 height 19
click at [1205, 20] on span "Edit" at bounding box center [1198, 22] width 22 height 13
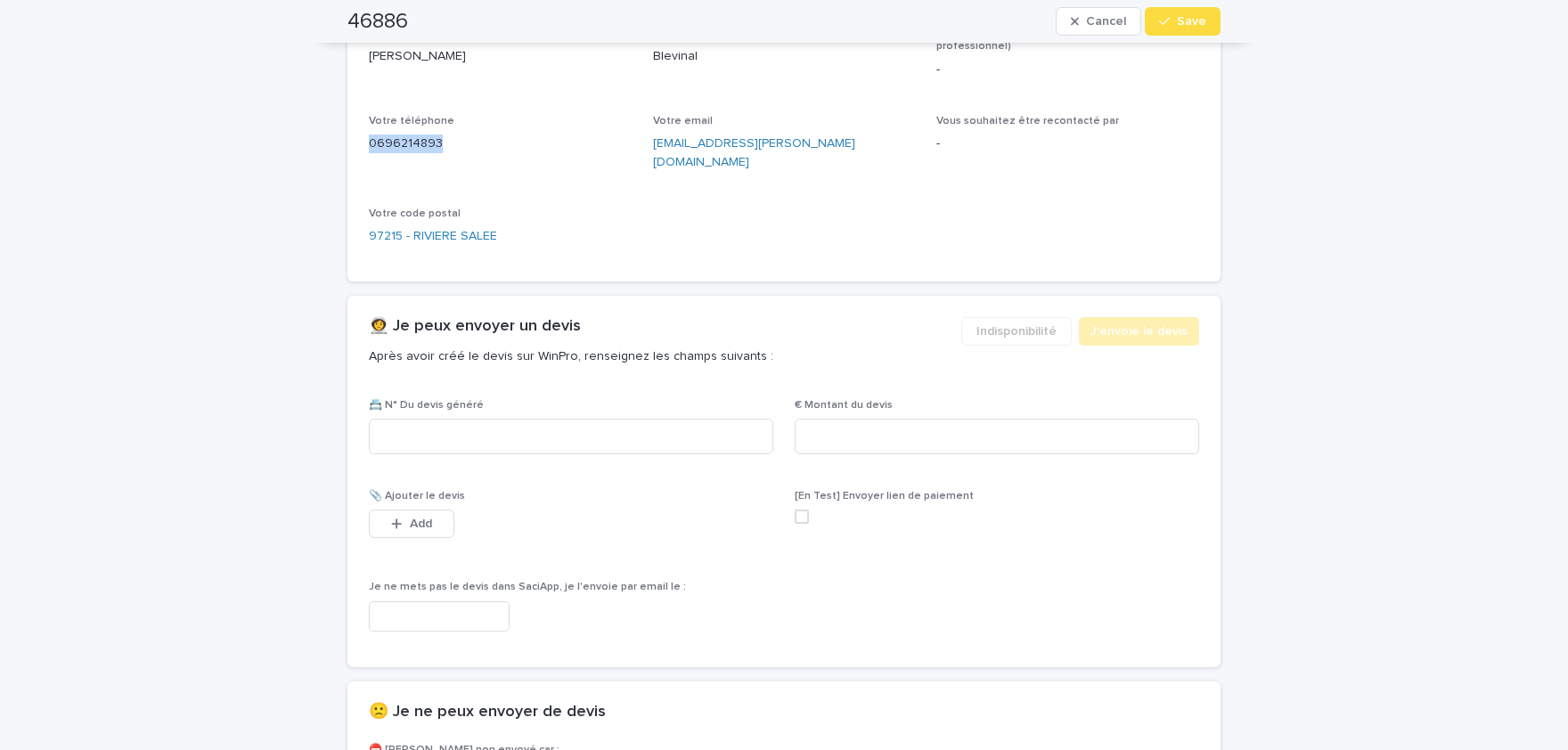
scroll to position [819, 0]
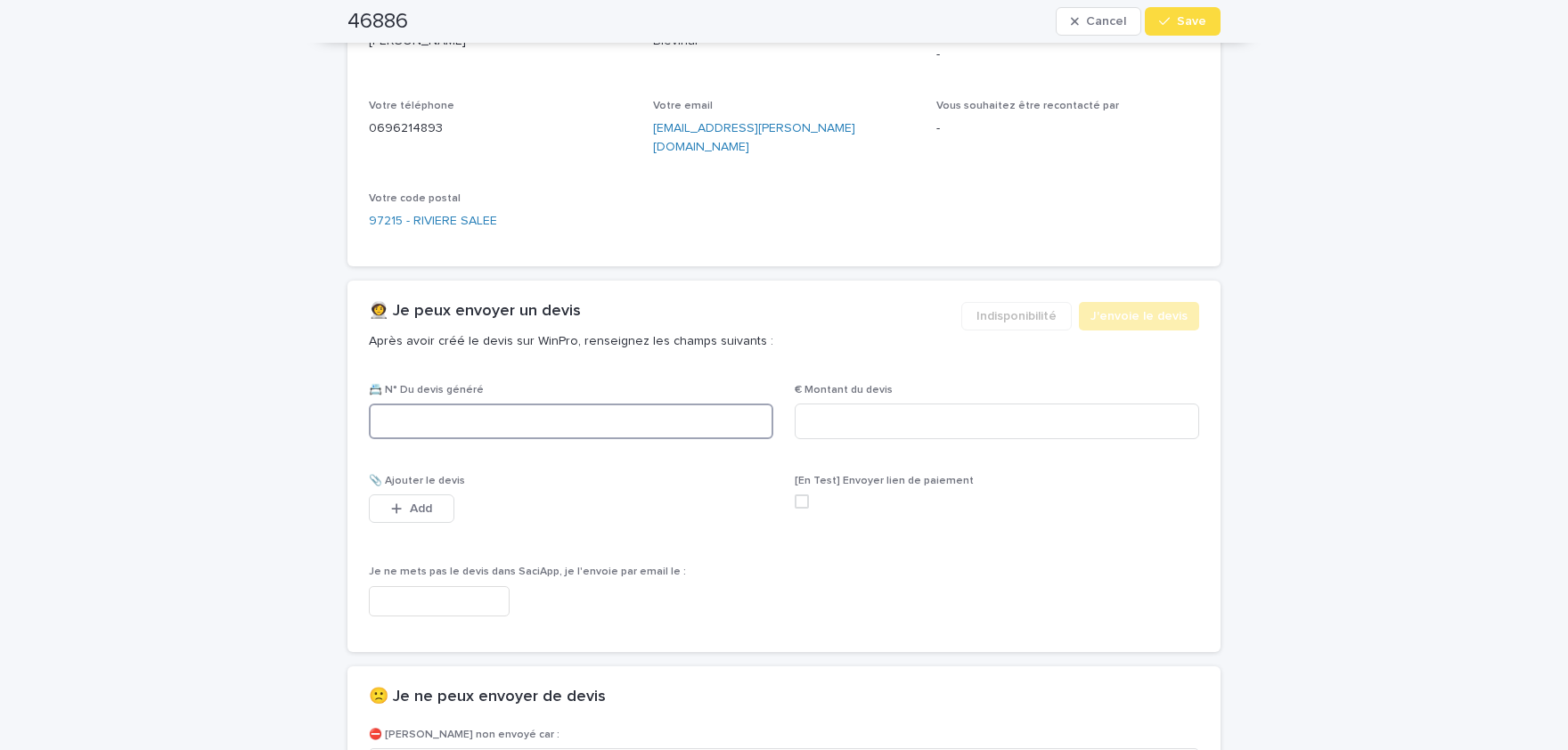
paste input "********"
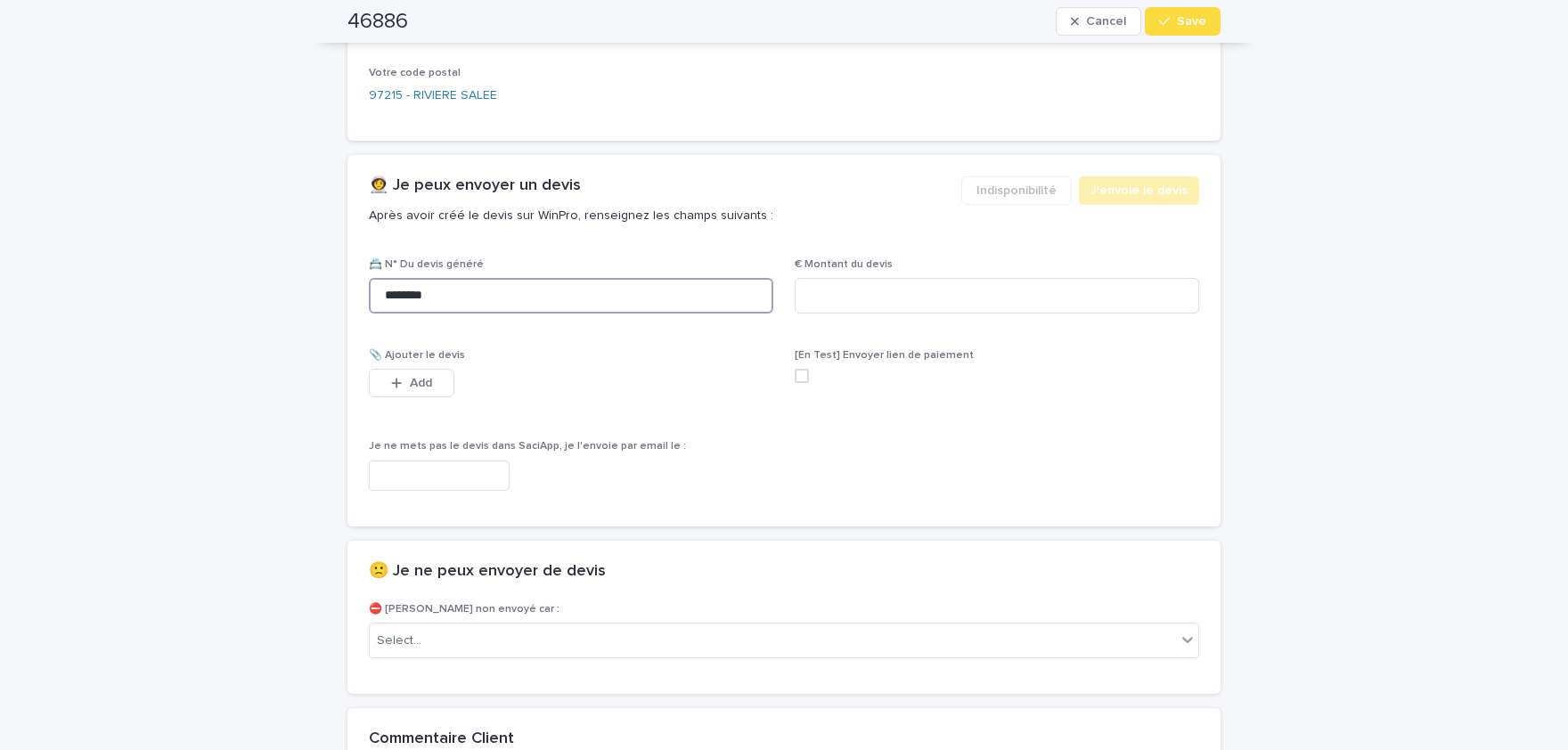
scroll to position [966, 0]
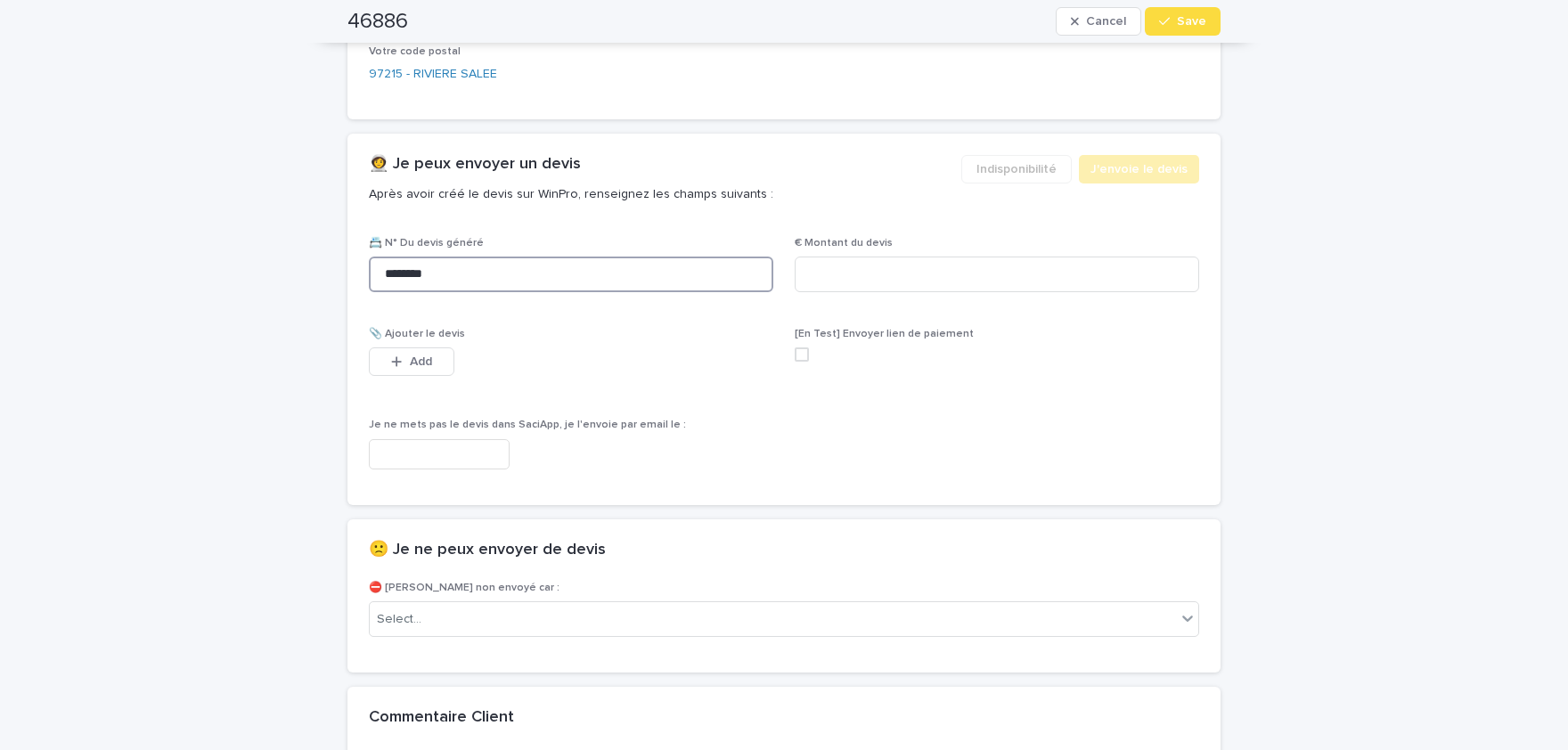
type input "********"
paste input "*****"
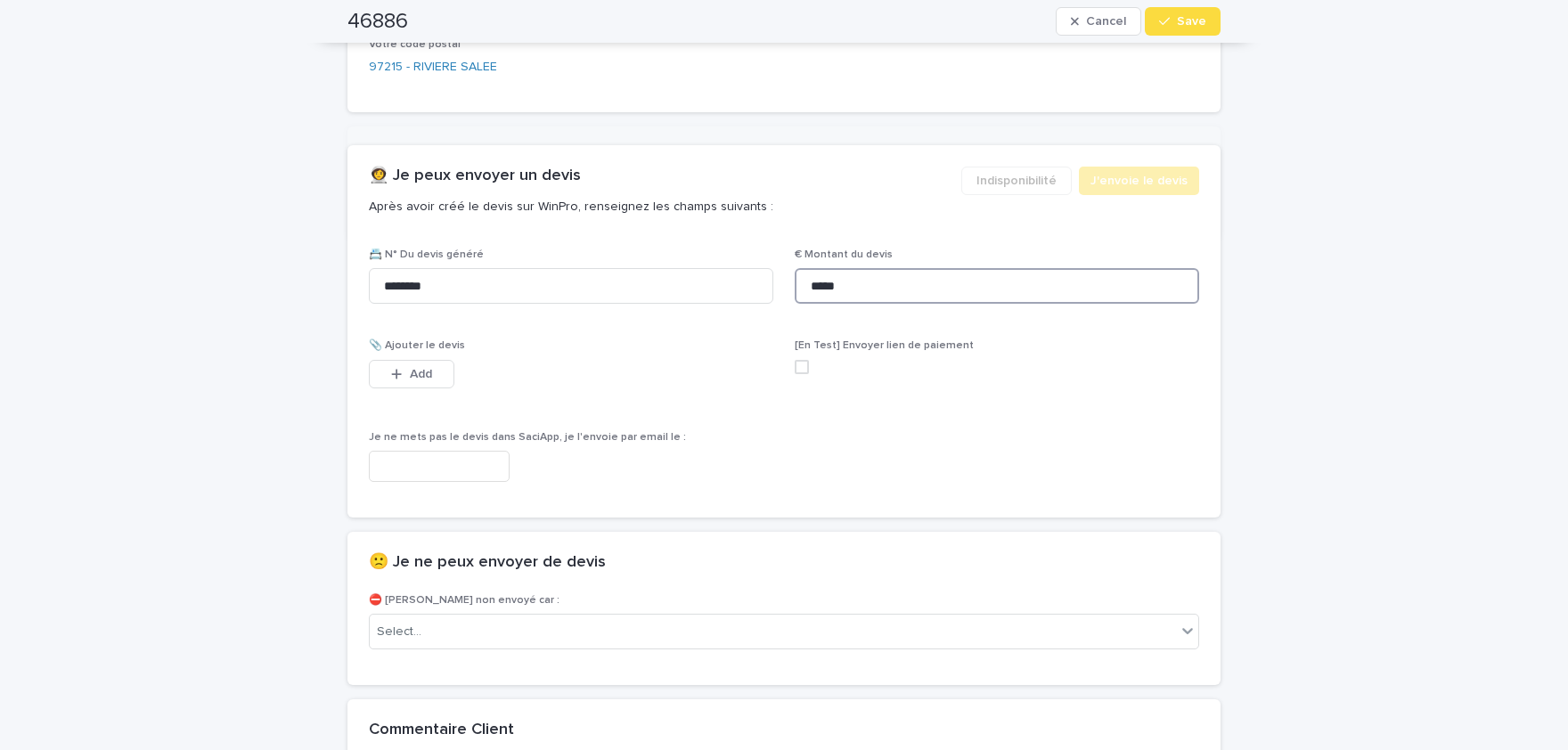
scroll to position [973, 0]
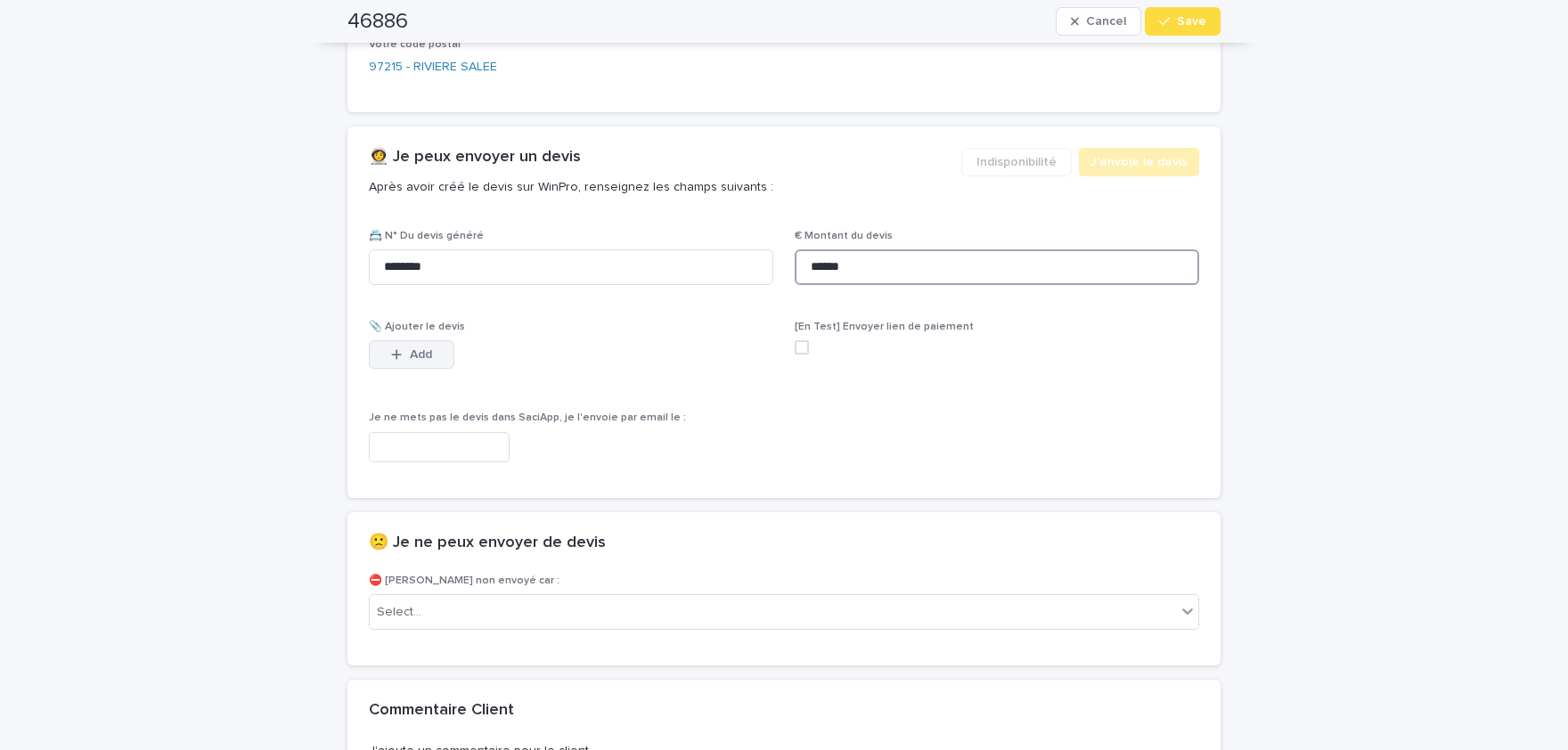
type input "******"
click at [427, 349] on span "Add" at bounding box center [421, 355] width 22 height 13
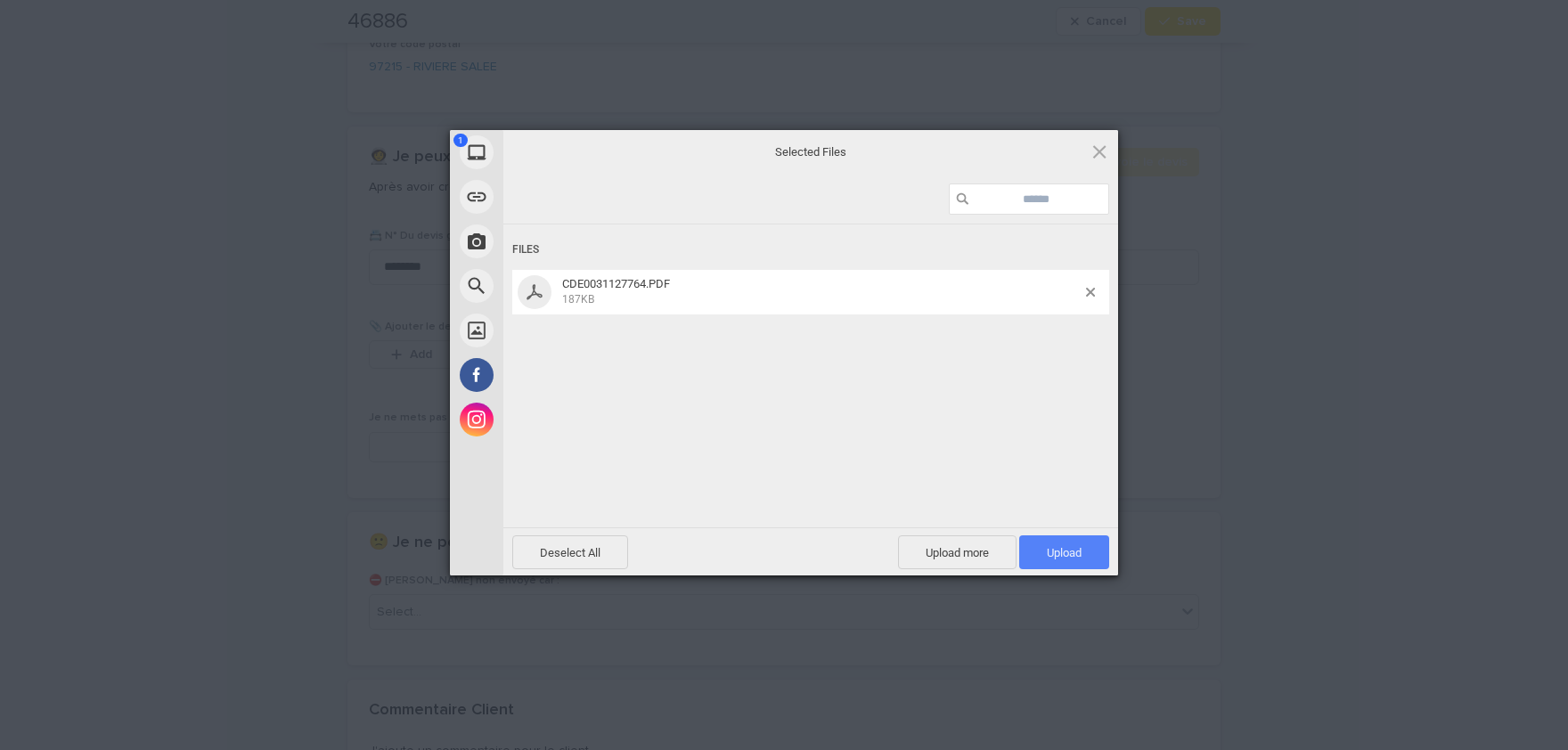
click at [1076, 548] on span "Upload 1" at bounding box center [1064, 553] width 35 height 13
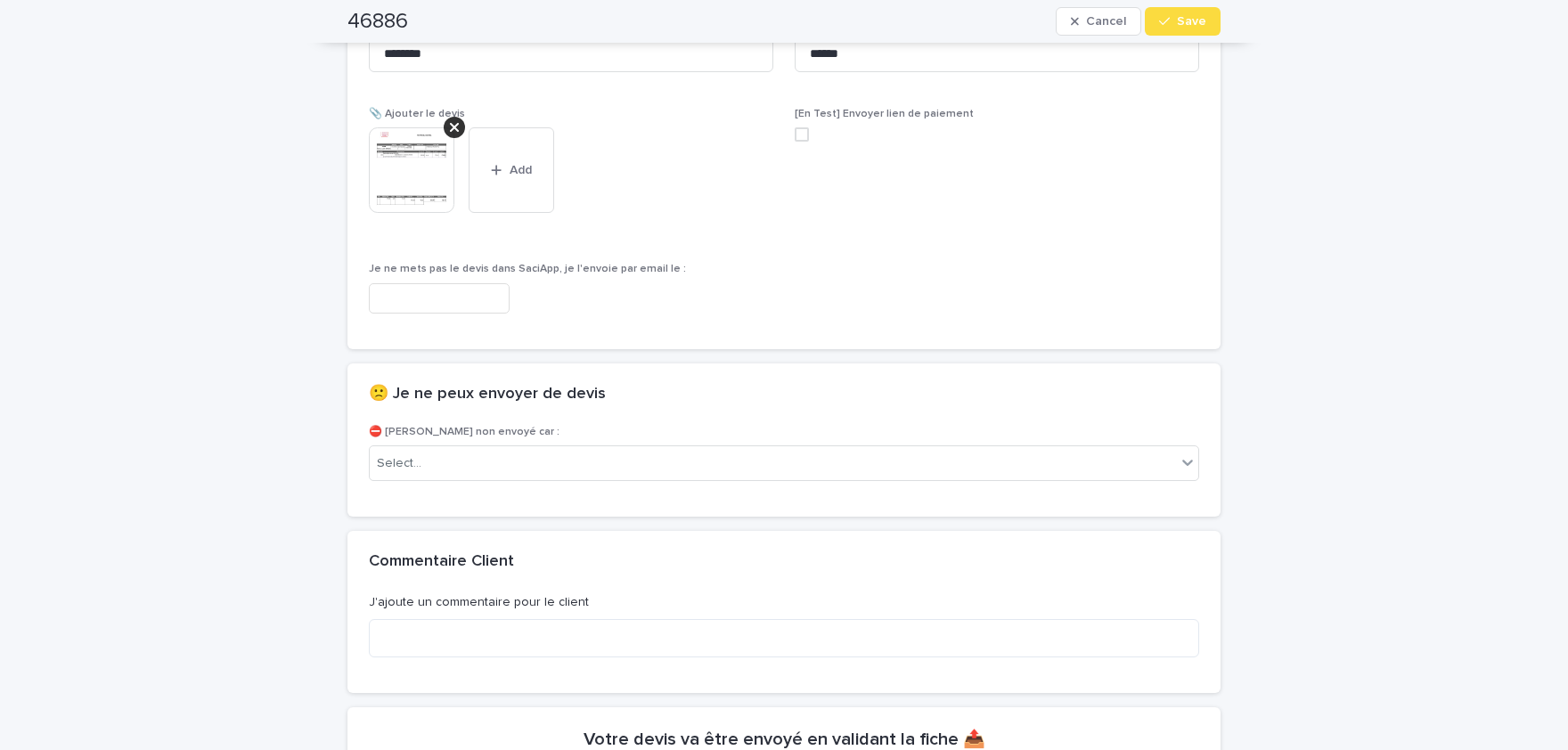
scroll to position [1116, 0]
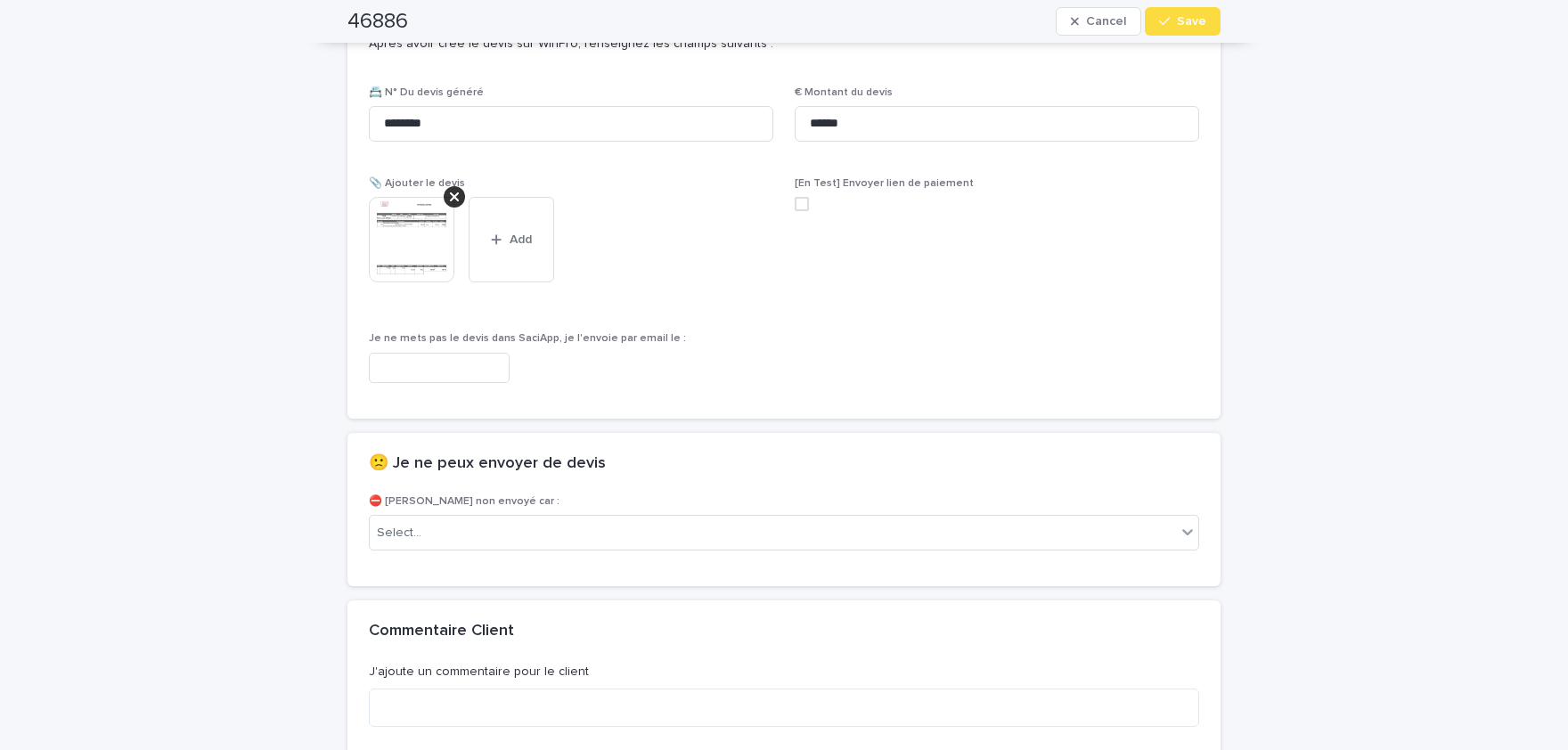
click at [413, 214] on img at bounding box center [411, 239] width 85 height 85
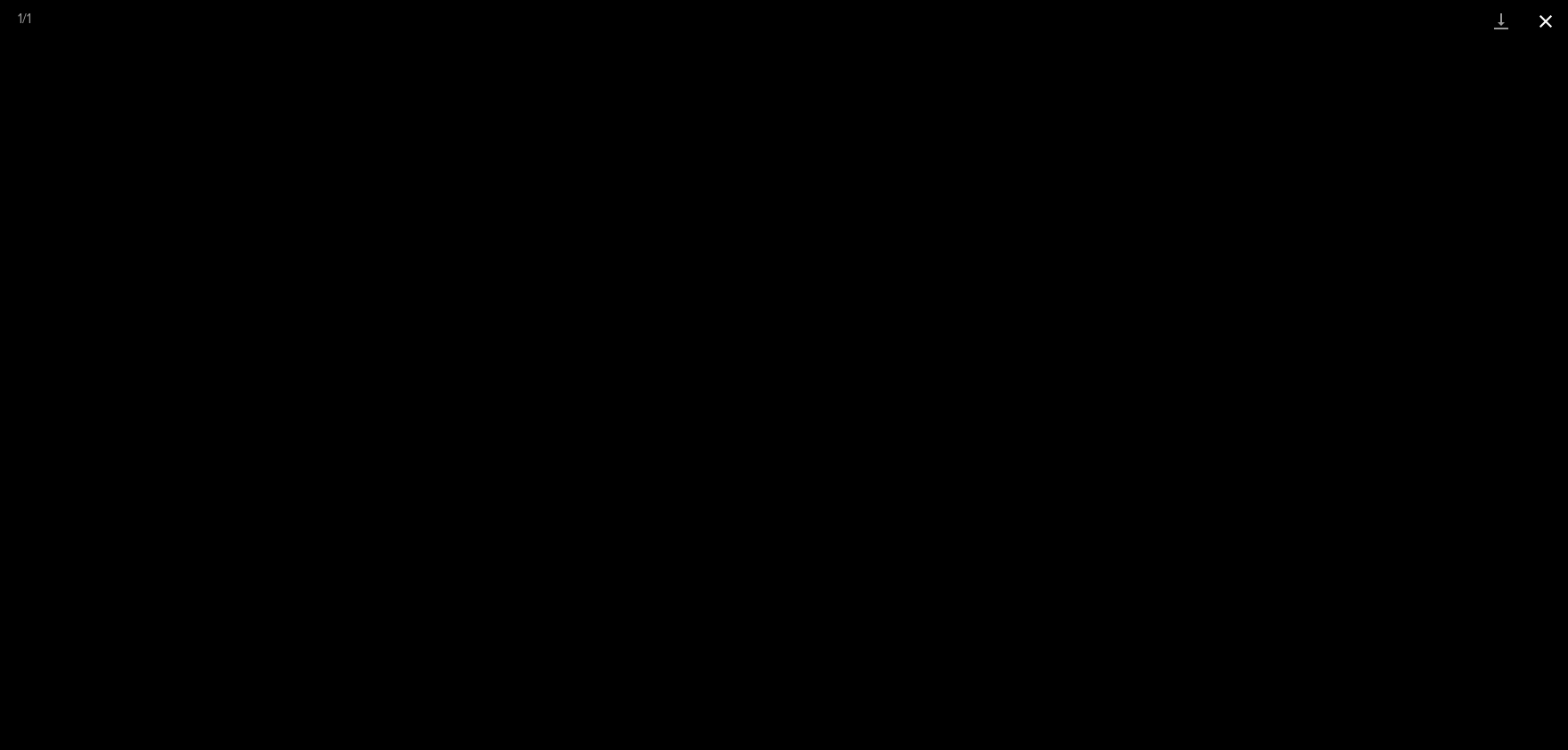
click at [1554, 12] on button "Close gallery" at bounding box center [1546, 21] width 45 height 42
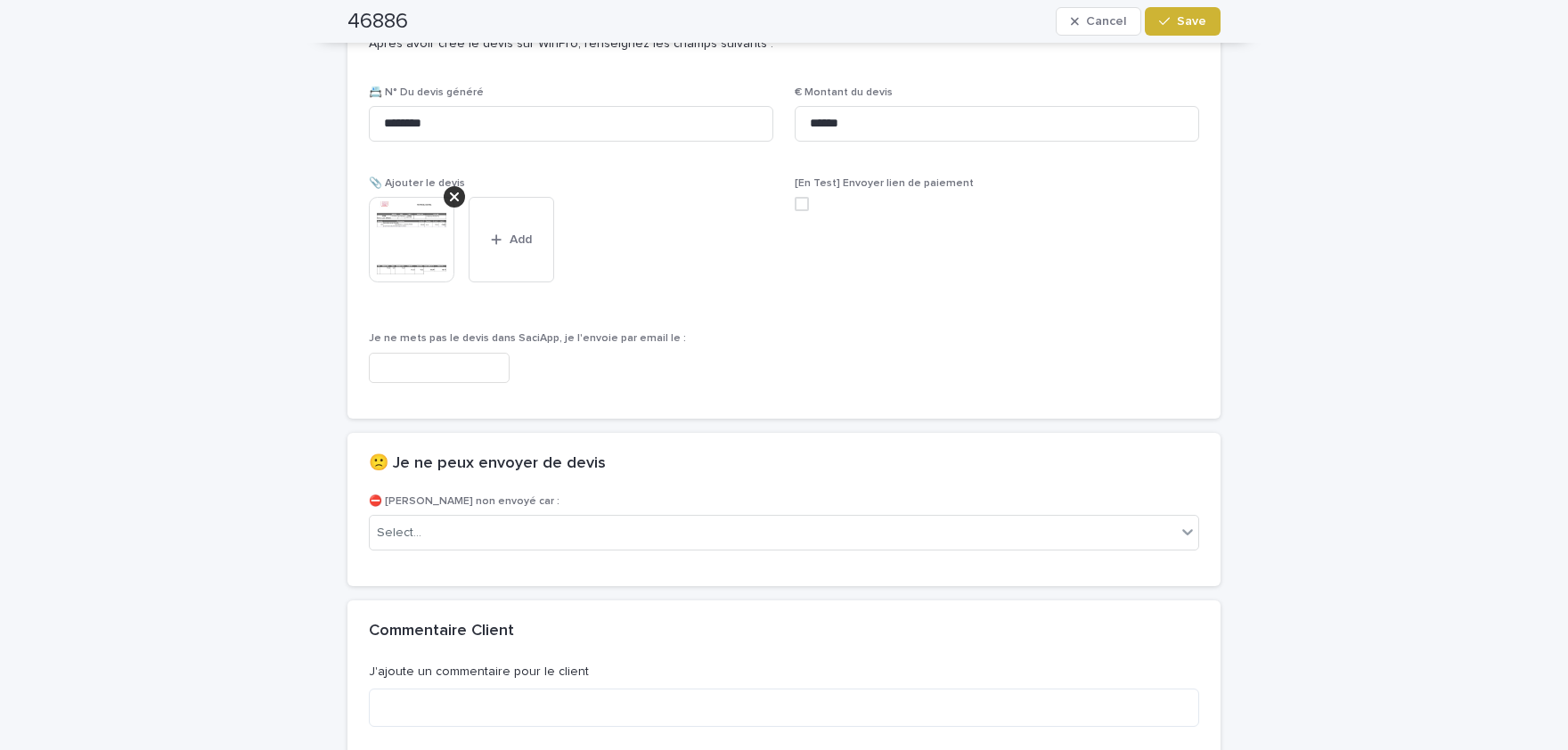
click at [1188, 25] on span "Save" at bounding box center [1192, 22] width 30 height 13
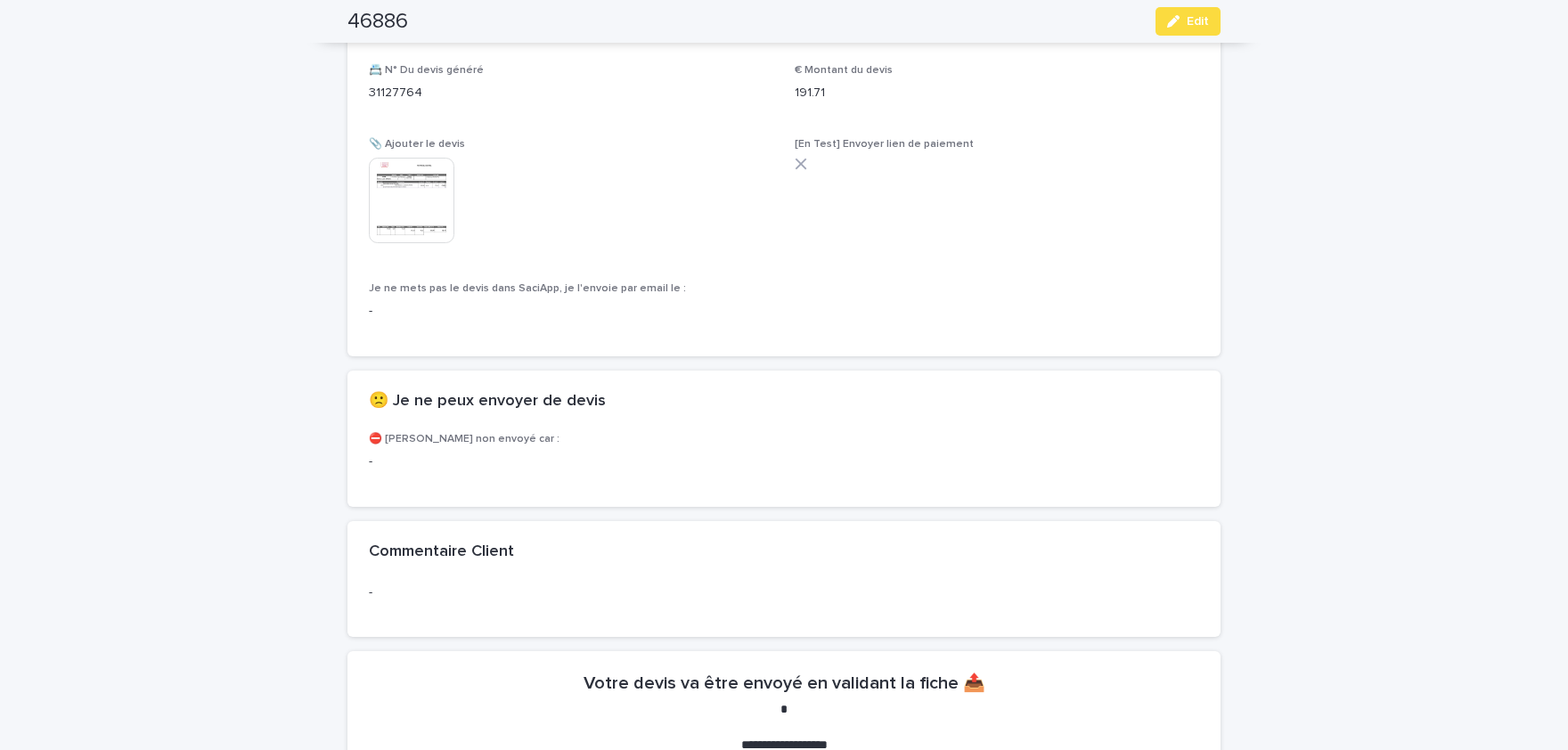
scroll to position [845, 0]
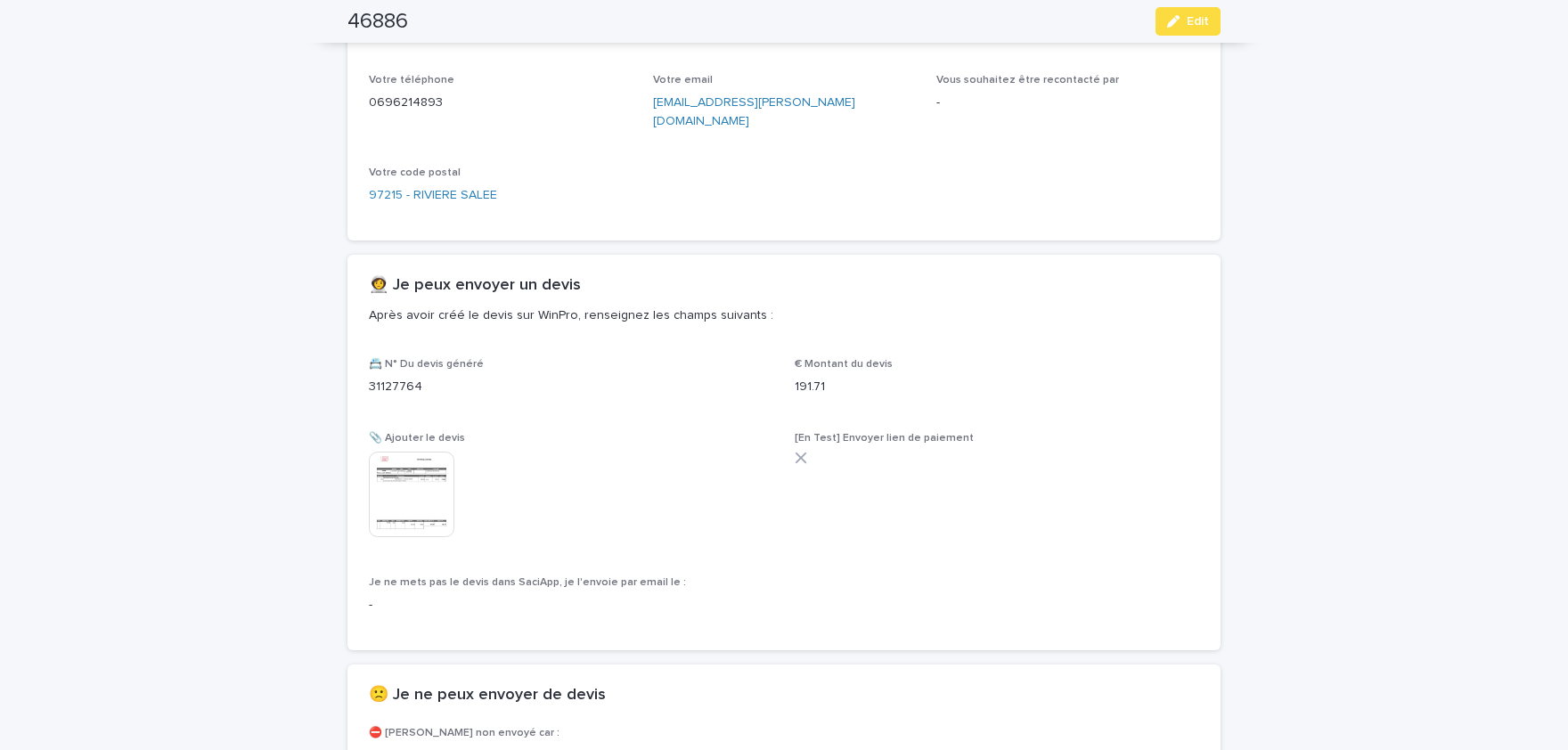
click at [391, 468] on img at bounding box center [411, 494] width 85 height 85
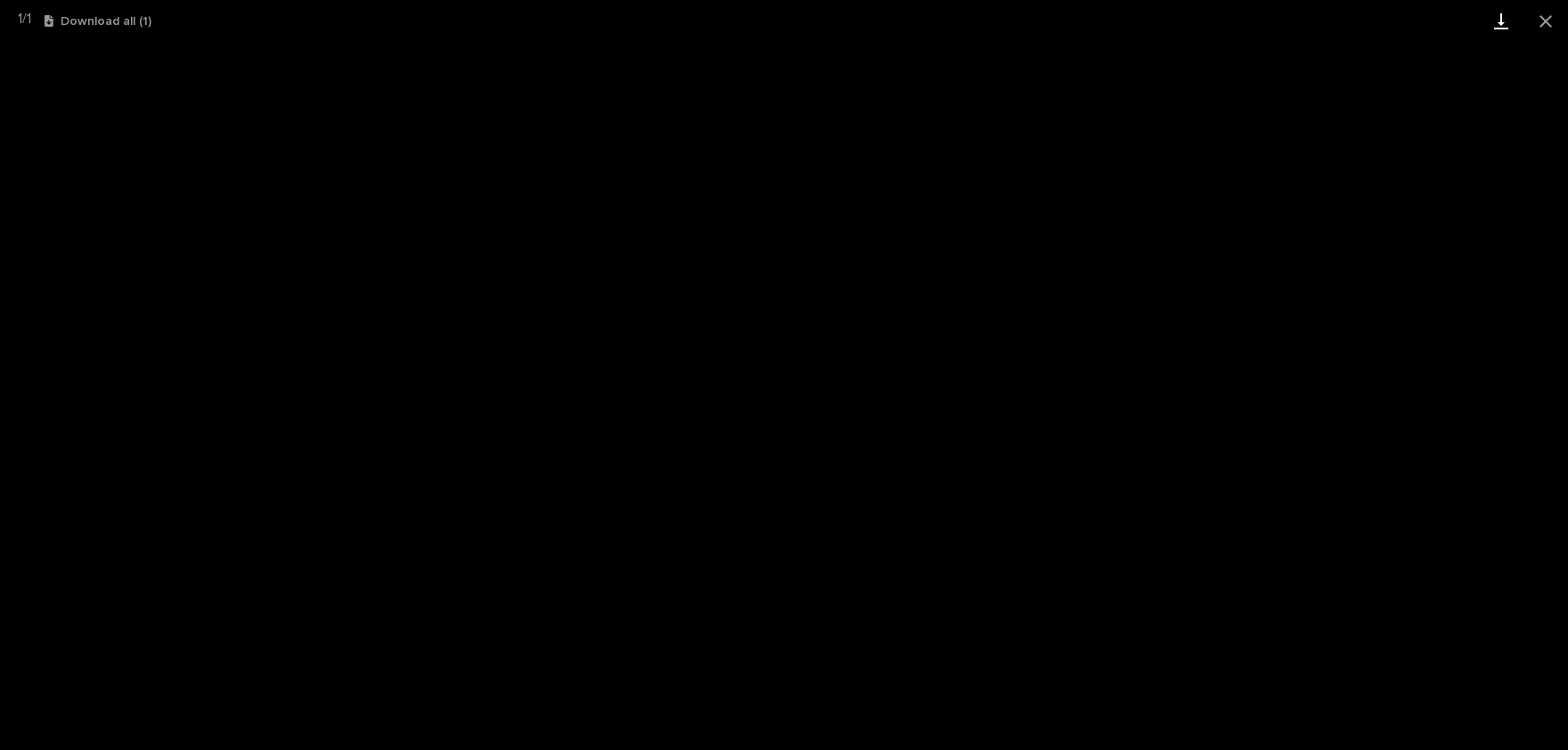
drag, startPoint x: 1541, startPoint y: 22, endPoint x: 1522, endPoint y: 22, distance: 19.0
click at [1541, 22] on button "Close gallery" at bounding box center [1546, 21] width 45 height 42
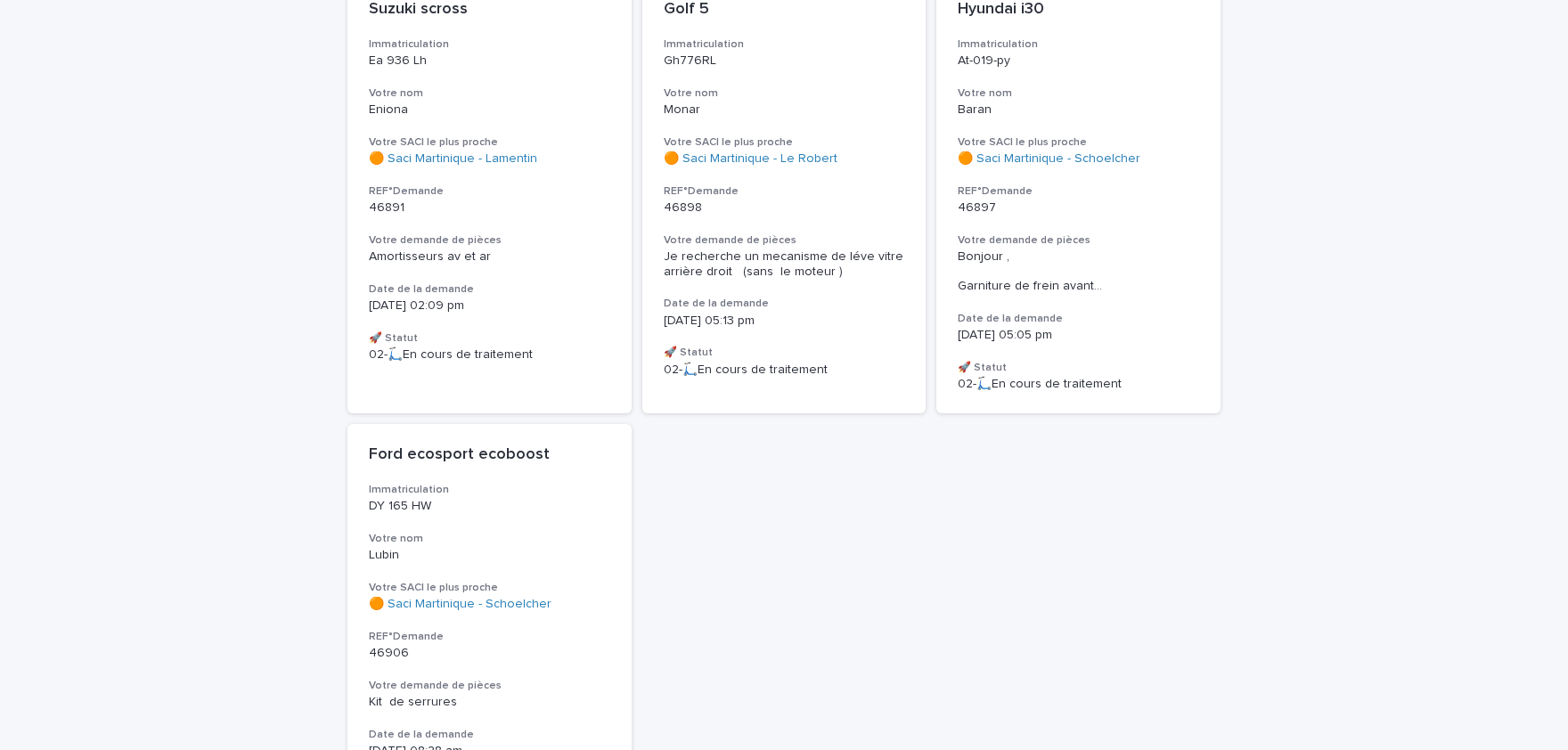
scroll to position [736, 0]
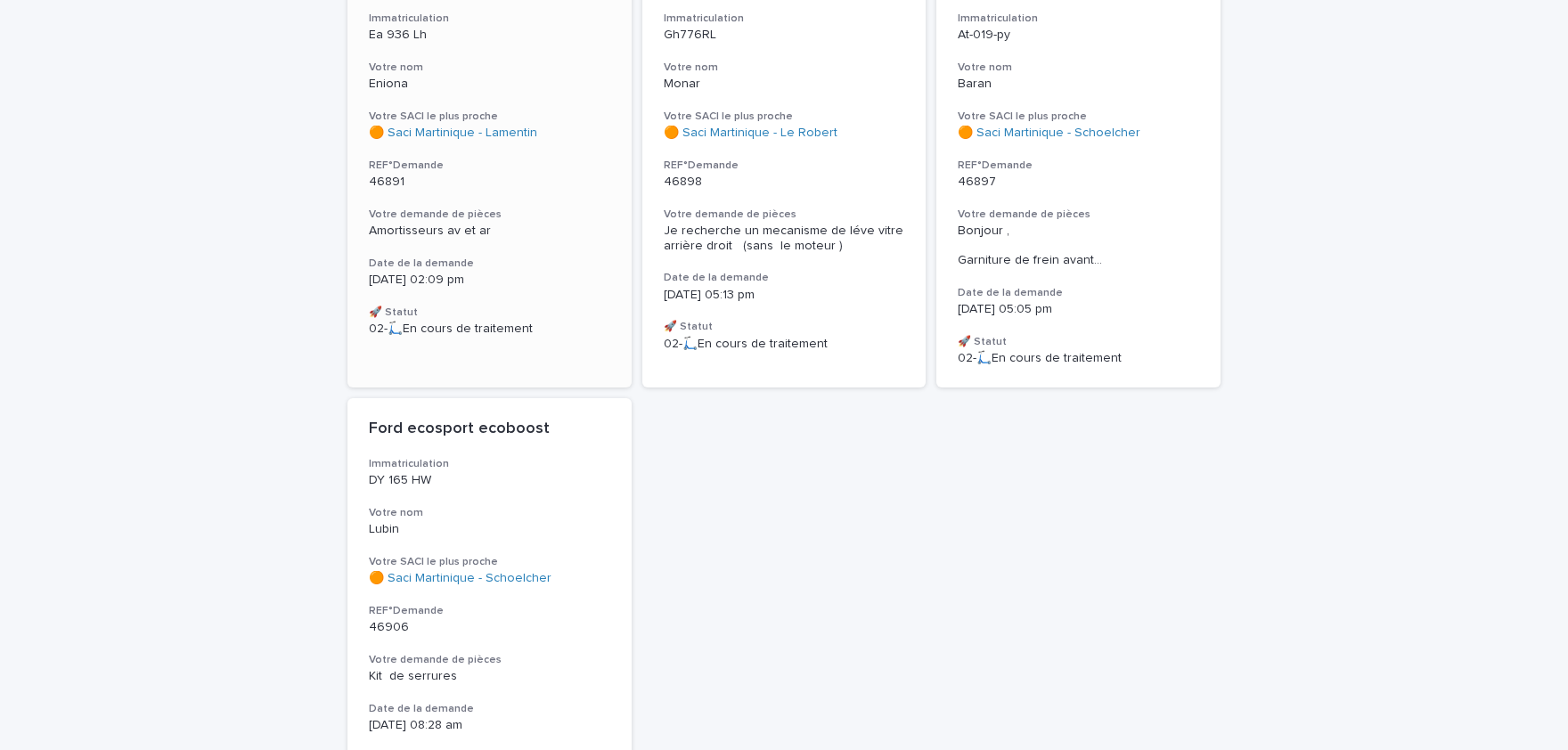
click at [499, 272] on p "[DATE] 02:09 pm" at bounding box center [490, 280] width 242 height 15
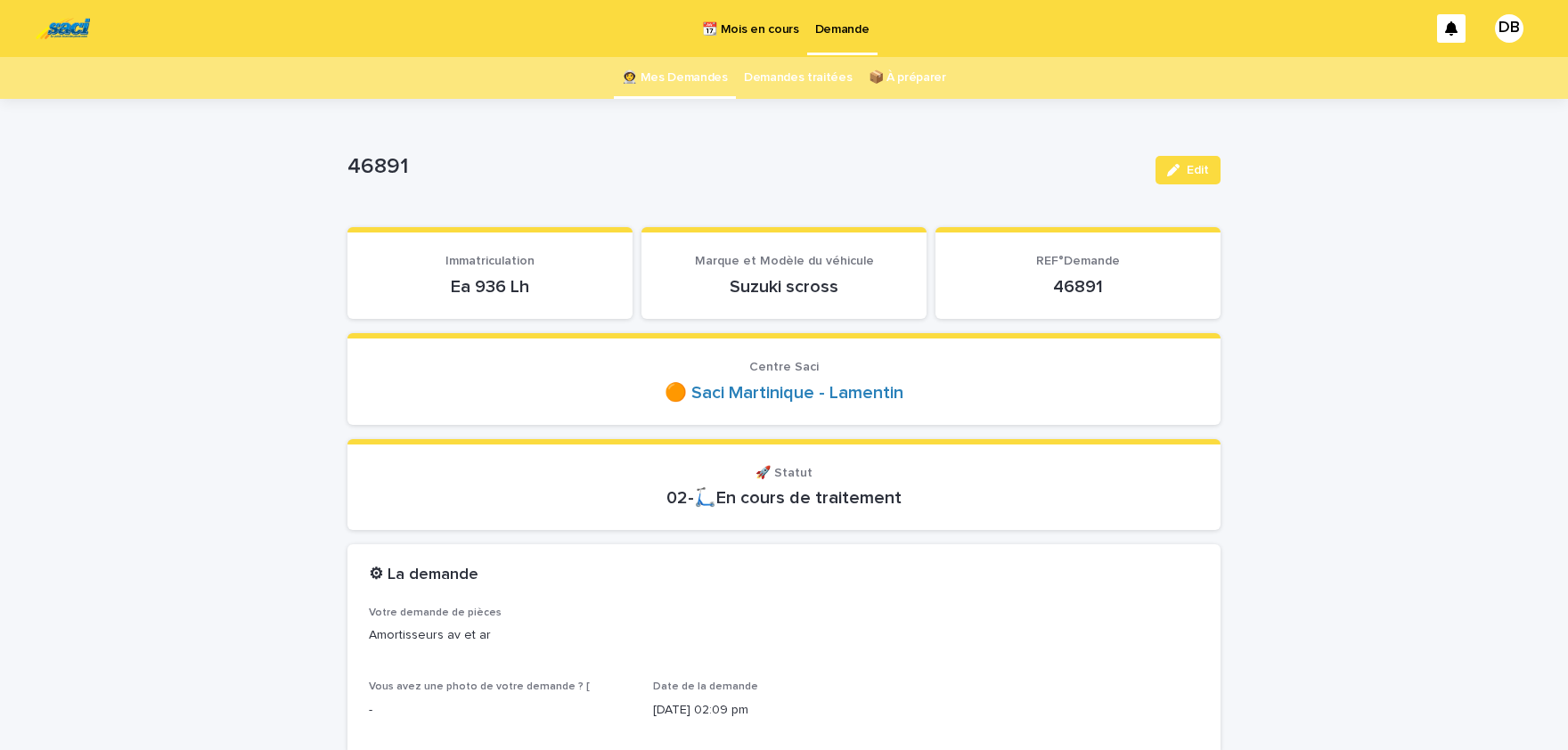
click at [525, 289] on p "Ea 936 Lh" at bounding box center [490, 287] width 243 height 22
drag, startPoint x: 506, startPoint y: 289, endPoint x: 458, endPoint y: 287, distance: 48.0
click at [493, 289] on p "Ea 936 Lh" at bounding box center [490, 287] width 243 height 22
click at [449, 286] on p "Ea 936 Lh" at bounding box center [490, 287] width 243 height 22
click at [455, 286] on p "Ea 936 Lh" at bounding box center [490, 287] width 243 height 22
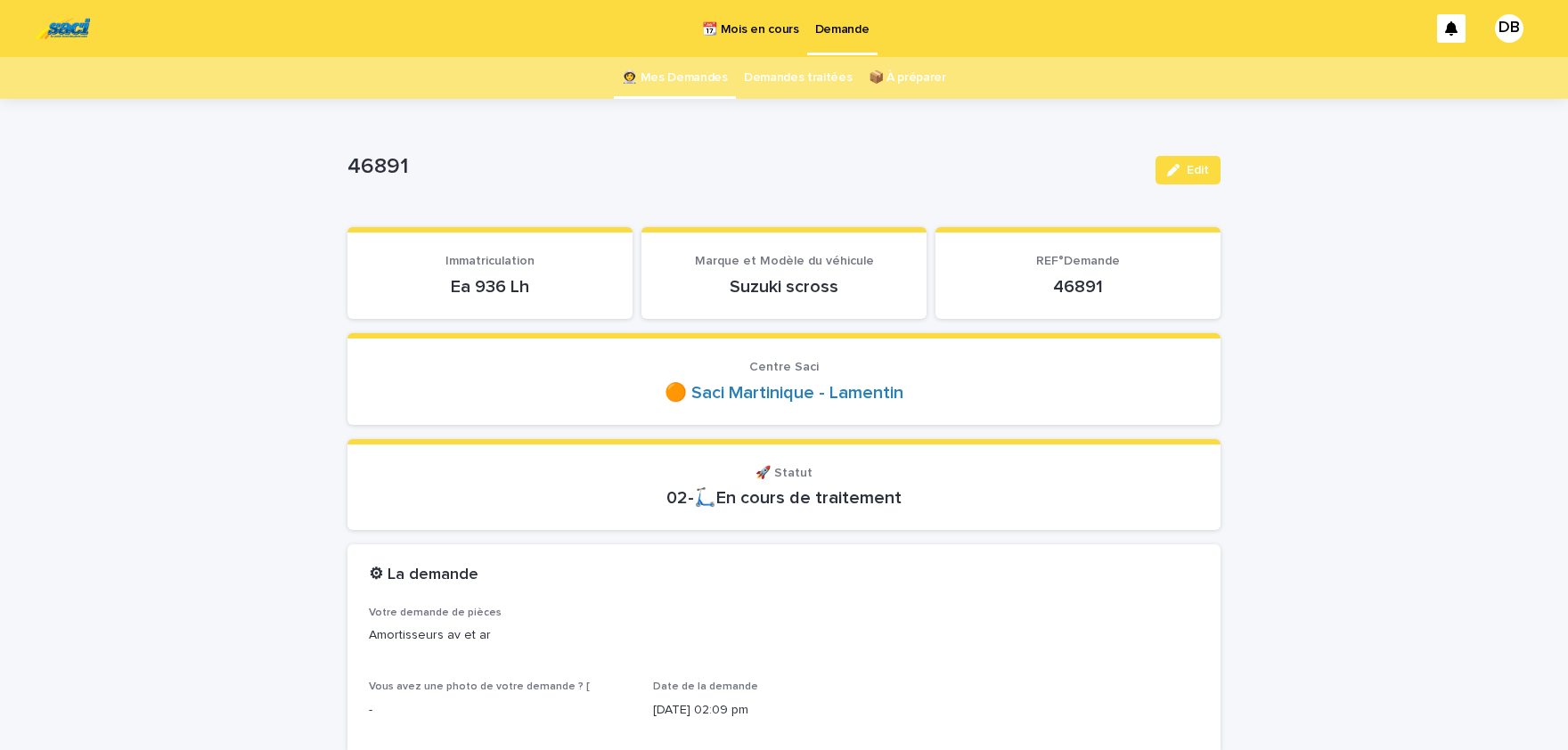
click at [455, 286] on p "Ea 936 Lh" at bounding box center [490, 287] width 243 height 22
drag, startPoint x: 455, startPoint y: 286, endPoint x: 521, endPoint y: 280, distance: 66.3
click at [515, 280] on p "Ea 936 Lh" at bounding box center [490, 287] width 243 height 22
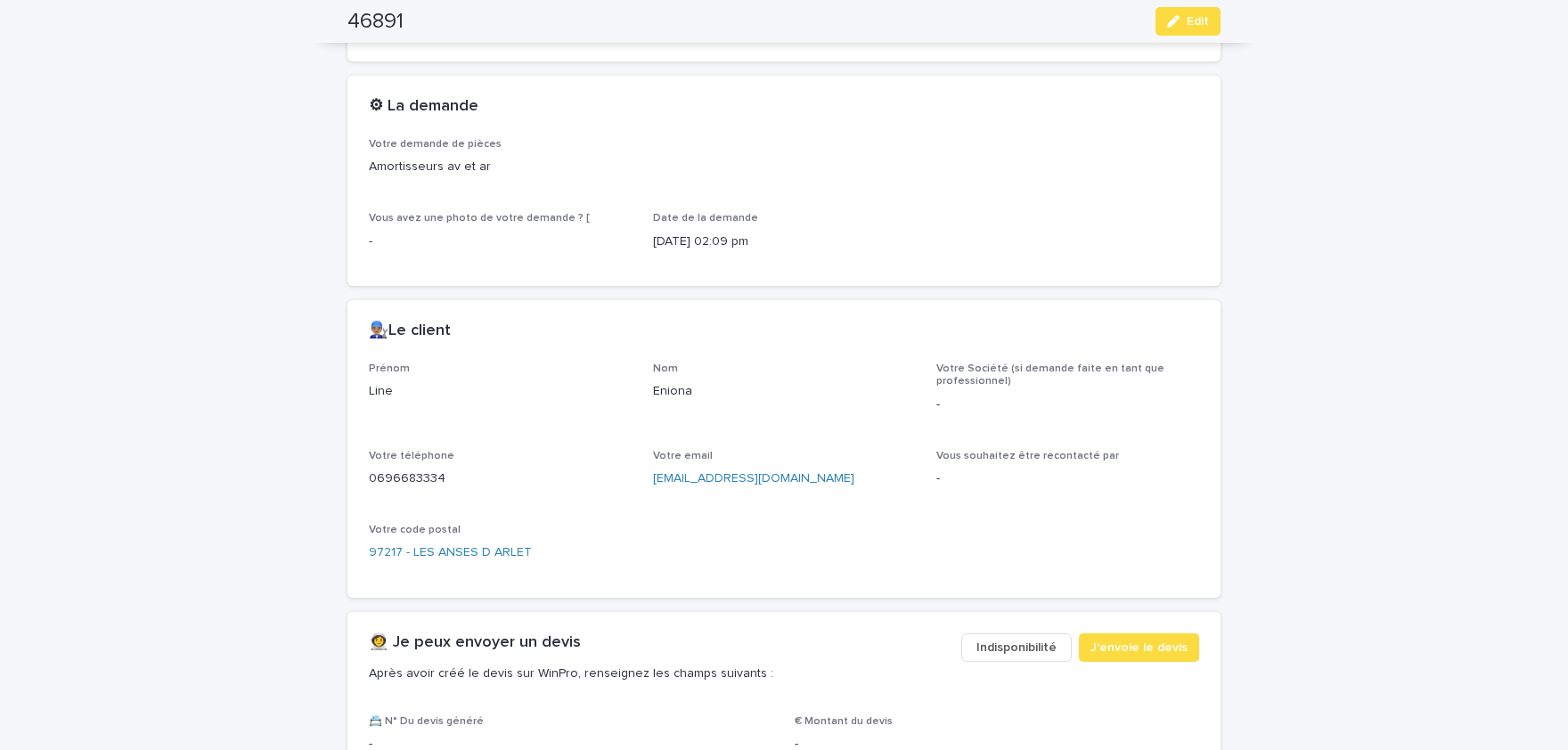
scroll to position [514, 0]
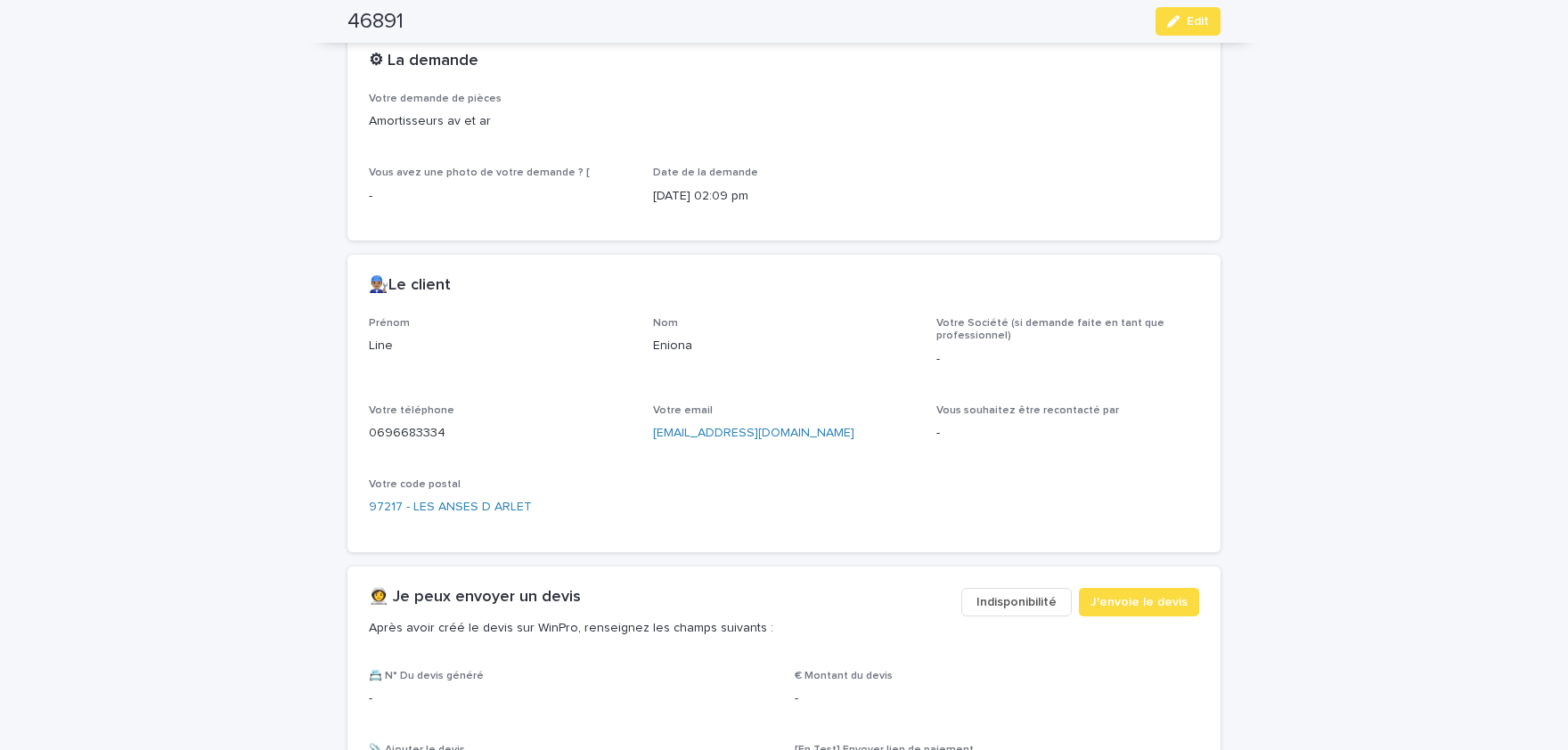
click at [417, 432] on p "0696683334" at bounding box center [500, 433] width 263 height 19
click at [383, 340] on p "Line" at bounding box center [500, 346] width 263 height 19
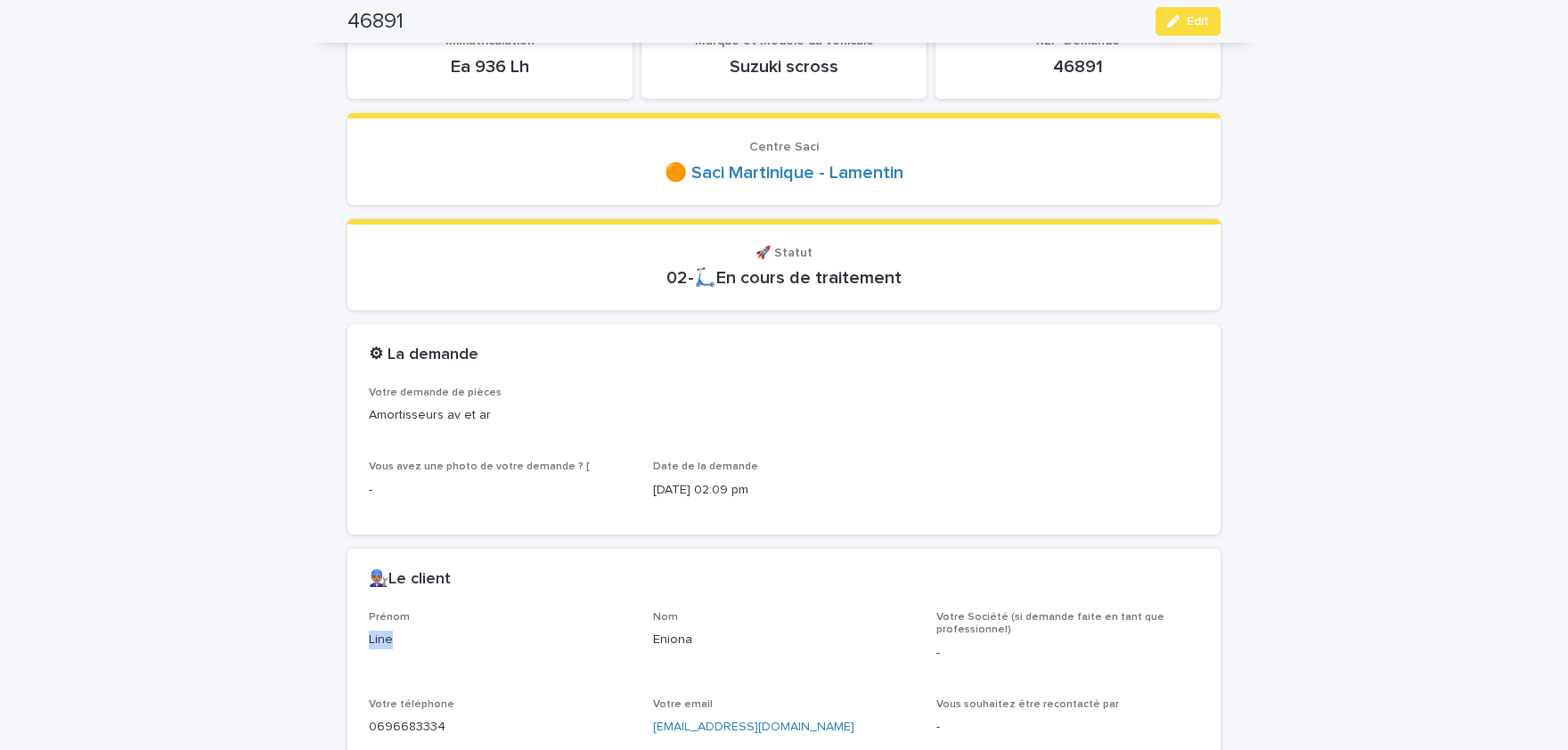
scroll to position [0, 0]
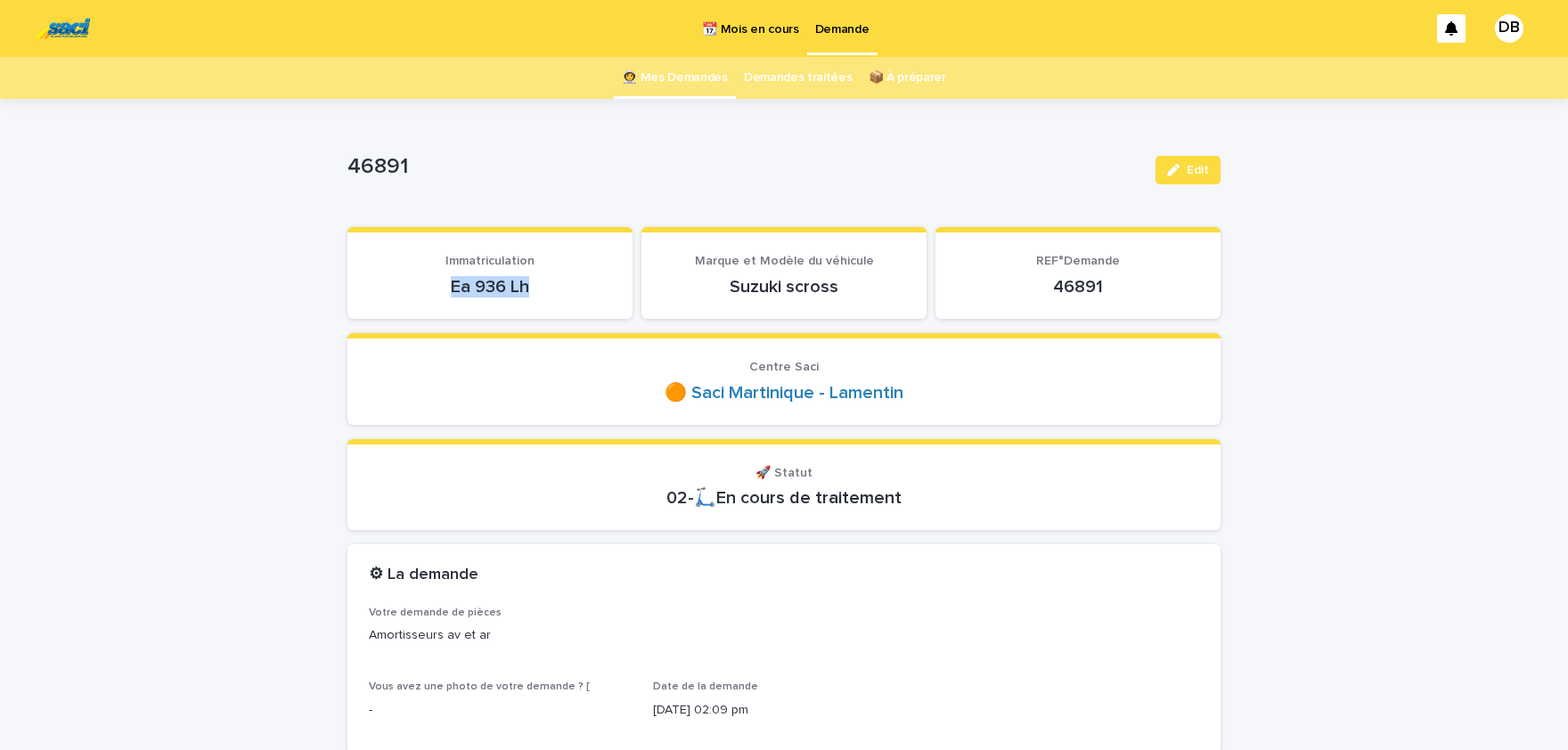
drag, startPoint x: 532, startPoint y: 285, endPoint x: 452, endPoint y: 290, distance: 80.2
click at [452, 290] on p "Ea 936 Lh" at bounding box center [490, 287] width 243 height 22
click at [450, 287] on p "Ea 936 Lh" at bounding box center [490, 287] width 243 height 22
drag, startPoint x: 450, startPoint y: 287, endPoint x: 528, endPoint y: 289, distance: 78.0
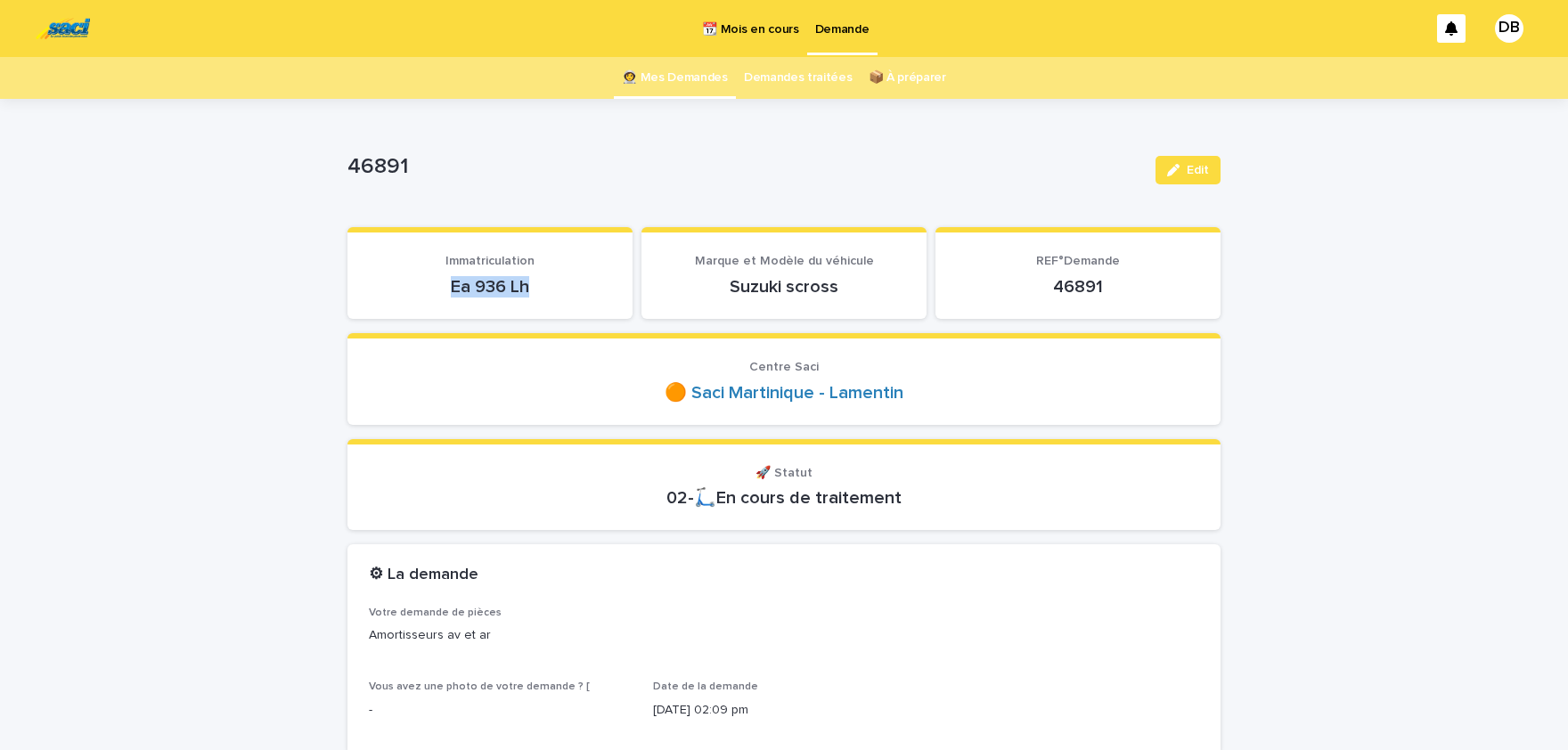
click at [528, 289] on p "Ea 936 Lh" at bounding box center [490, 287] width 243 height 22
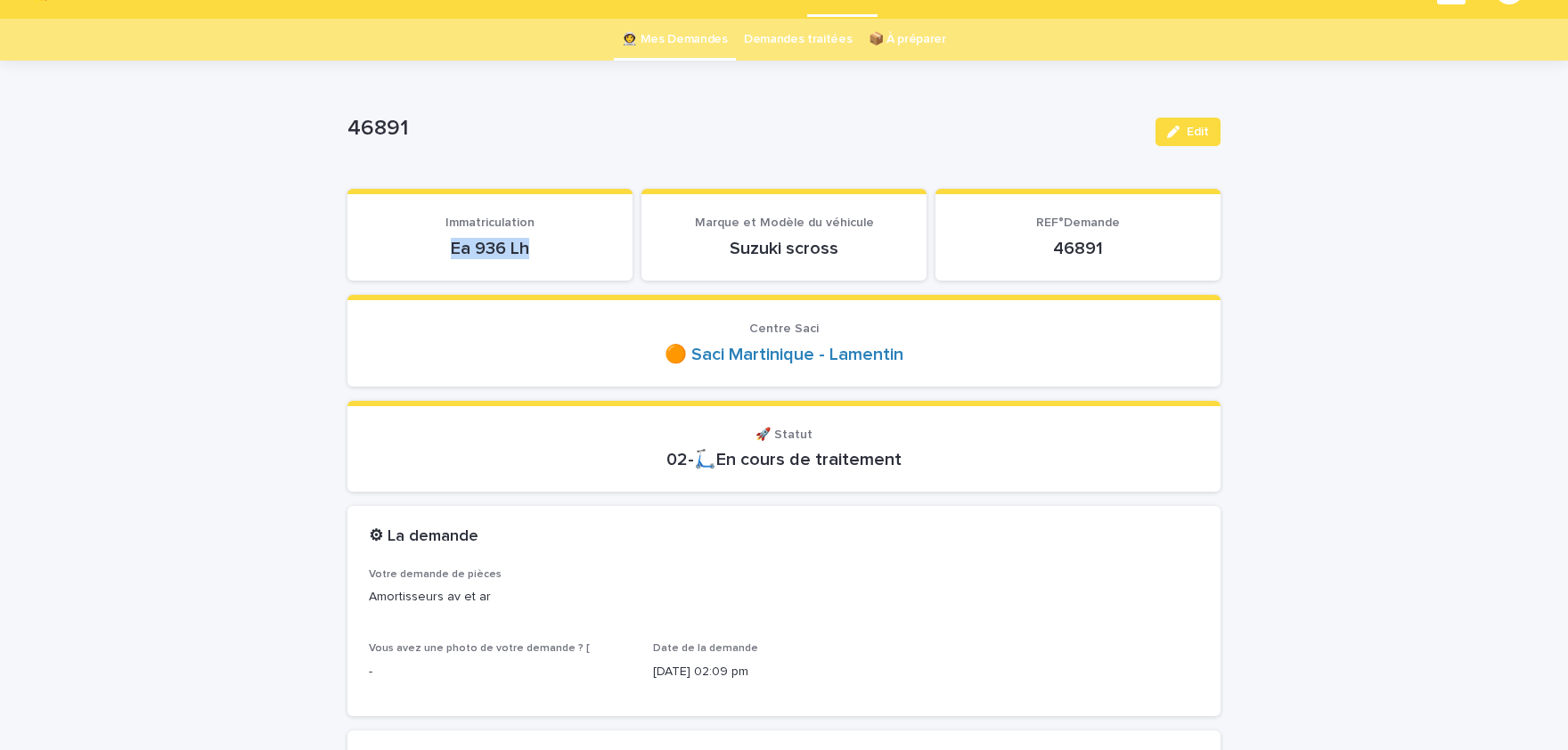
scroll to position [73, 0]
